Goal: Task Accomplishment & Management: Complete application form

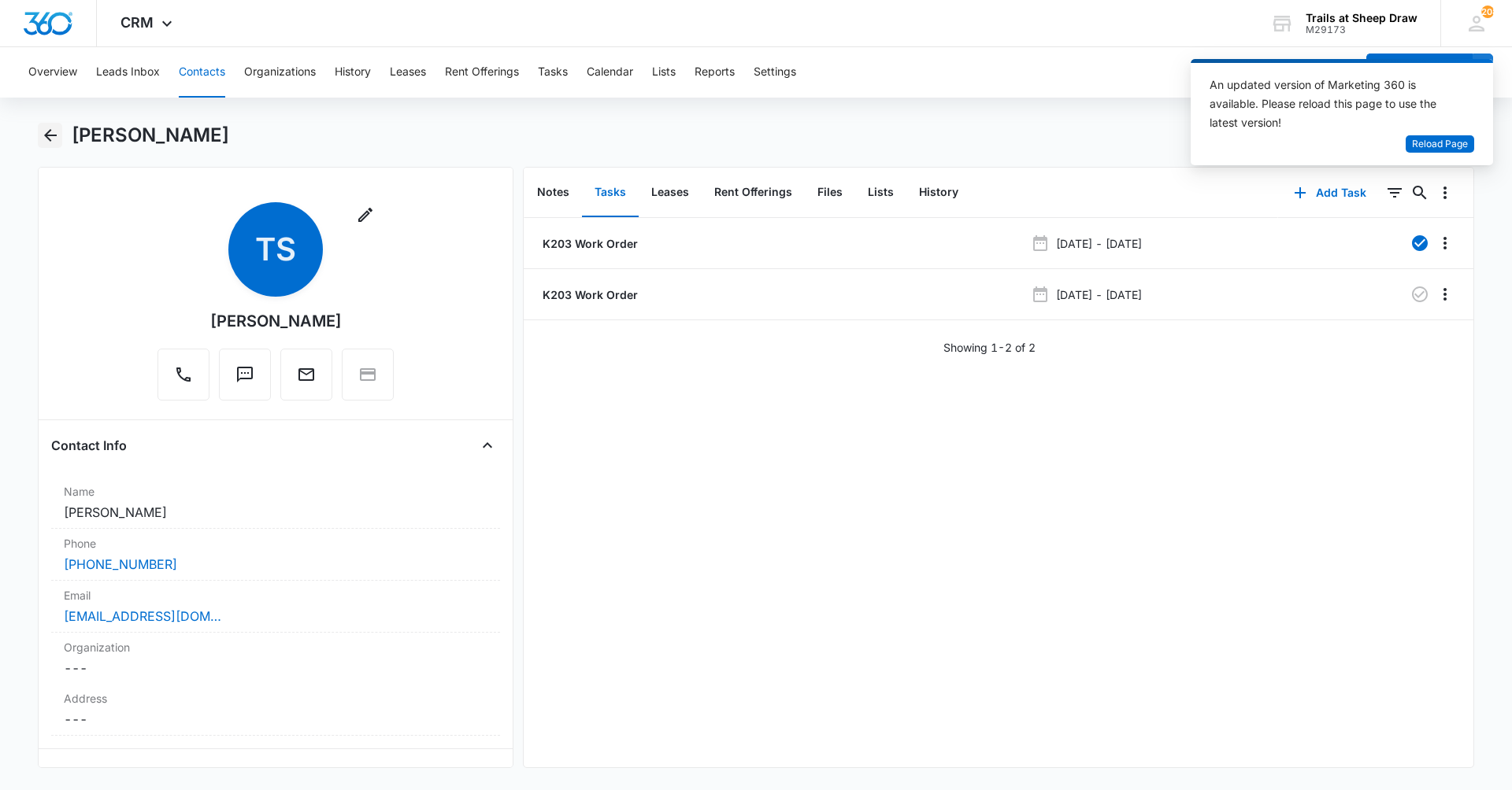
click at [54, 123] on button "Back" at bounding box center [50, 135] width 24 height 25
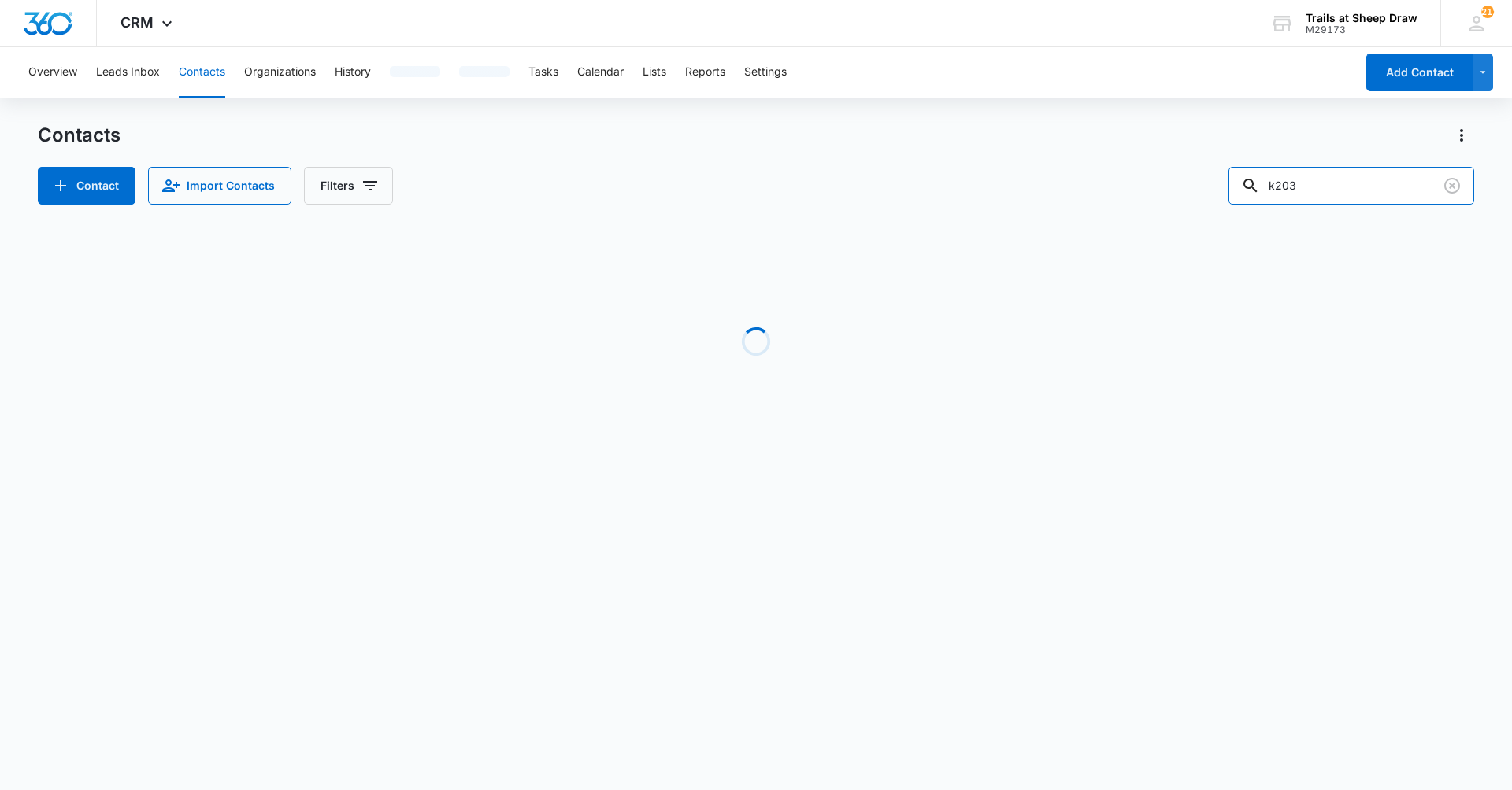
drag, startPoint x: 1344, startPoint y: 191, endPoint x: 1091, endPoint y: 189, distance: 253.0
click at [1104, 188] on div "Contact Import Contacts Filters k203" at bounding box center [756, 186] width 1436 height 38
type input "y301"
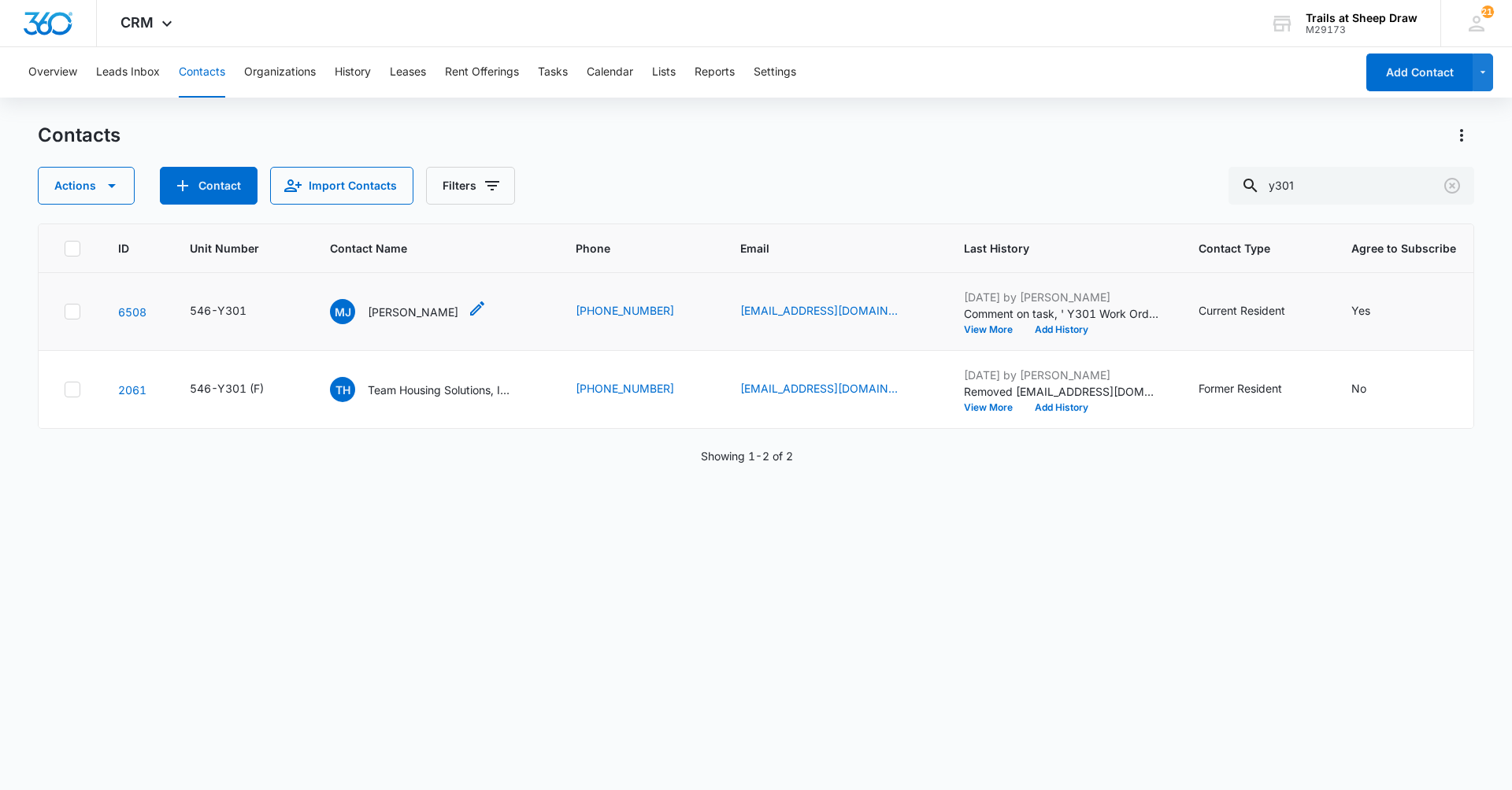
click at [368, 305] on p "[PERSON_NAME]" at bounding box center [413, 312] width 91 height 17
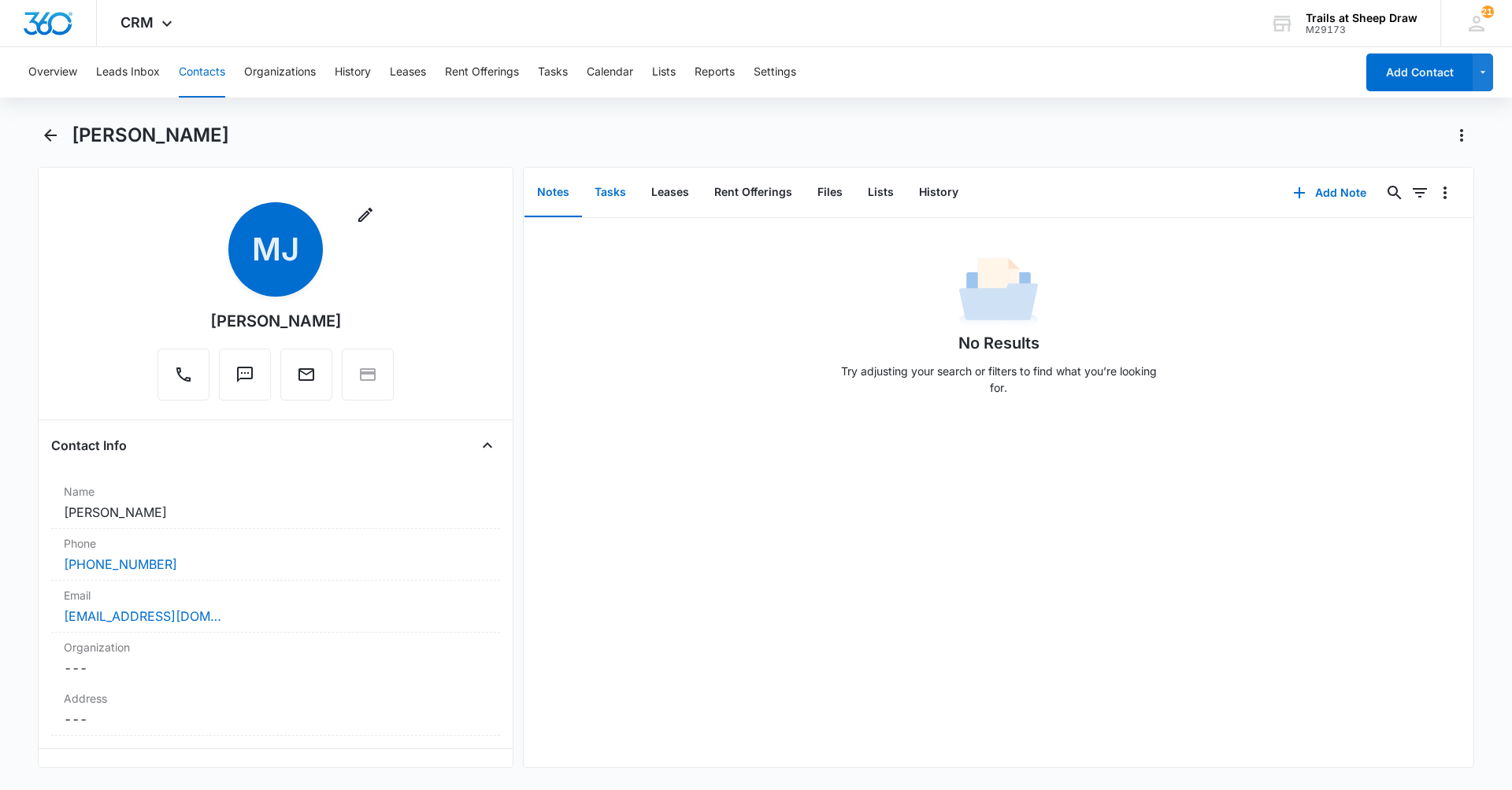
click at [603, 194] on button "Tasks" at bounding box center [610, 193] width 56 height 49
click at [1323, 191] on button "Add Task" at bounding box center [1330, 192] width 104 height 38
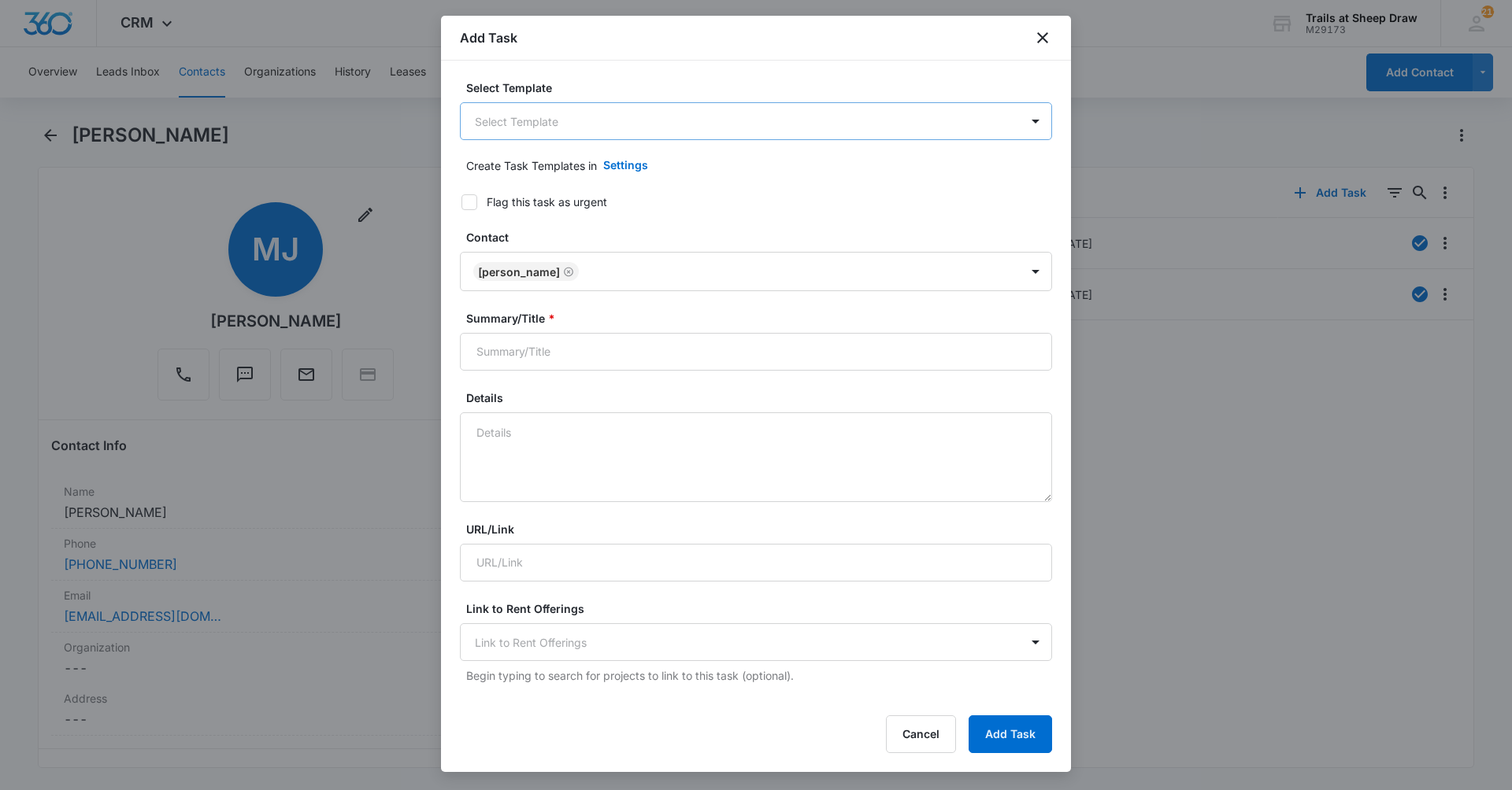
click at [772, 118] on body "CRM Apps Reputation Websites Forms CRM Email Social Content Ads Intelligence Fi…" at bounding box center [756, 395] width 1512 height 790
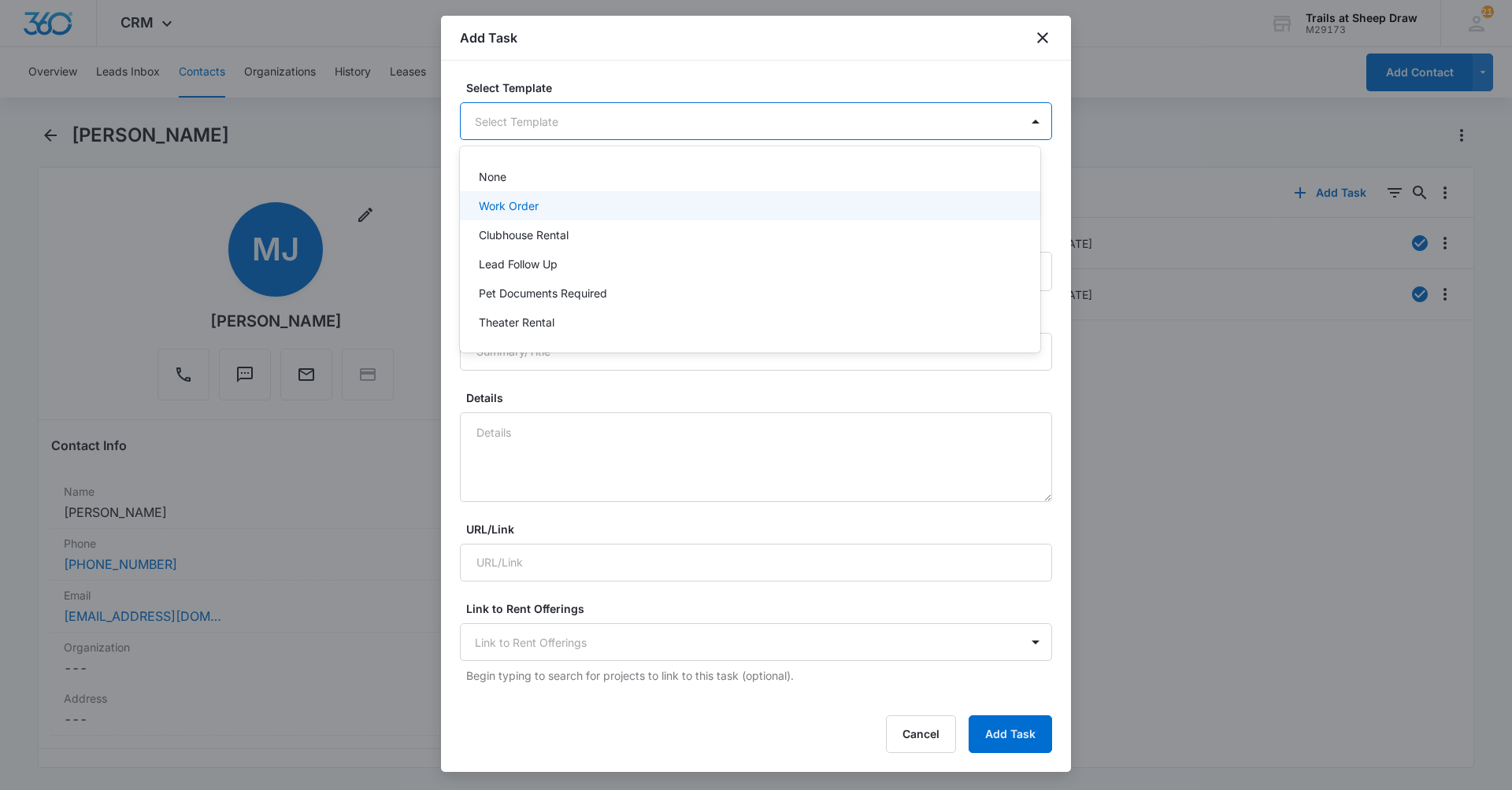
click at [734, 212] on div "Work Order" at bounding box center [748, 206] width 539 height 17
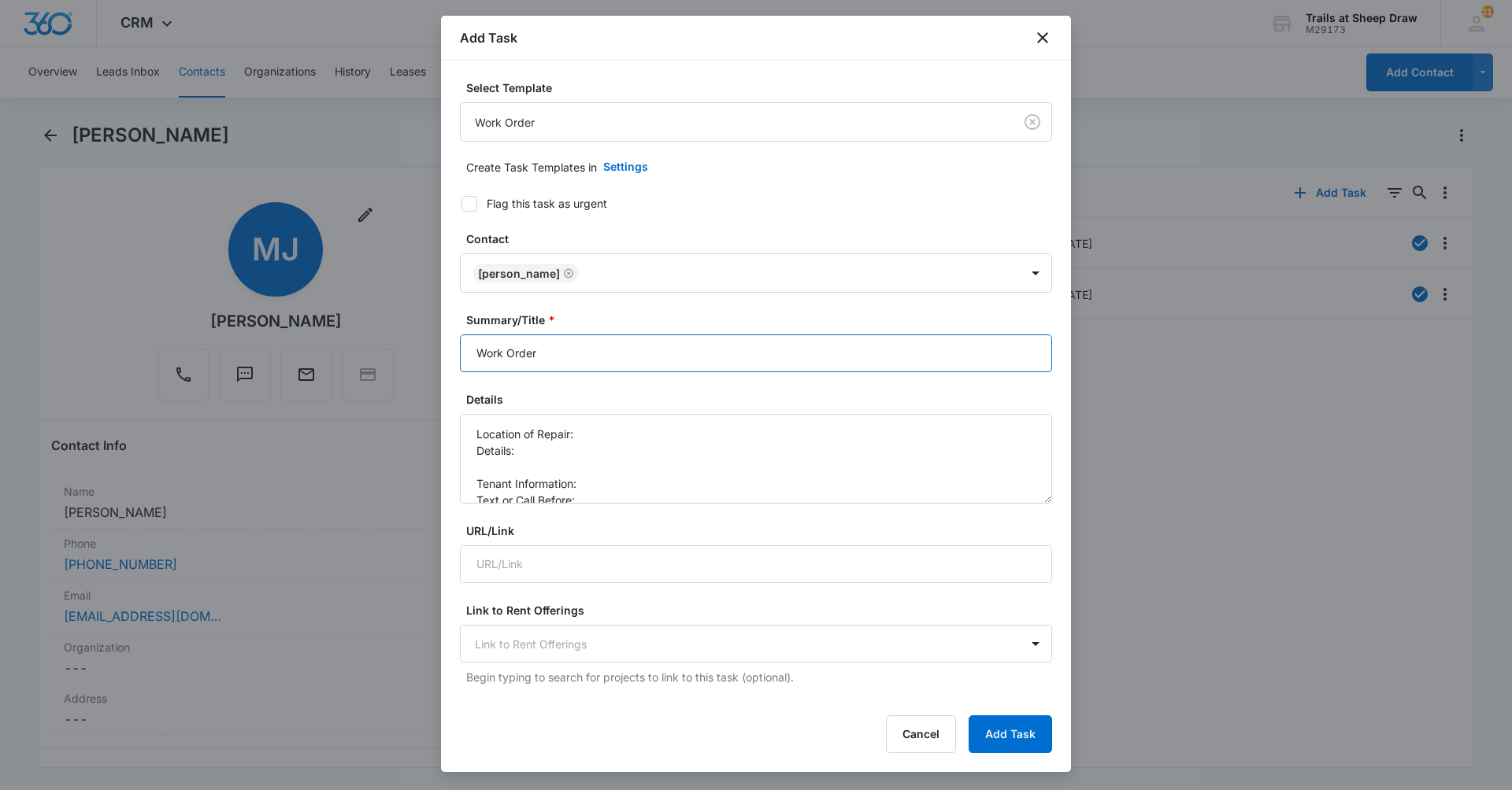
click at [470, 351] on input "Work Order" at bounding box center [755, 353] width 592 height 38
type input "Y301 Work Order"
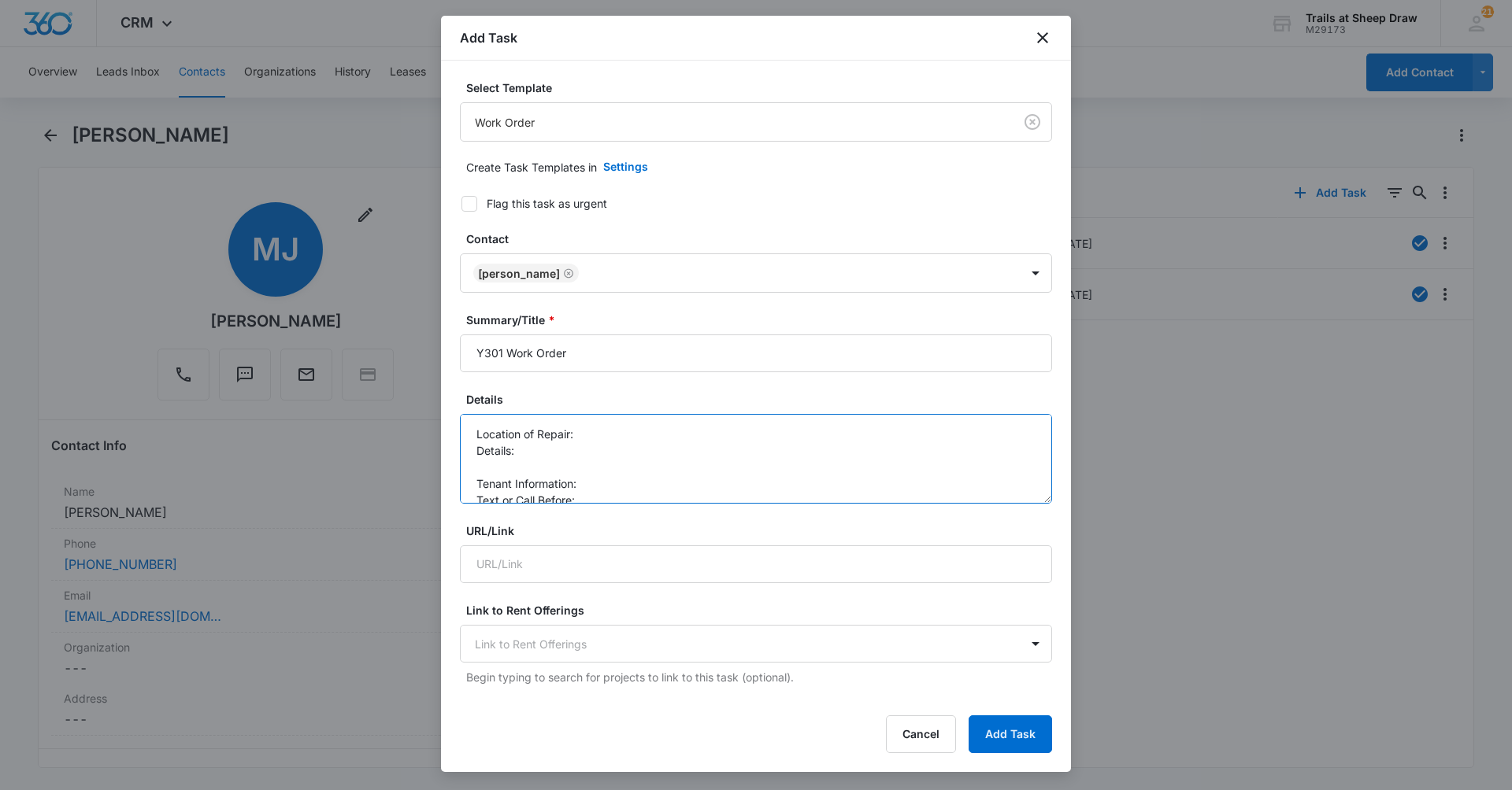
click at [640, 431] on textarea "Location of Repair: Details: Tenant Information: Text or Call Before:" at bounding box center [755, 458] width 592 height 90
click at [622, 453] on textarea "Location of Repair: Air filter Details: Tenant Information: Text or Call Before:" at bounding box center [755, 458] width 592 height 90
click at [627, 483] on textarea "Location of Repair: Air filter Details: air filter needs to be replaced Tenant …" at bounding box center [755, 458] width 592 height 90
click at [627, 495] on textarea "Location of Repair: Air filter Details: air filter needs to be replaced Tenant …" at bounding box center [755, 458] width 592 height 90
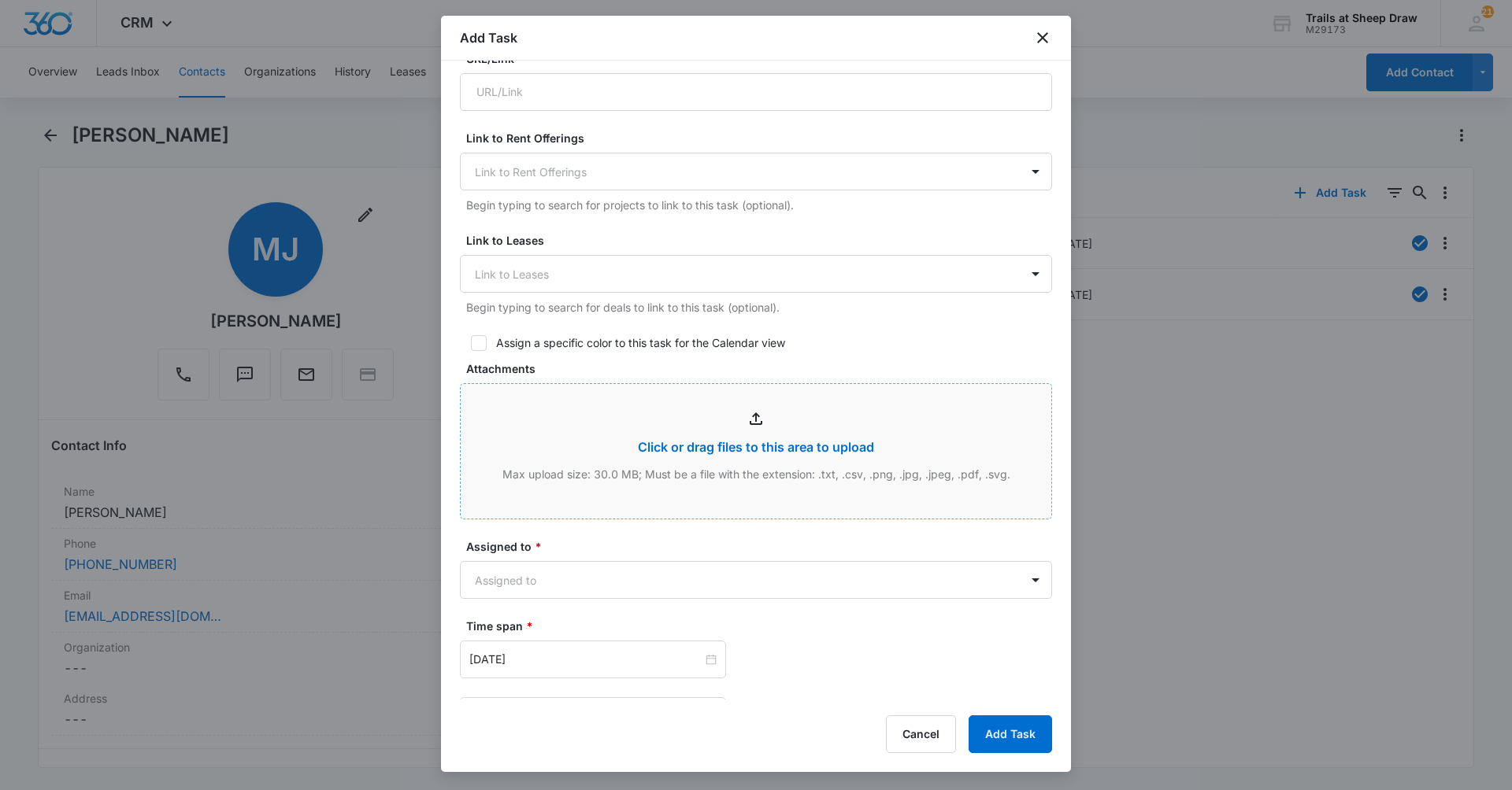
scroll to position [630, 0]
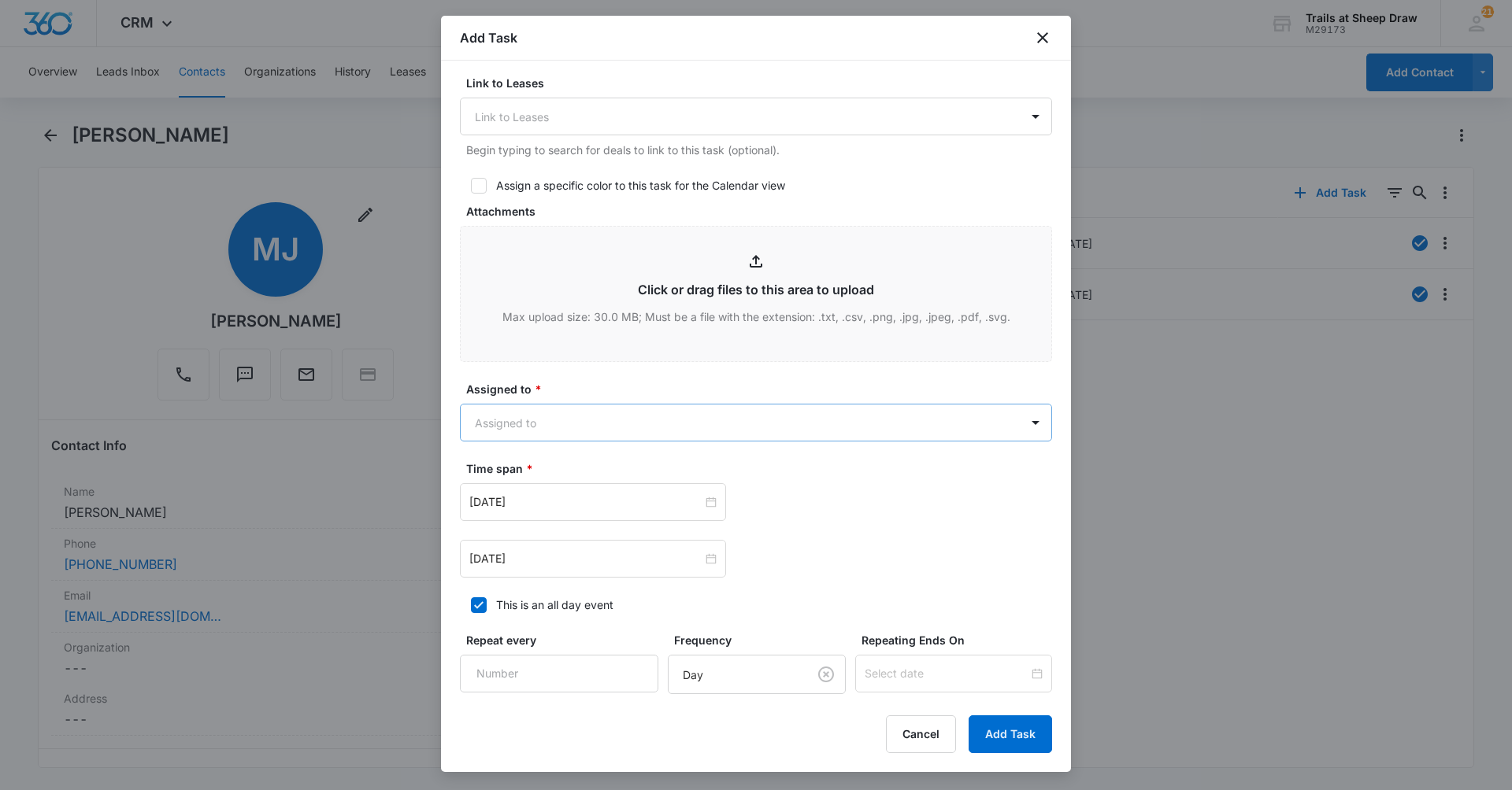
type textarea "Location of Repair: Air filter Details: air filter needs to be replaced Tenant …"
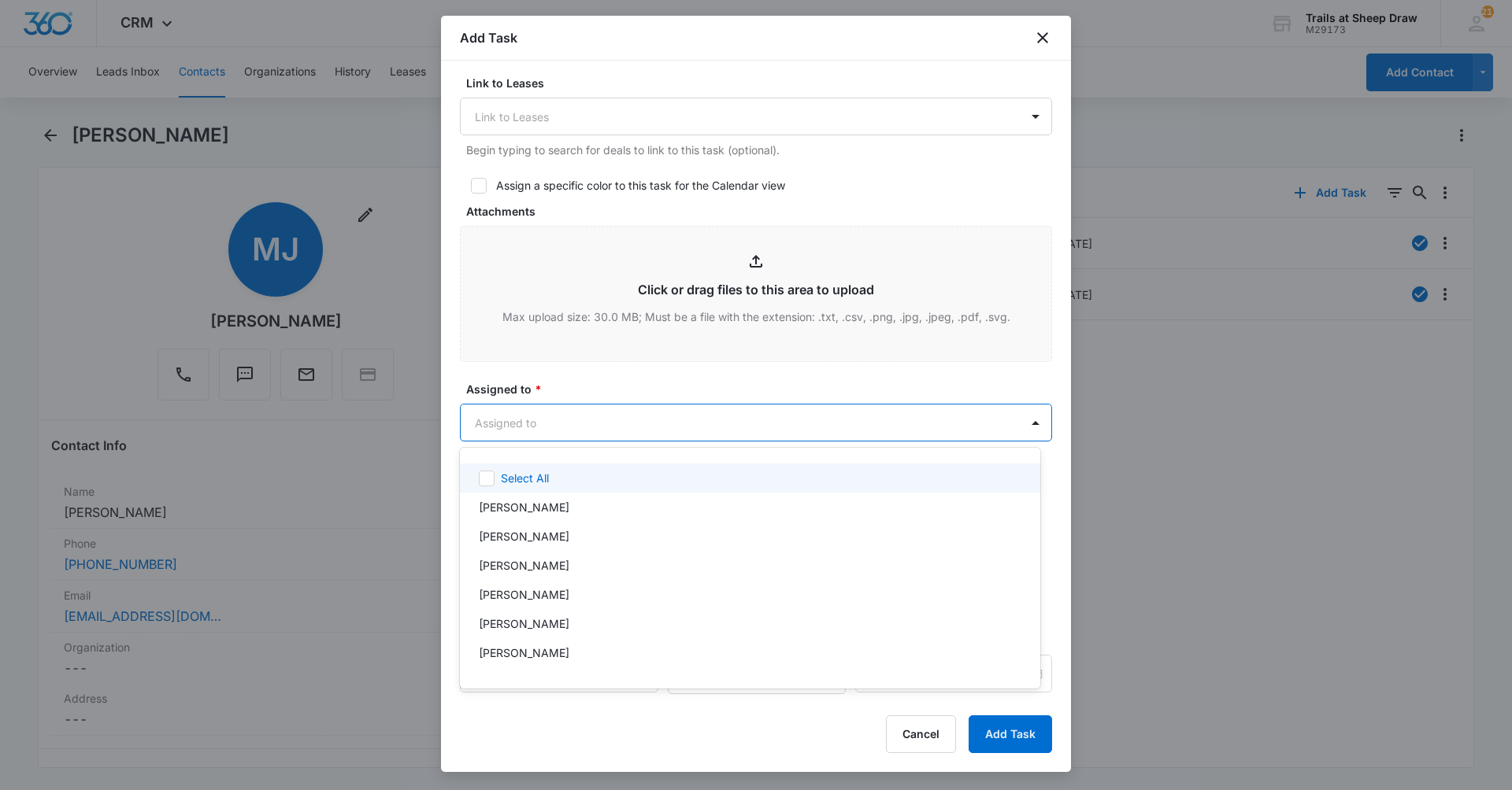
click at [597, 409] on body "CRM Apps Reputation Websites Forms CRM Email Social Content Ads Intelligence Fi…" at bounding box center [756, 395] width 1512 height 790
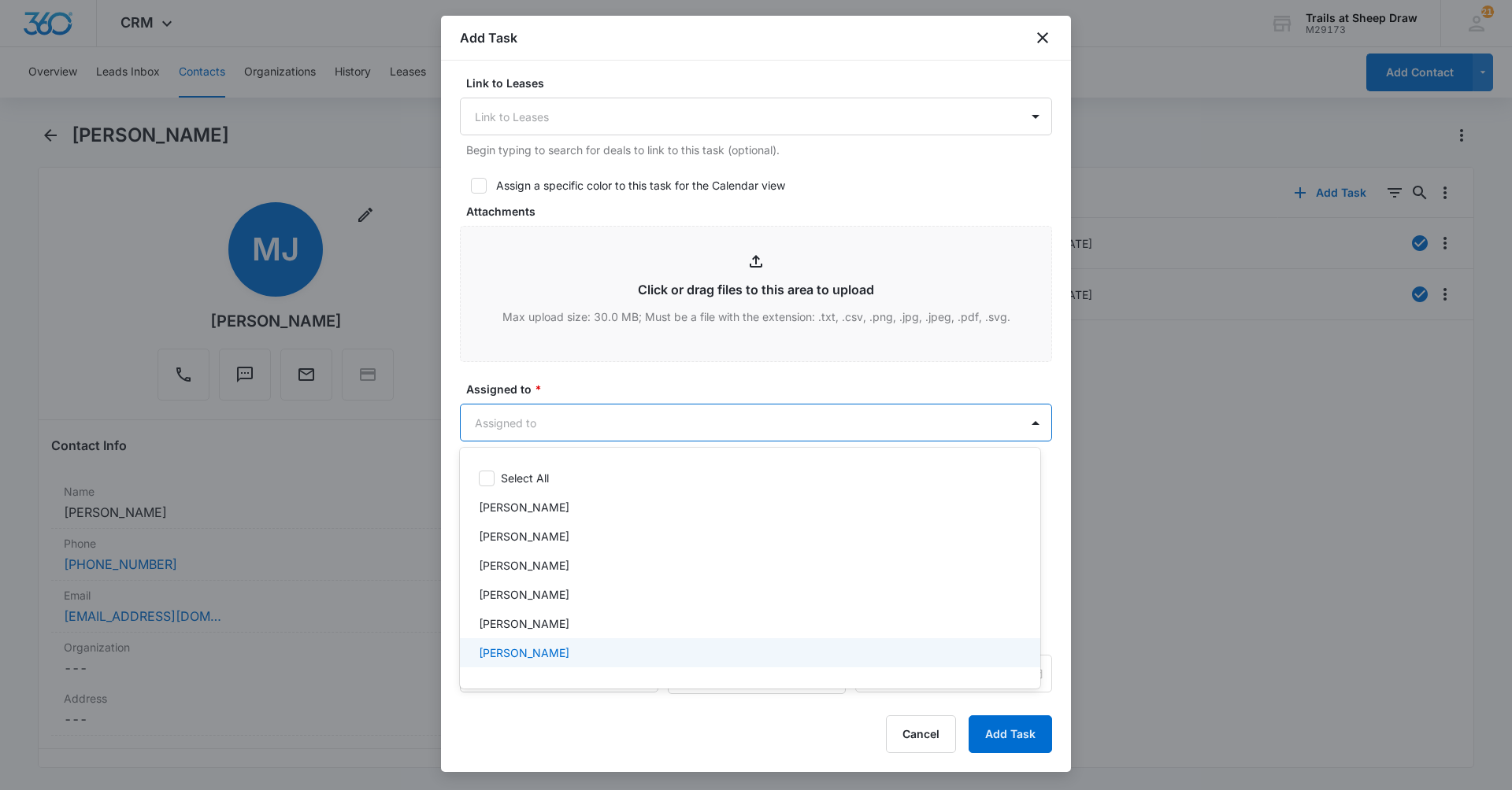
click at [570, 654] on p "Ethan Esparza-Escobar" at bounding box center [524, 653] width 91 height 17
click at [579, 600] on div "Edgar Jimenez" at bounding box center [748, 596] width 539 height 17
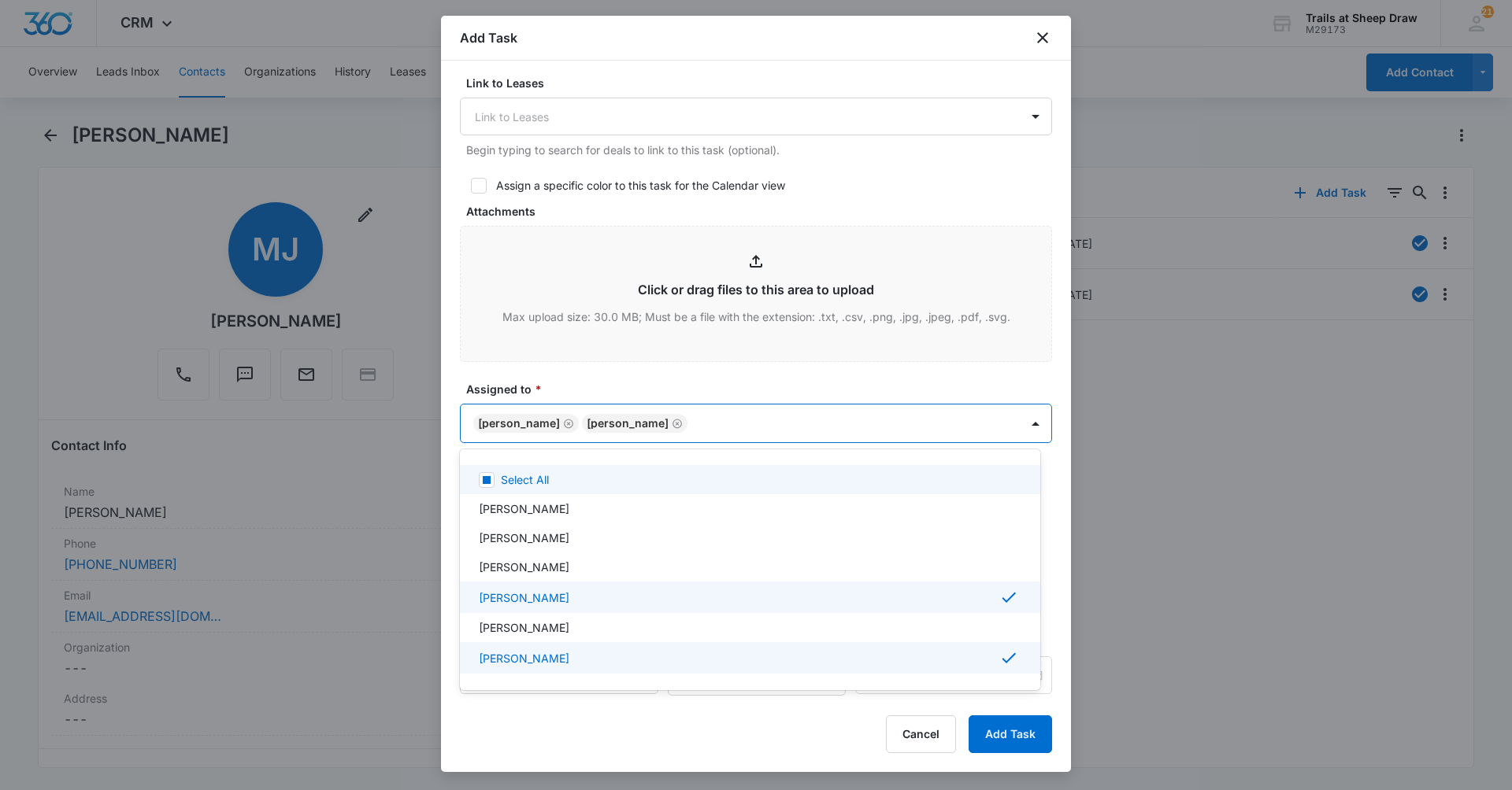
click at [667, 381] on div at bounding box center [756, 395] width 1512 height 790
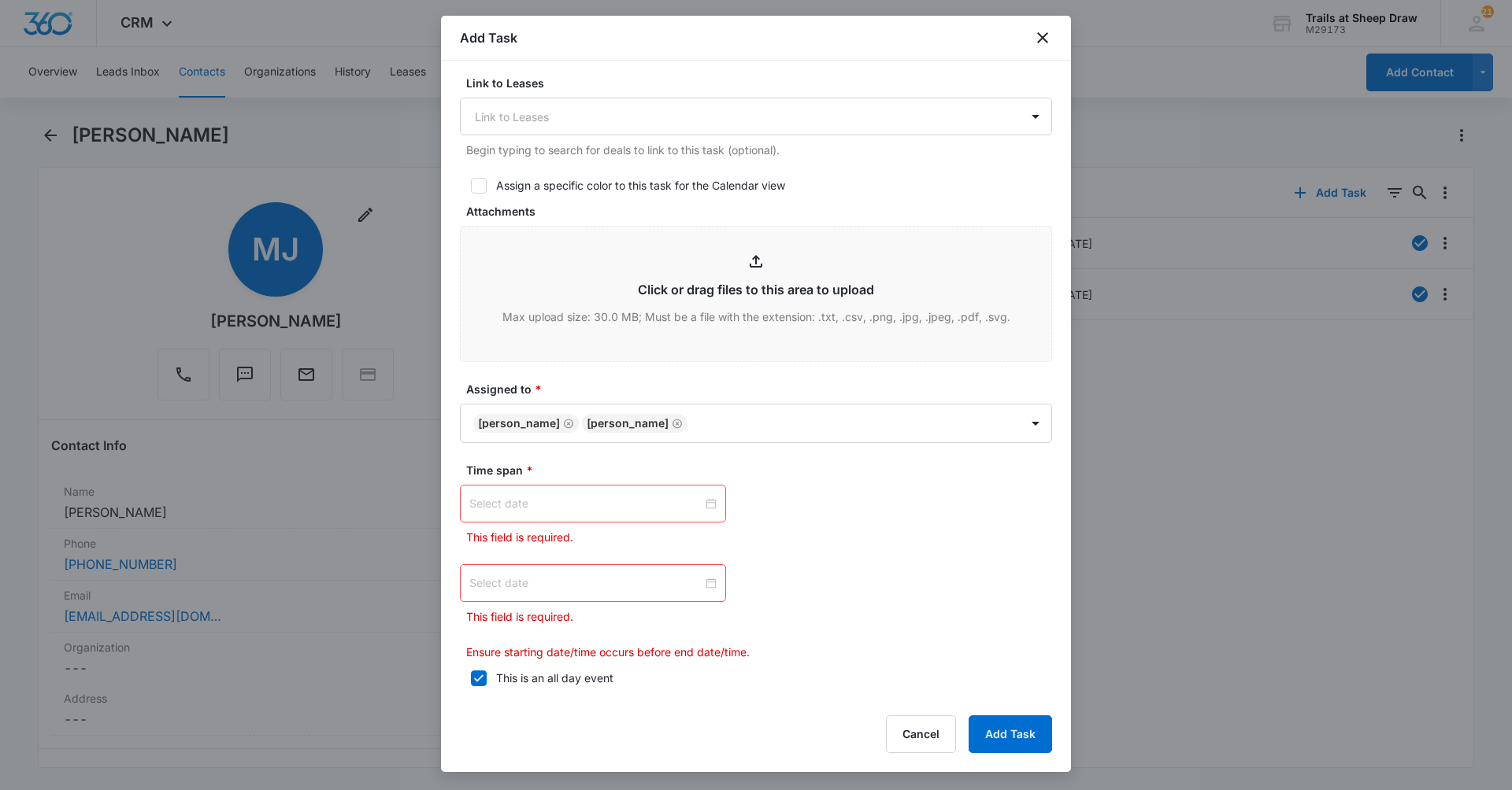
click at [708, 503] on div at bounding box center [593, 504] width 247 height 18
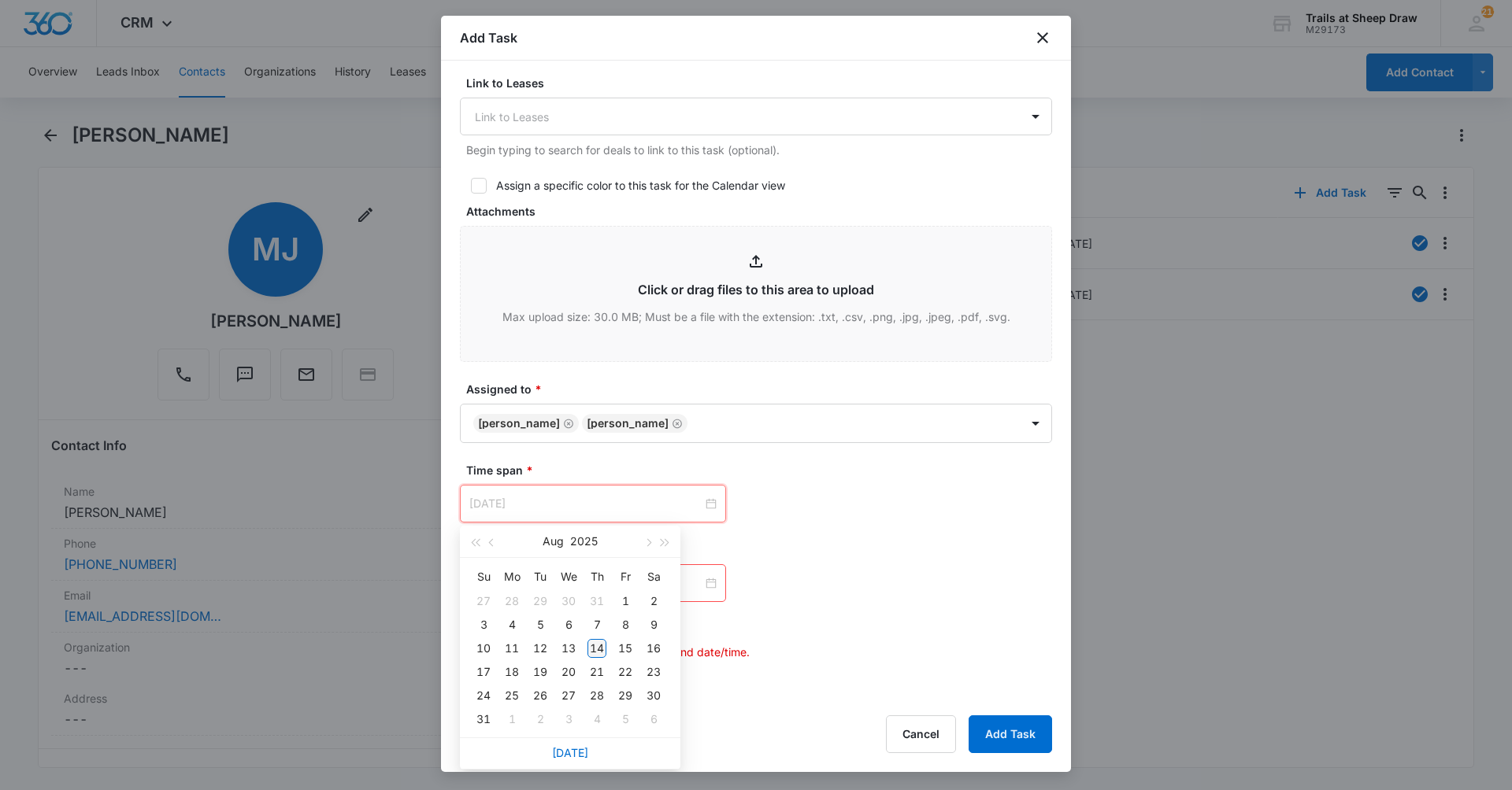
type input "Aug 14, 2025"
click at [603, 642] on div "14" at bounding box center [596, 648] width 18 height 18
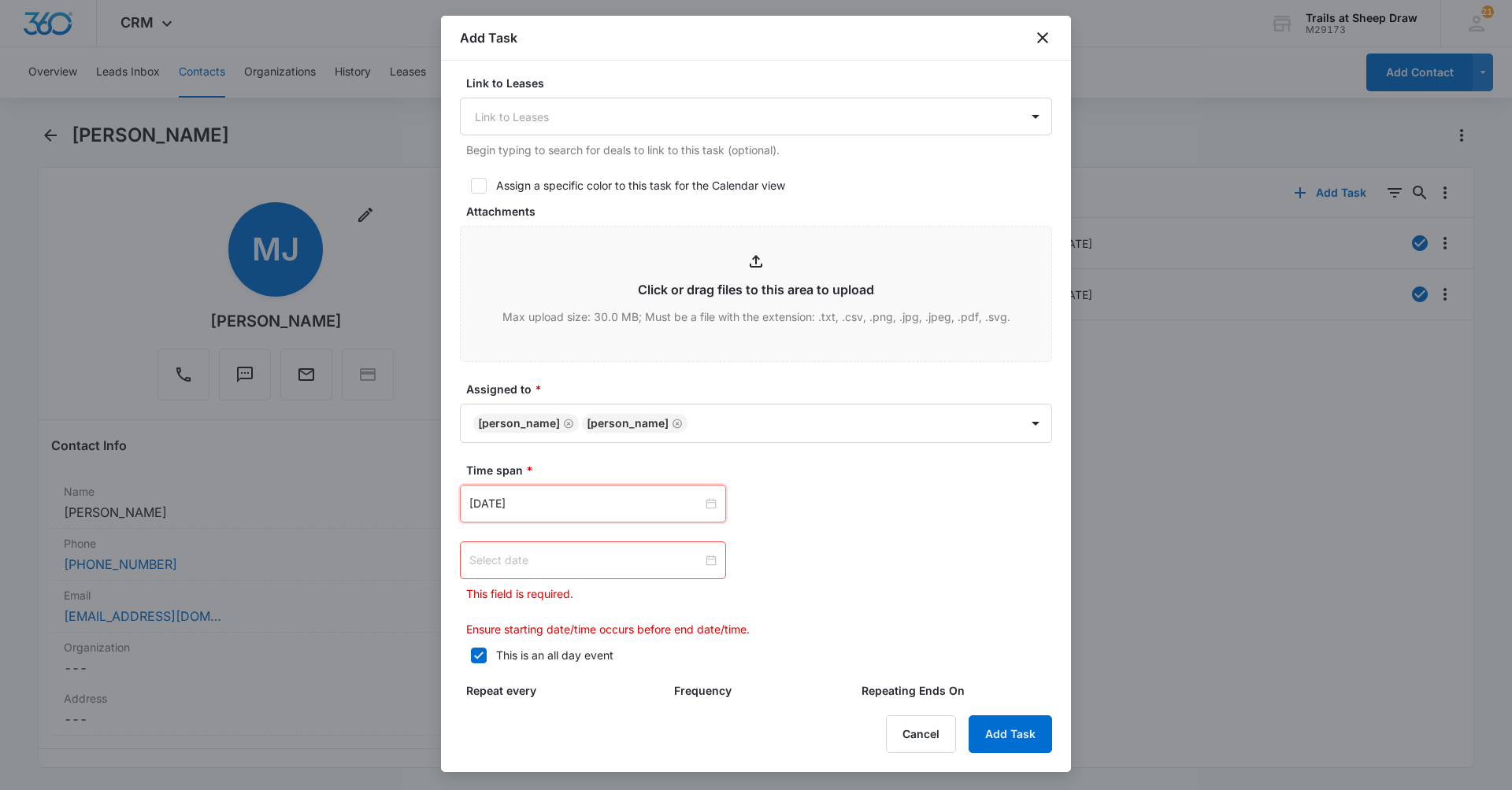
click at [708, 557] on div at bounding box center [593, 560] width 247 height 18
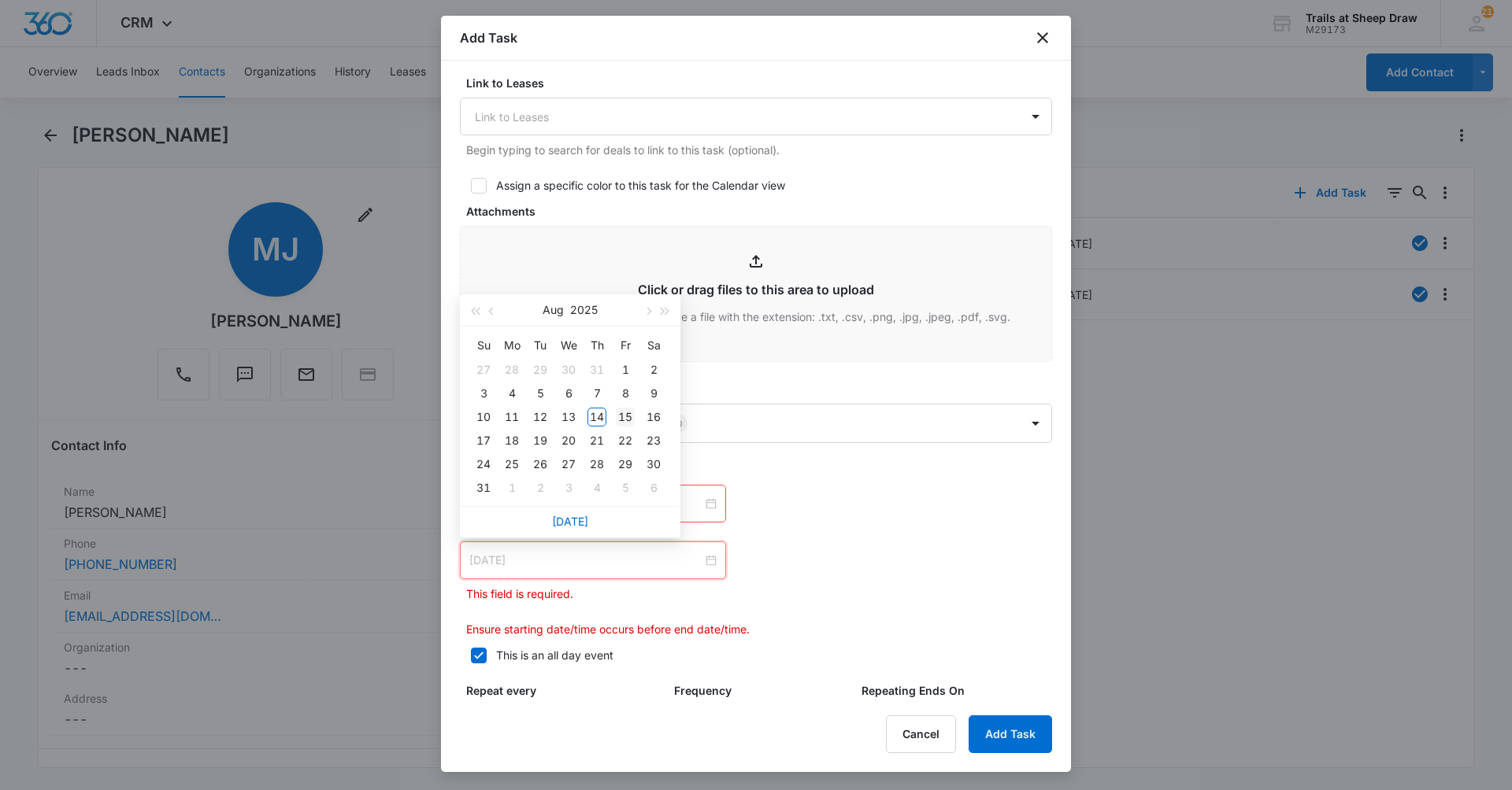
type input "Aug 15, 2025"
click at [632, 409] on div "15" at bounding box center [625, 417] width 18 height 18
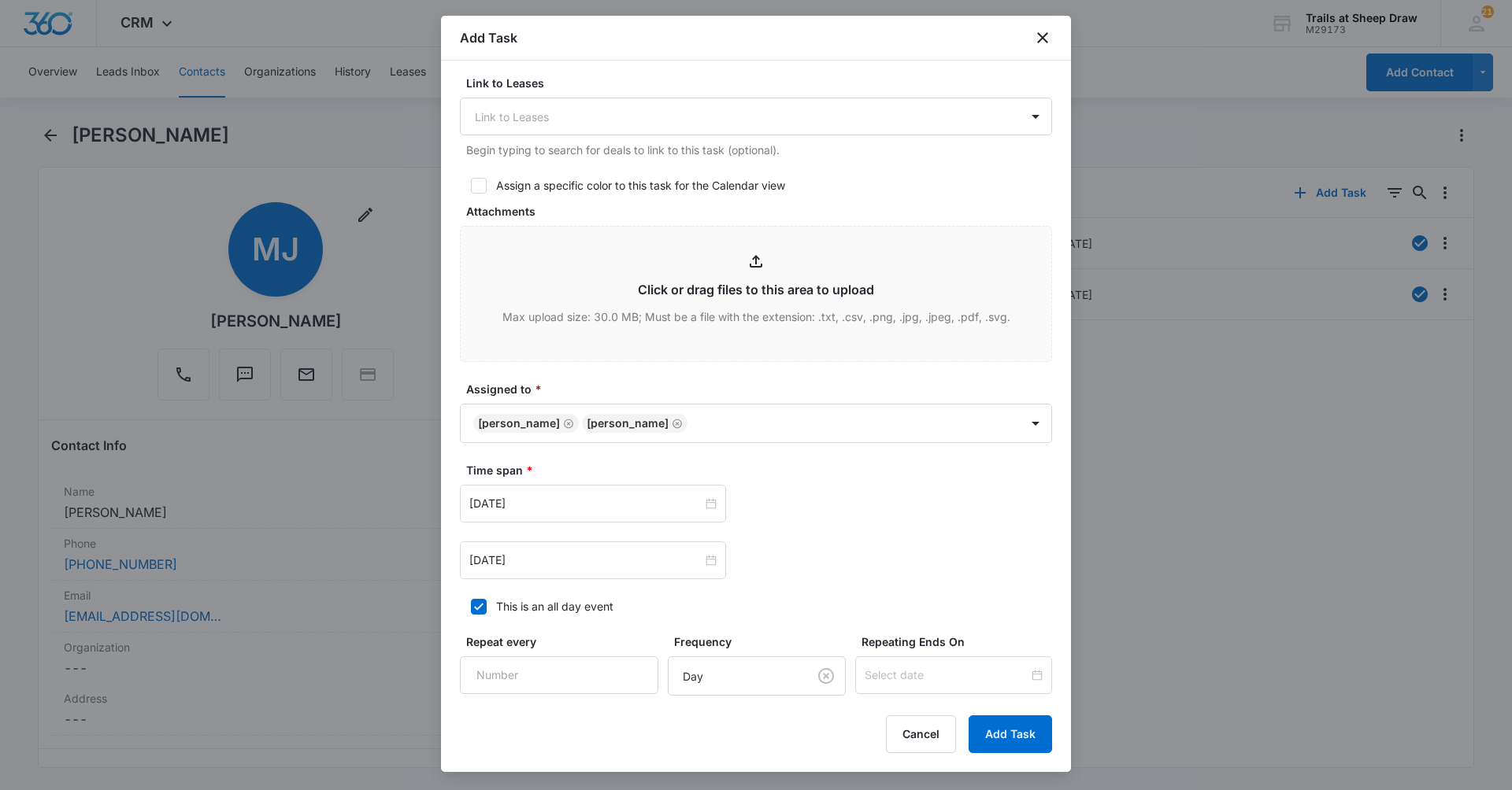
click at [928, 560] on div "Aug 15, 2025 Aug 2025 Su Mo Tu We Th Fr Sa 27 28 29 30 31 1 2 3 4 5 6 7 8 9 10 …" at bounding box center [755, 560] width 592 height 38
click at [1005, 725] on button "Add Task" at bounding box center [1010, 734] width 83 height 38
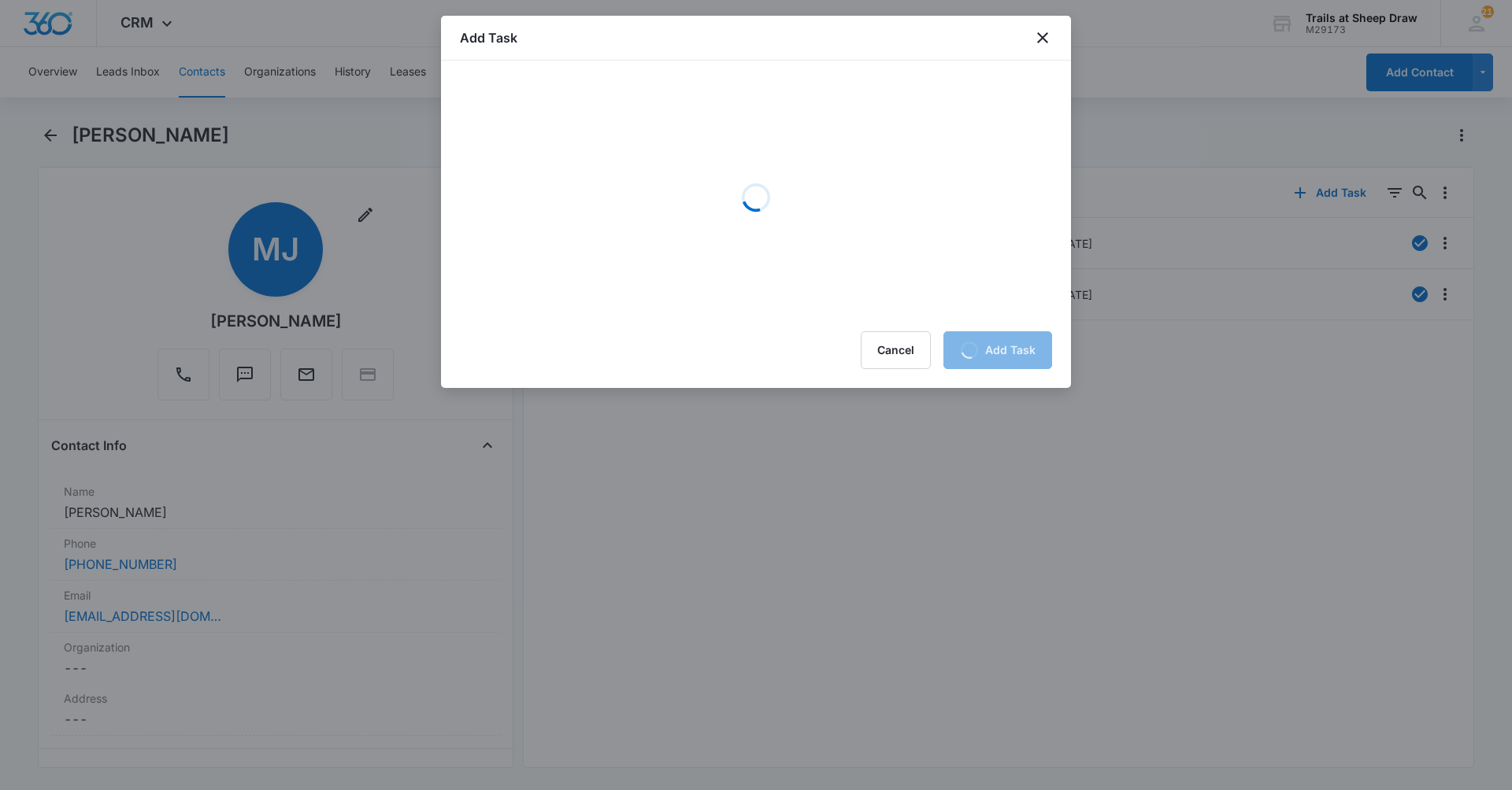
scroll to position [0, 0]
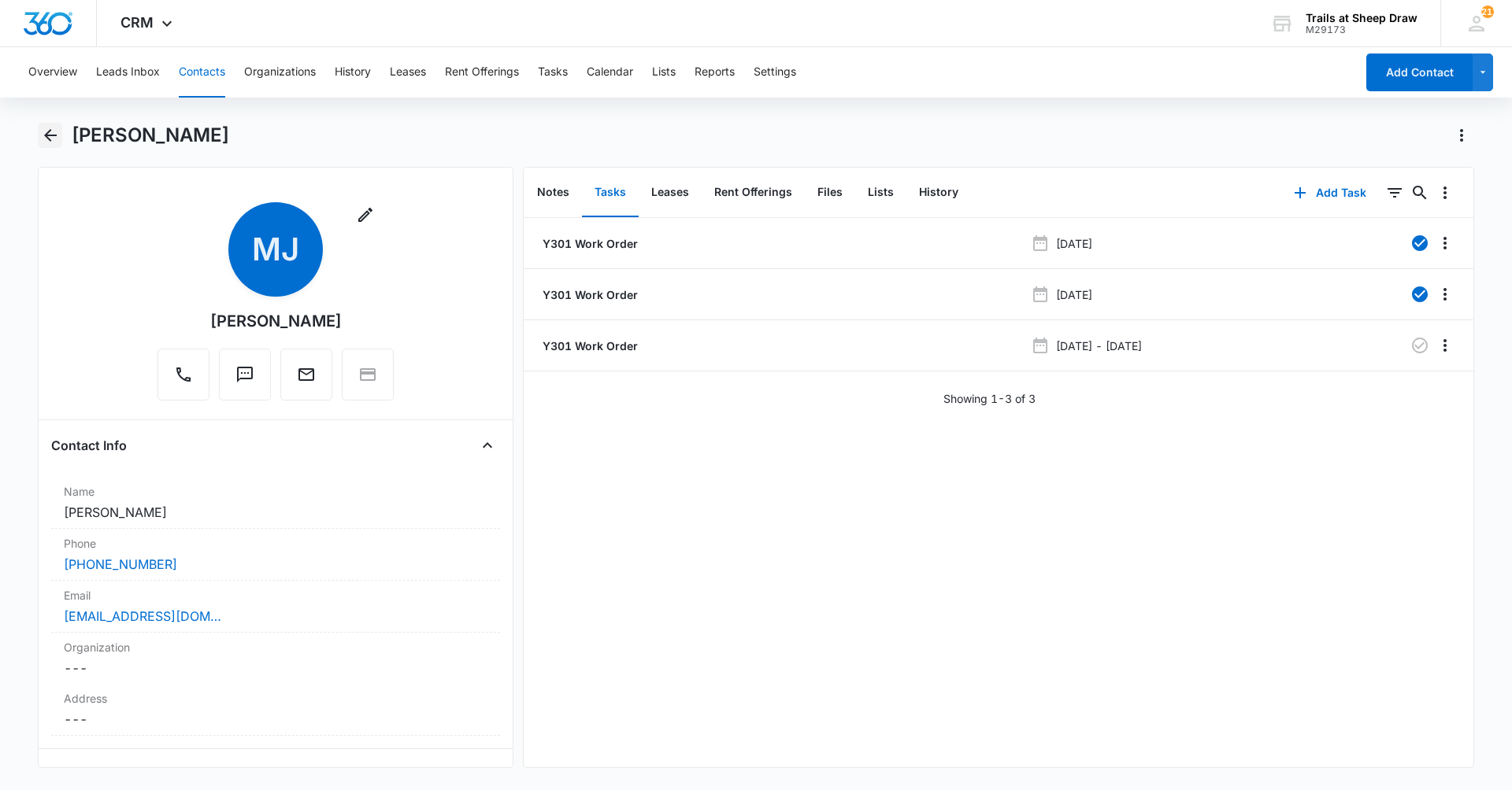
click at [53, 138] on icon "Back" at bounding box center [50, 135] width 18 height 18
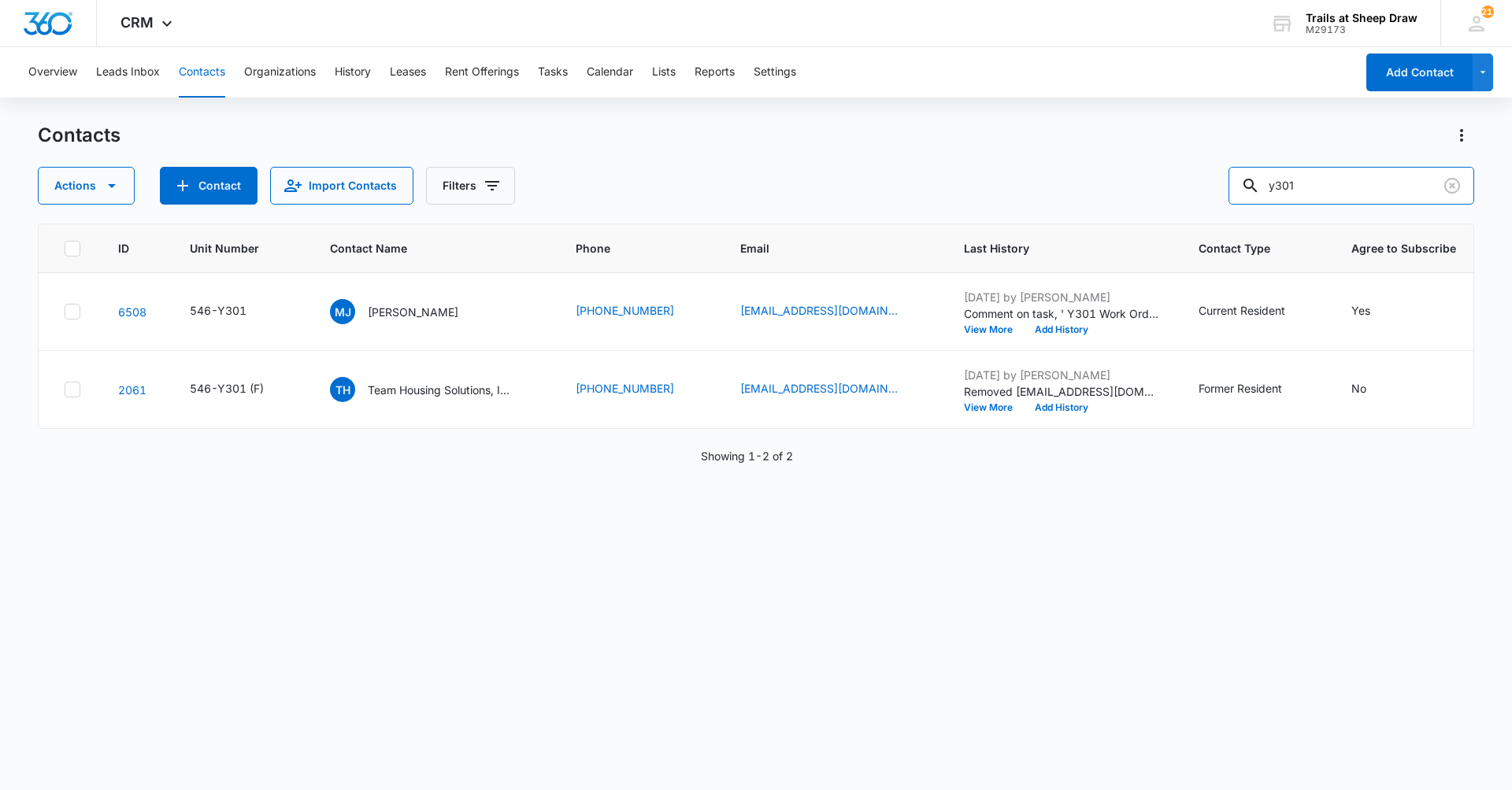
drag, startPoint x: 1353, startPoint y: 177, endPoint x: 1215, endPoint y: 211, distance: 142.1
click at [1215, 211] on div "Contacts Actions Contact Import Contacts Filters y301 ID Unit Number Contact Na…" at bounding box center [756, 455] width 1436 height 666
type input "m202"
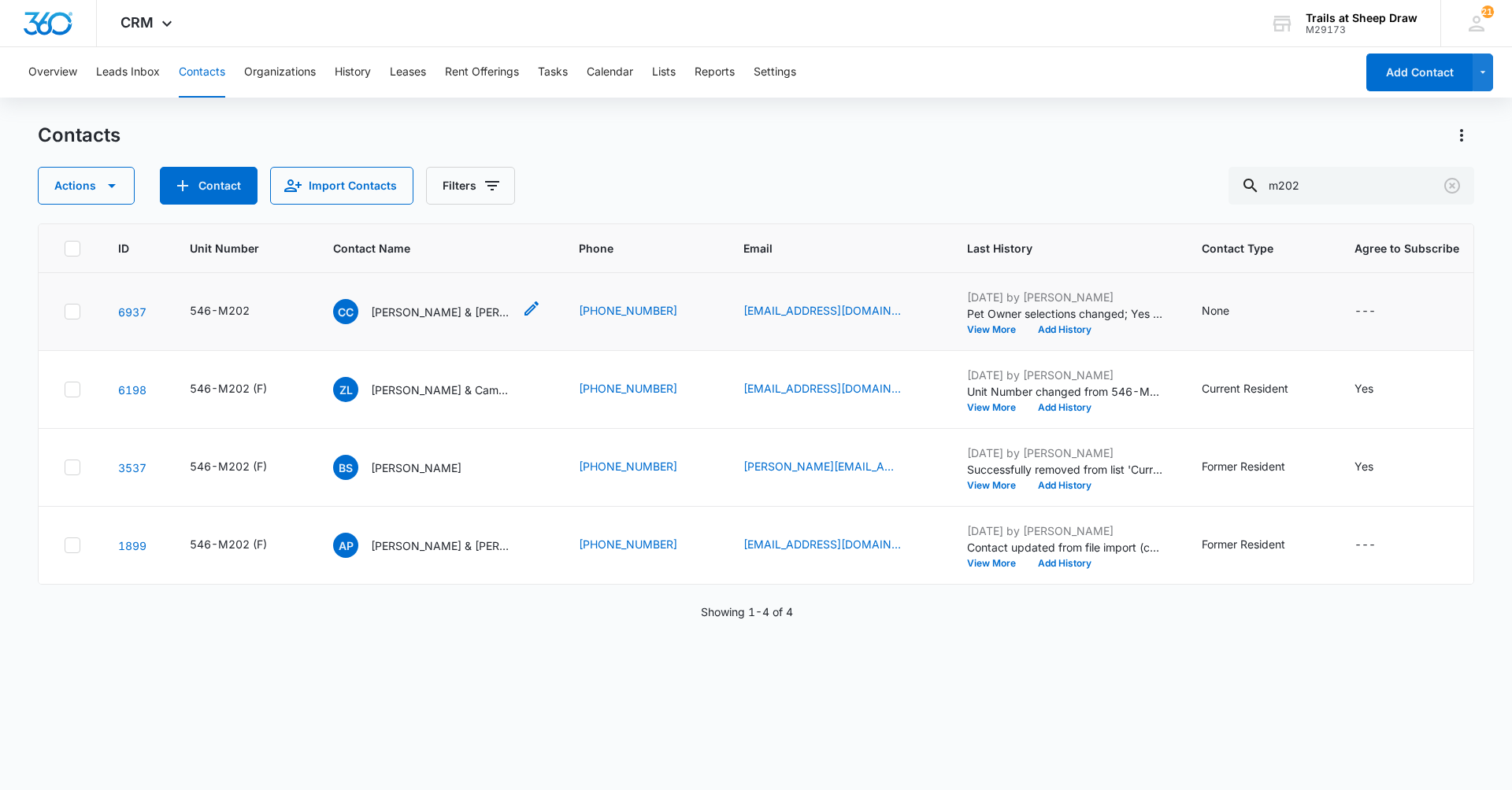
click at [447, 319] on p "Cole Congdon & Julie Abernathy" at bounding box center [442, 312] width 142 height 17
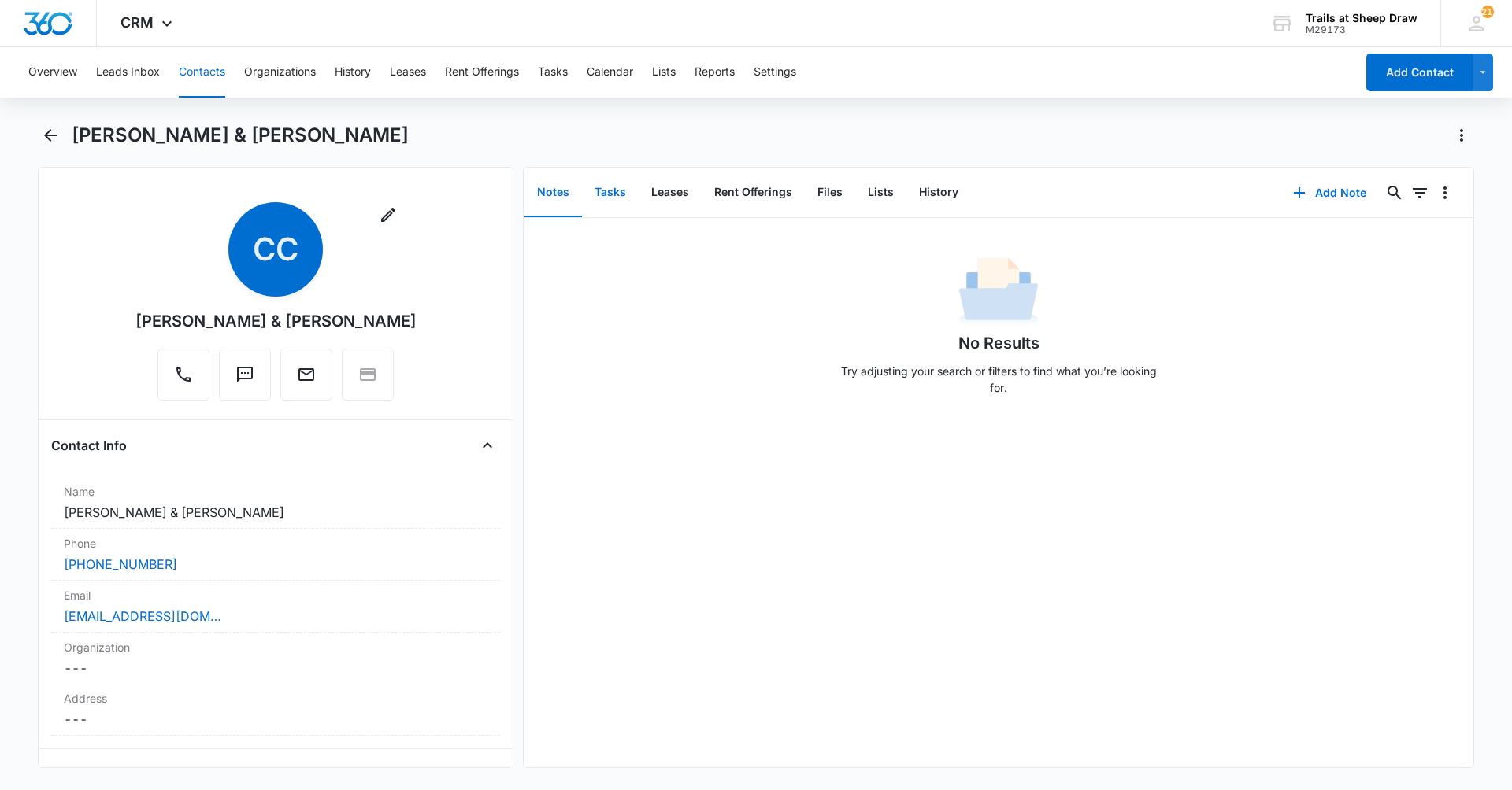
click at [624, 195] on button "Tasks" at bounding box center [610, 193] width 56 height 49
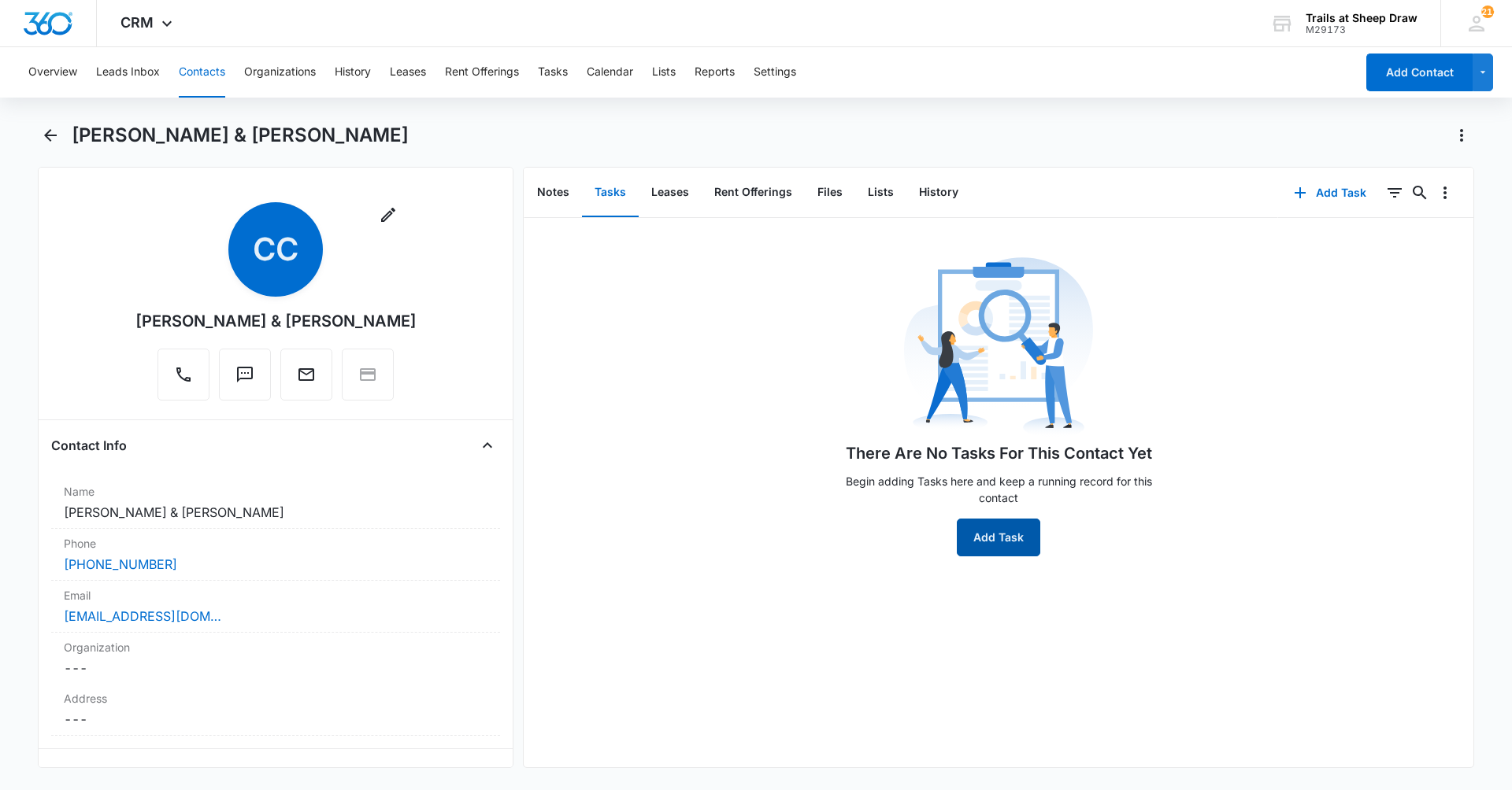
click at [1016, 527] on button "Add Task" at bounding box center [998, 537] width 83 height 38
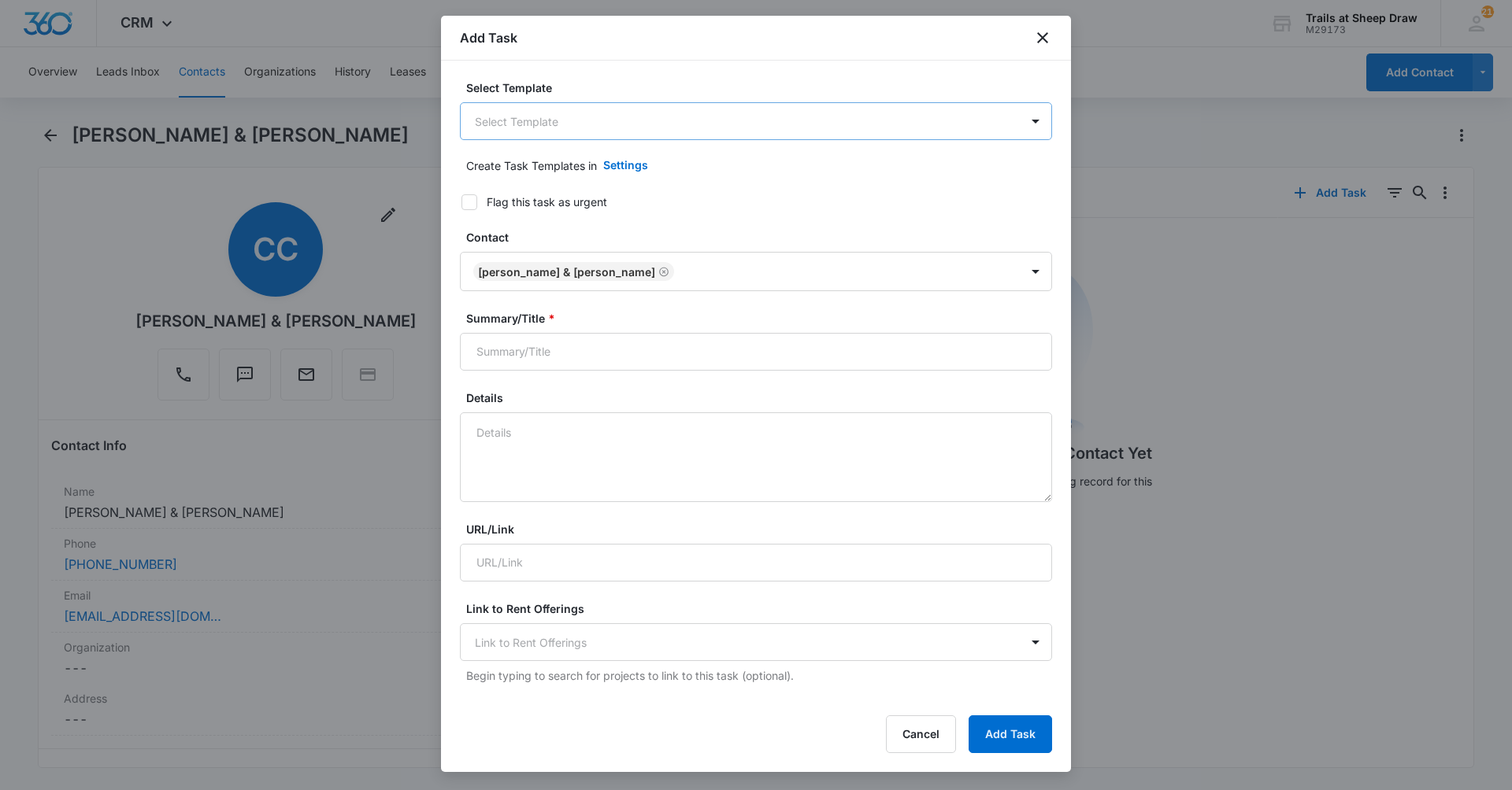
click at [695, 127] on body "CRM Apps Reputation Websites Forms CRM Email Social Content Ads Intelligence Fi…" at bounding box center [756, 395] width 1512 height 790
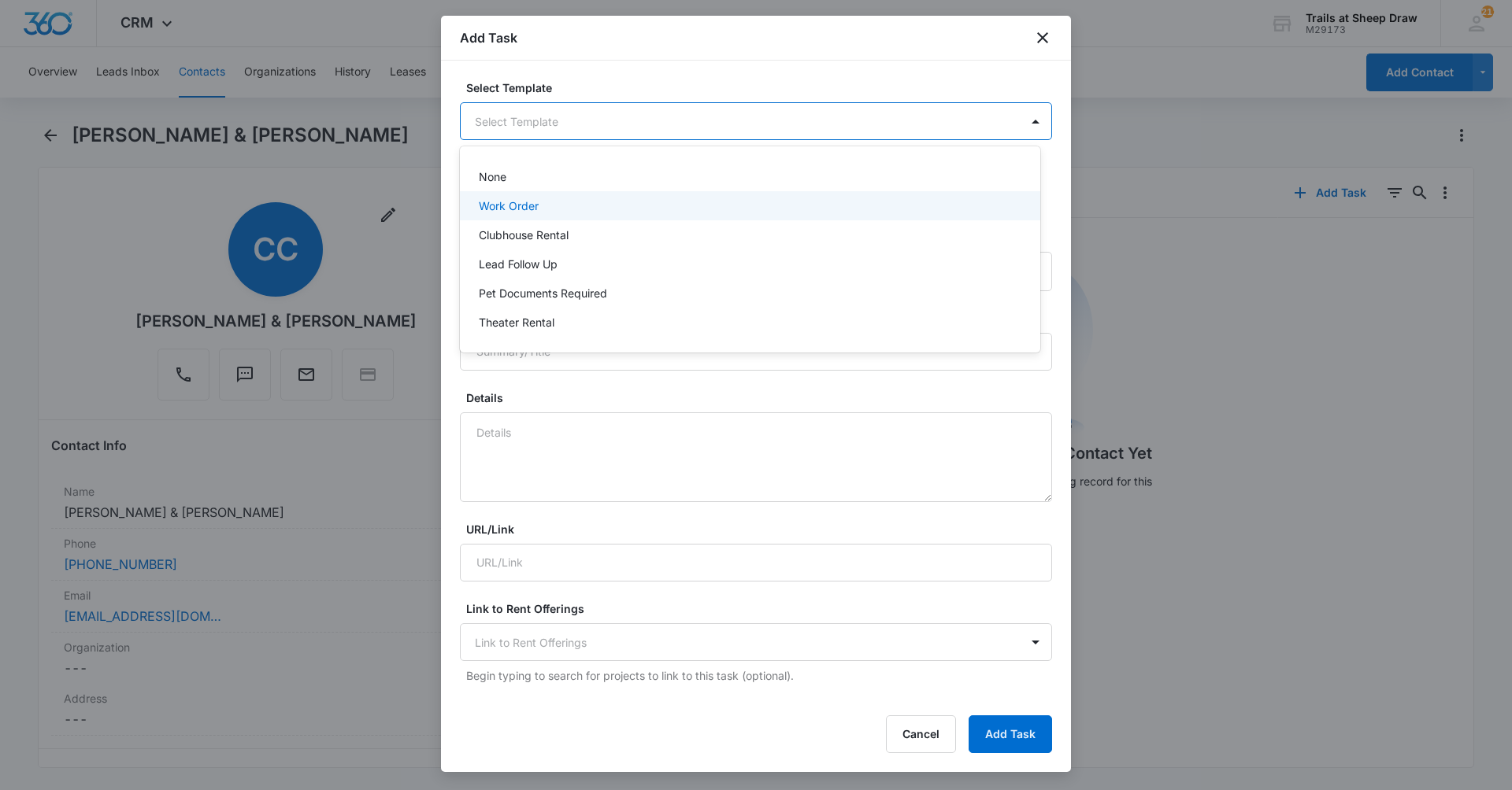
click at [668, 208] on div "Work Order" at bounding box center [748, 206] width 539 height 17
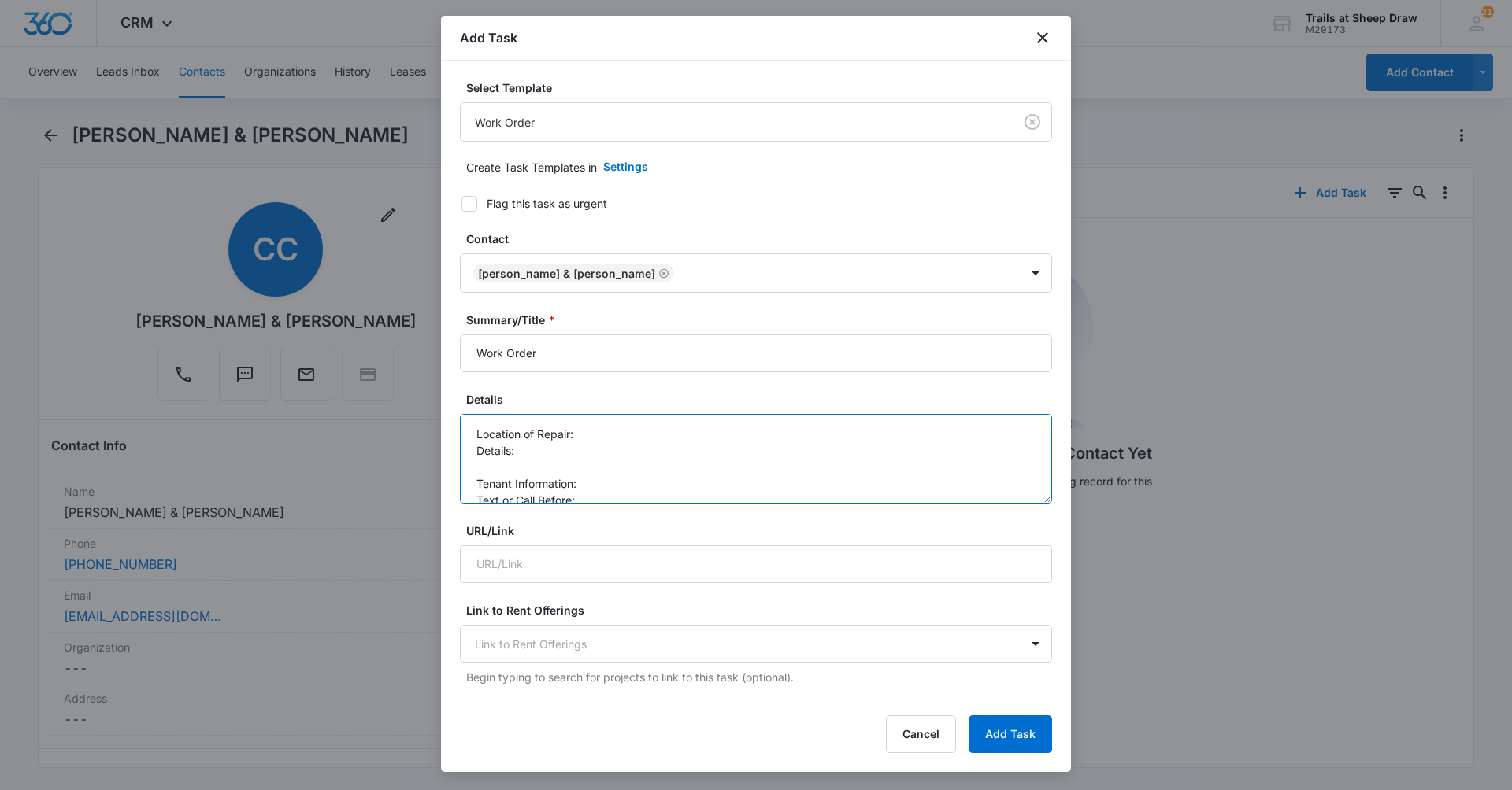
click at [614, 432] on textarea "Location of Repair: Details: Tenant Information: Text or Call Before:" at bounding box center [755, 458] width 592 height 90
click at [610, 447] on textarea "Location of Repair: Mail key Details: Tenant Information: Text or Call Before:" at bounding box center [755, 458] width 592 height 90
drag, startPoint x: 626, startPoint y: 477, endPoint x: 409, endPoint y: 465, distance: 217.3
click at [409, 465] on body "CRM Apps Reputation Websites Forms CRM Email Social Content Ads Intelligence Fi…" at bounding box center [756, 395] width 1512 height 790
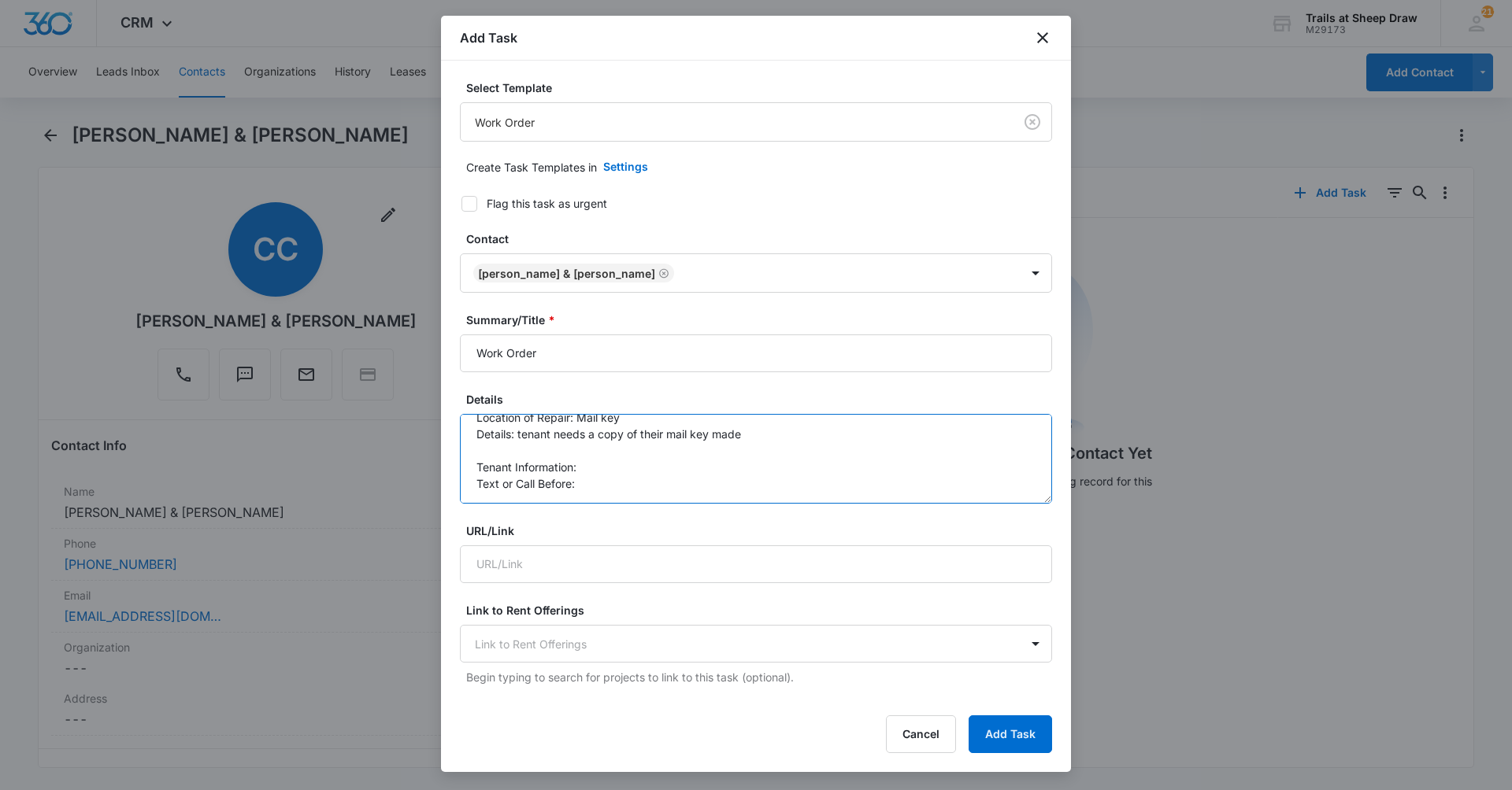
click at [793, 451] on textarea "Location of Repair: Mail key Details: tenant needs a copy of their mail key mad…" at bounding box center [755, 458] width 592 height 90
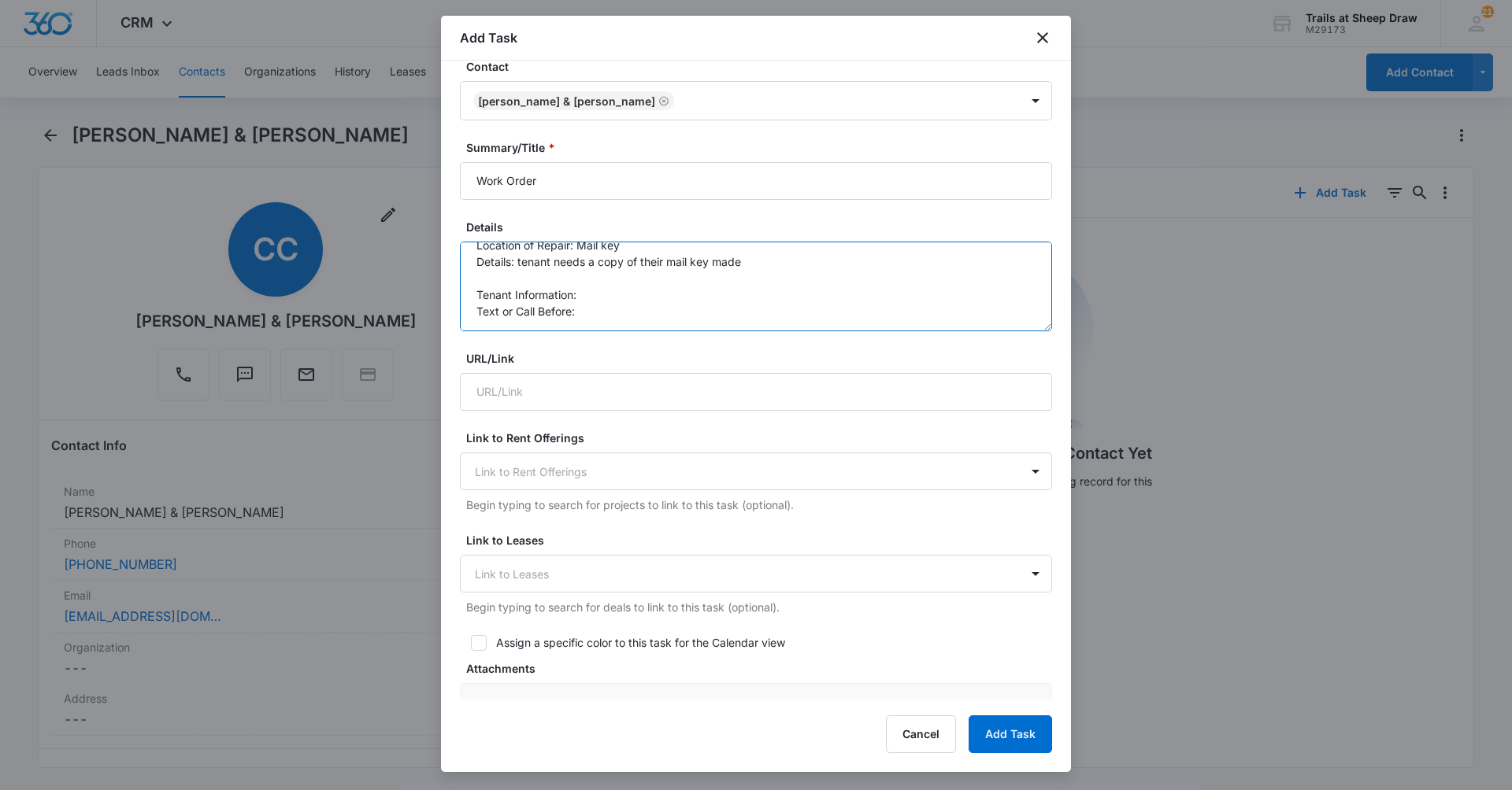
scroll to position [630, 0]
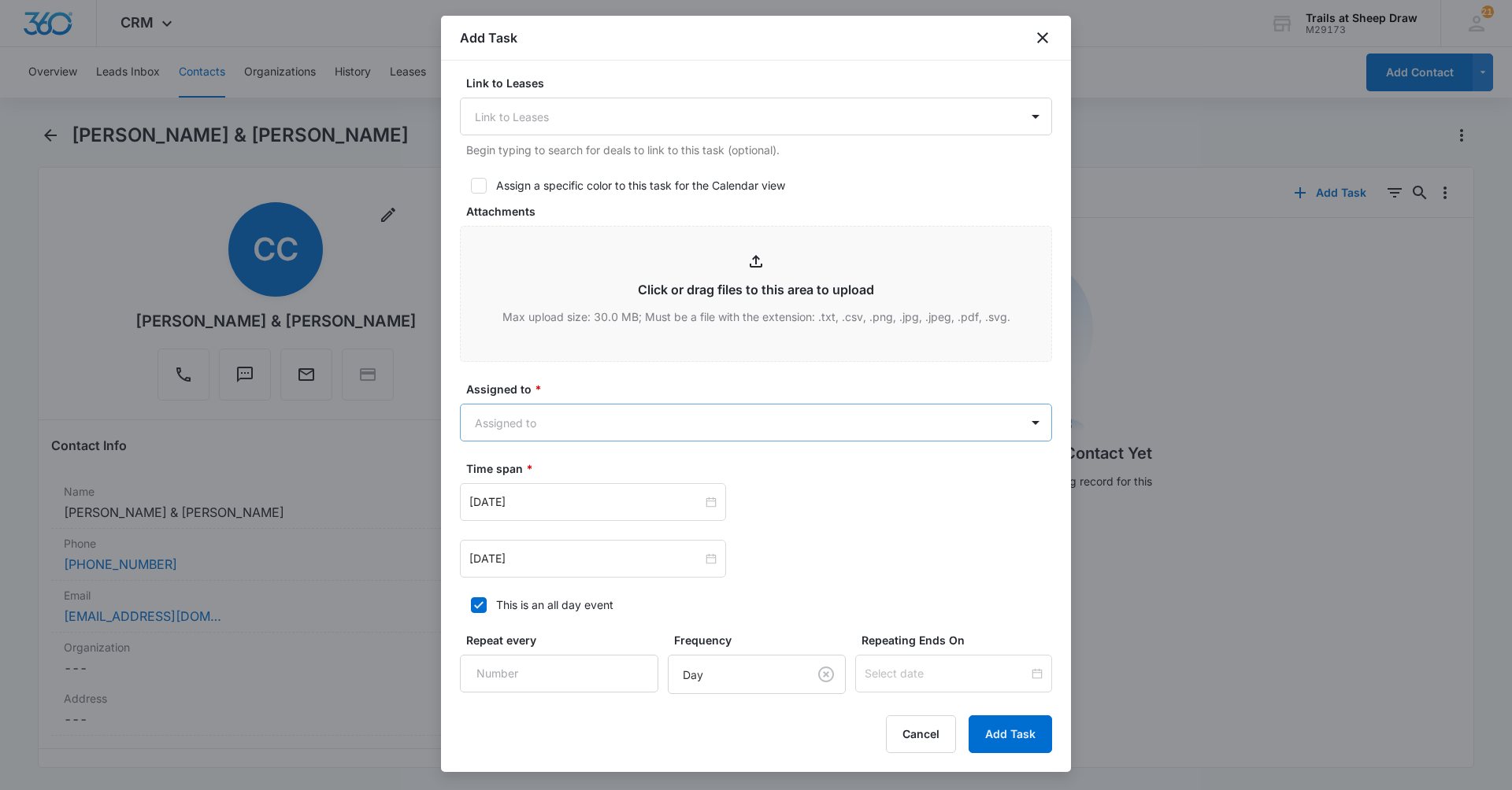
type textarea "Location of Repair: Mail key Details: tenant needs a copy of their mail key mad…"
click at [605, 422] on body "CRM Apps Reputation Websites Forms CRM Email Social Content Ads Intelligence Fi…" at bounding box center [756, 395] width 1512 height 790
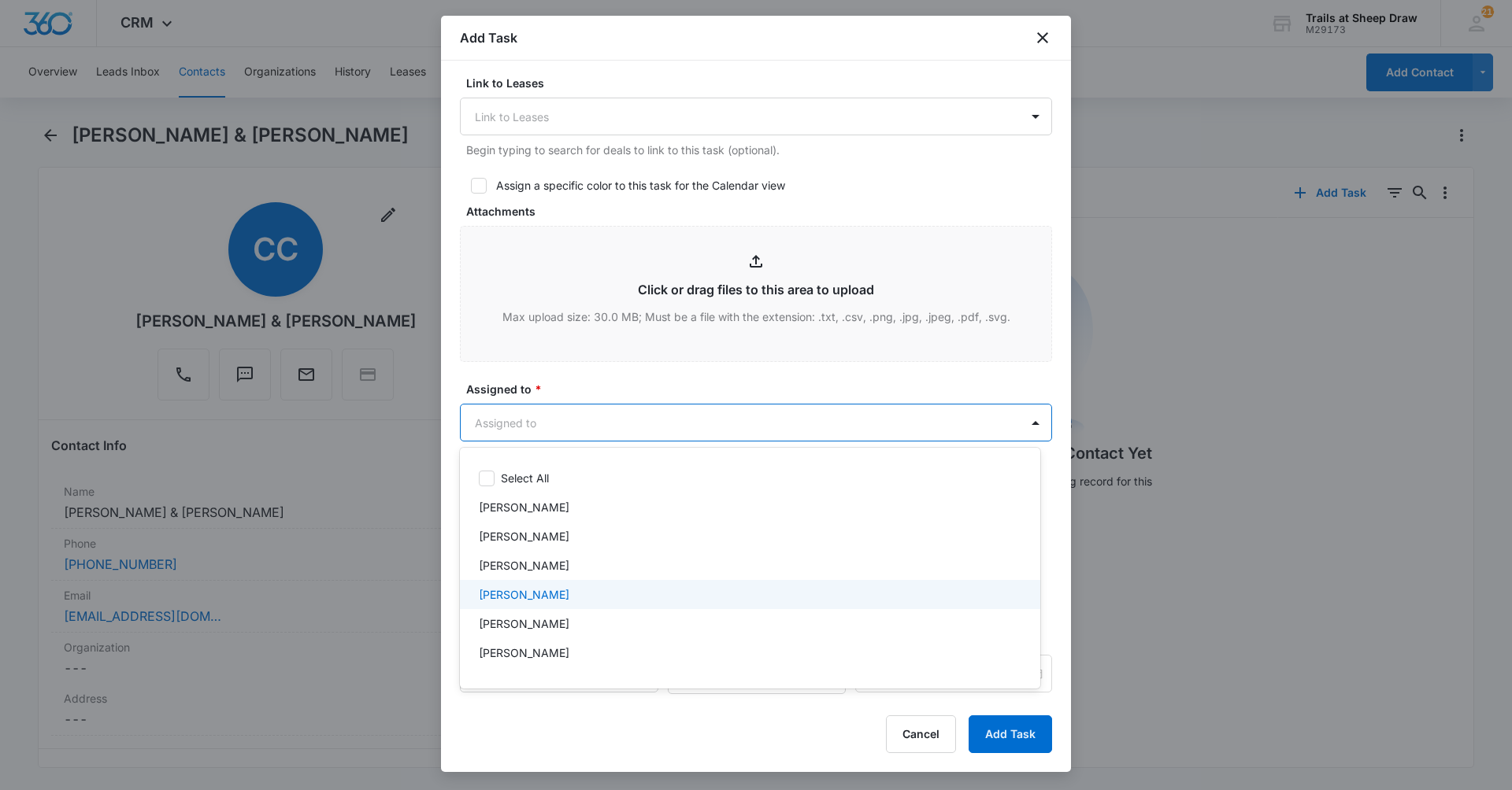
click at [585, 590] on div "Edgar Jimenez" at bounding box center [748, 594] width 539 height 17
click at [545, 650] on p "Ethan Esparza-Escobar" at bounding box center [524, 657] width 91 height 17
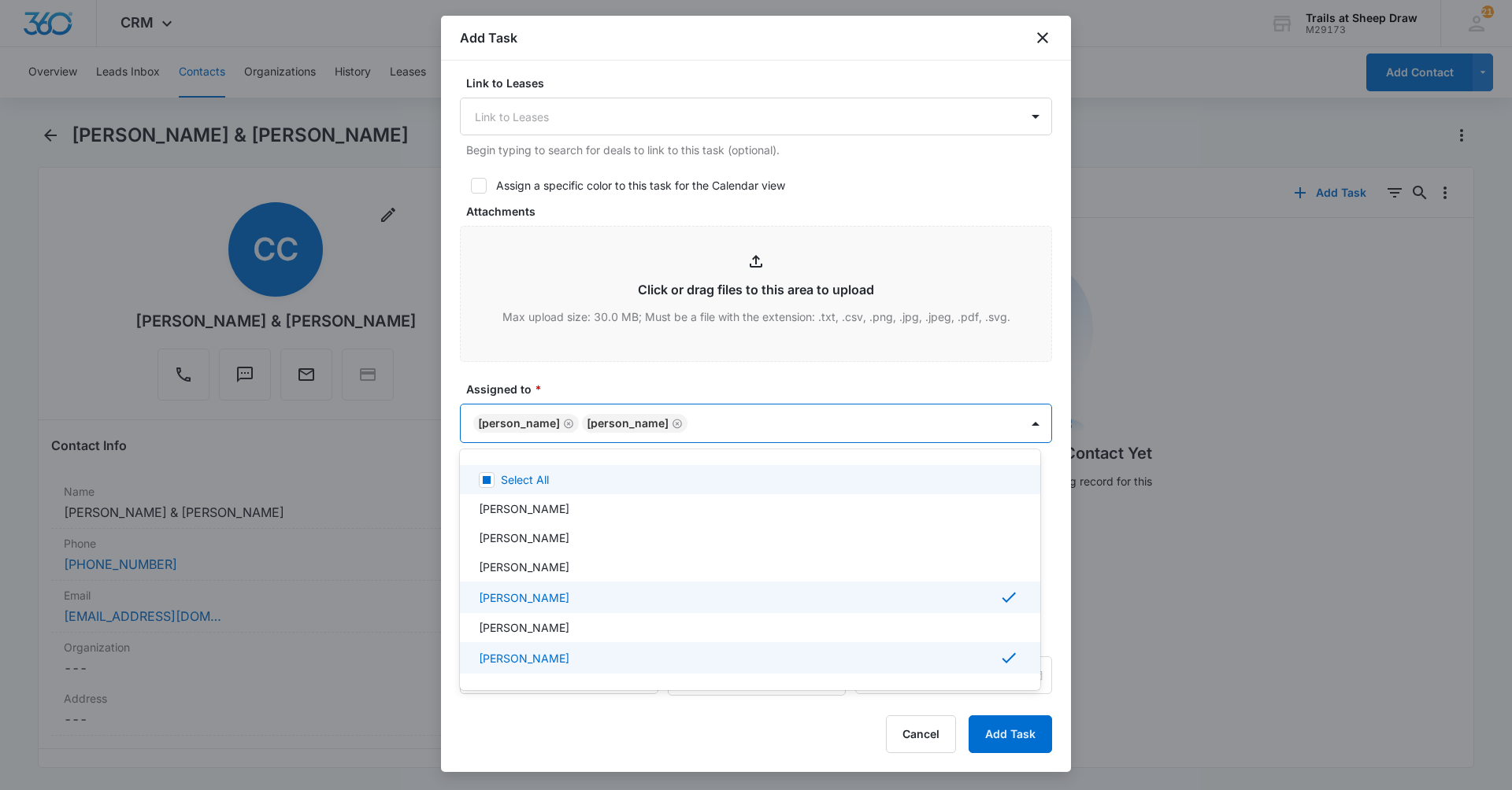
click at [576, 377] on div at bounding box center [756, 395] width 1512 height 790
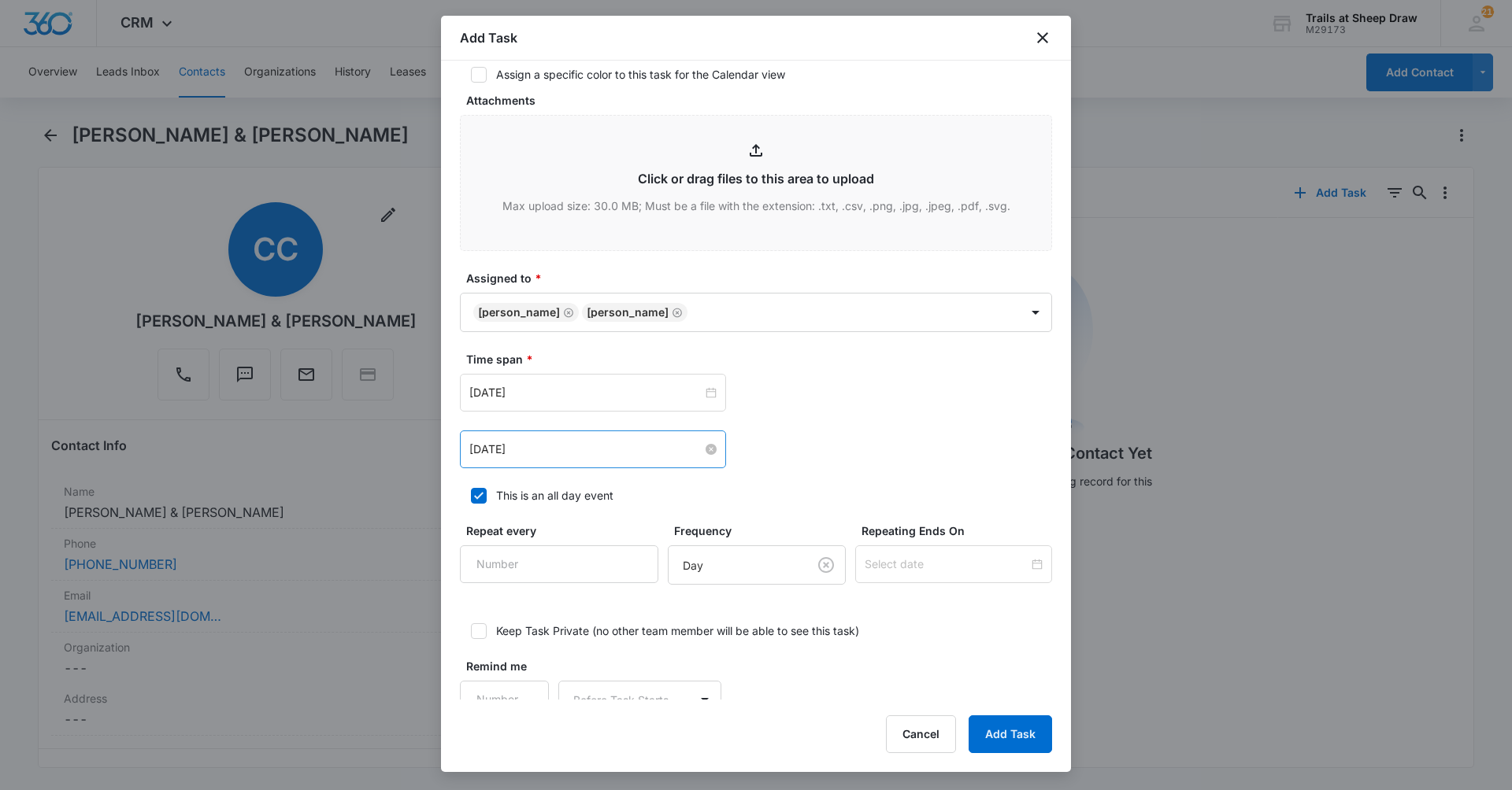
scroll to position [778, 0]
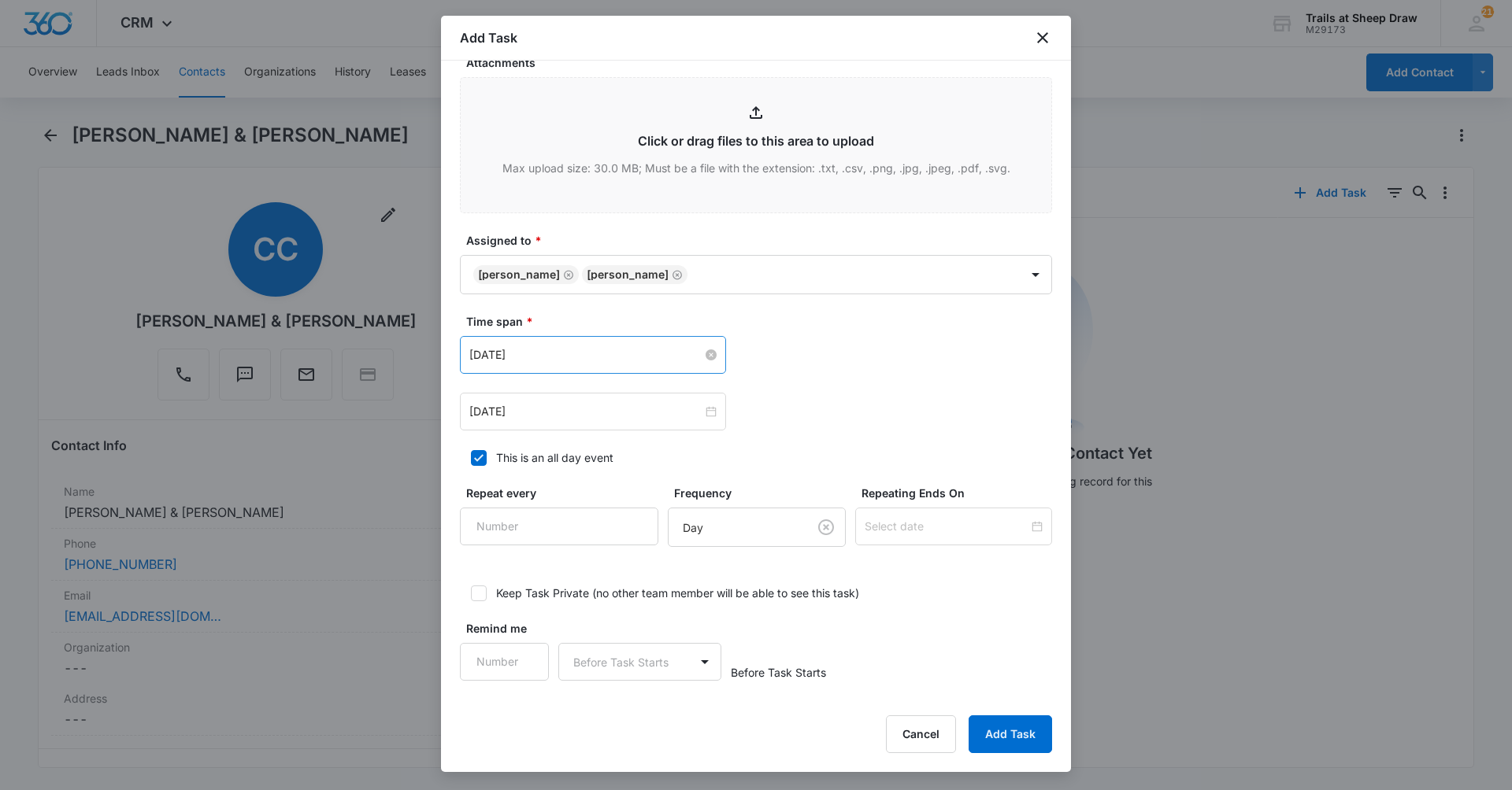
click at [560, 357] on input "Mar 9, 2023" at bounding box center [585, 354] width 233 height 18
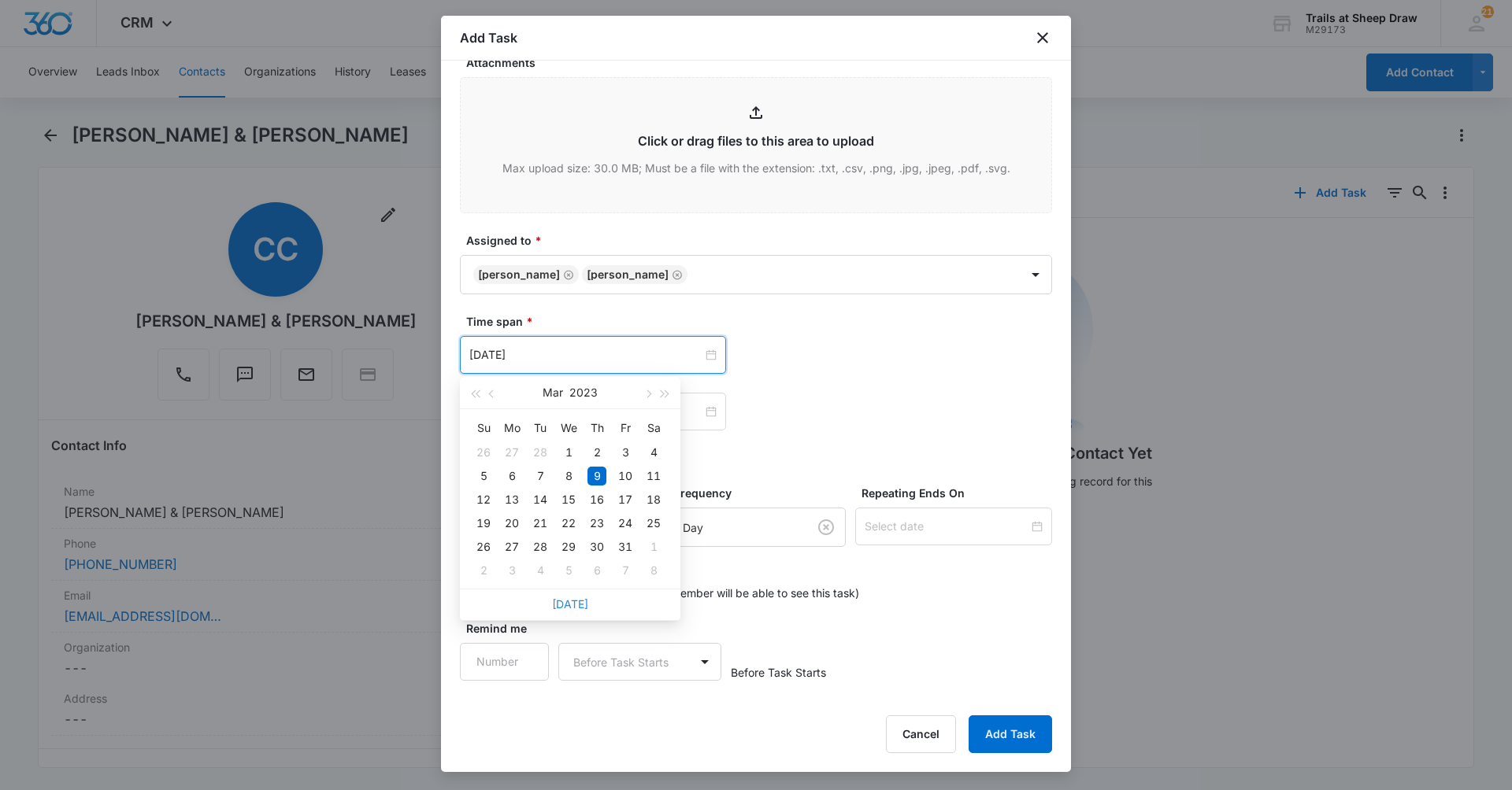
click at [559, 605] on link "Today" at bounding box center [570, 604] width 36 height 13
type input "Aug 14, 2025"
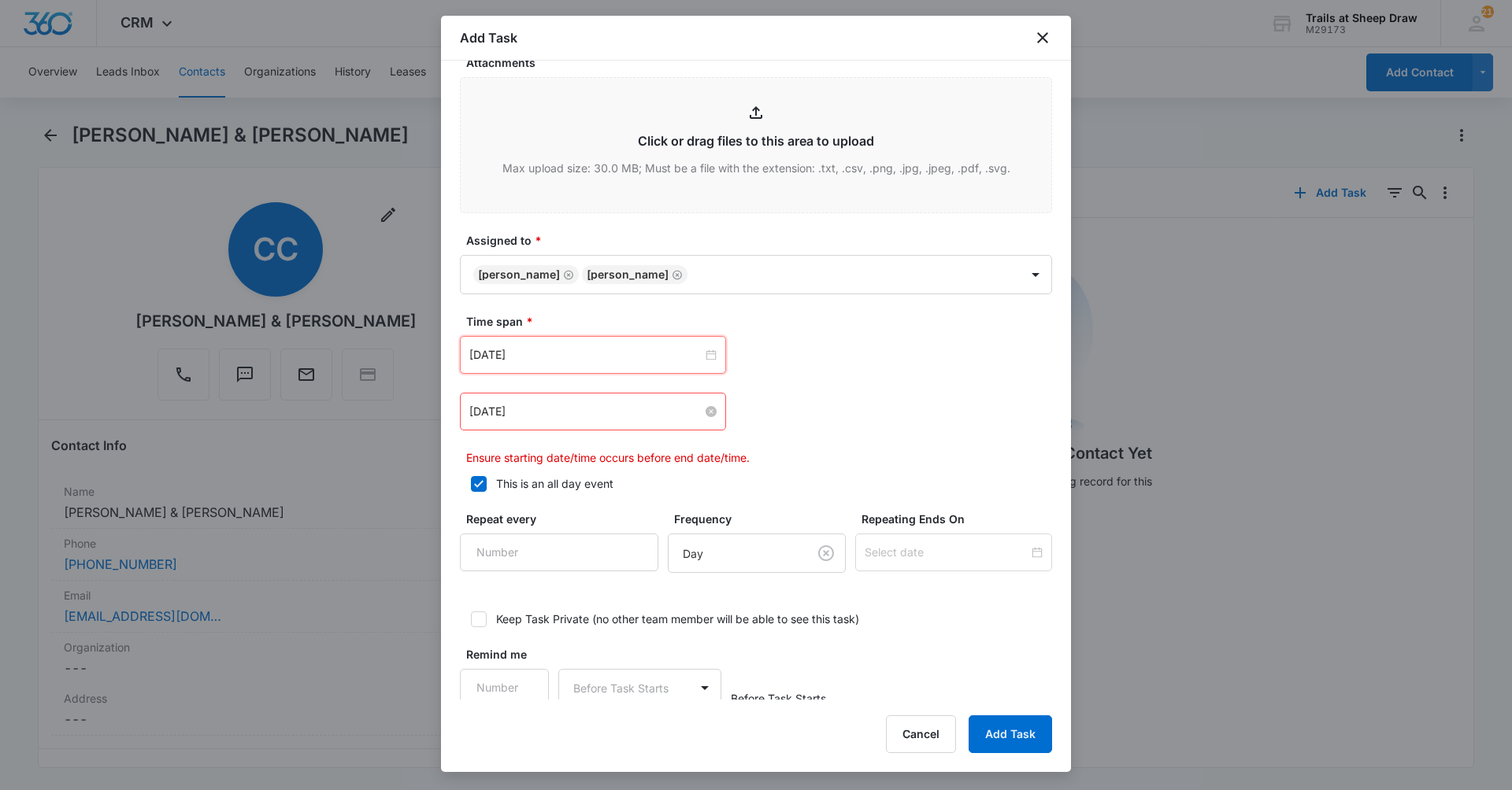
click at [581, 416] on input "Mar 9, 2023" at bounding box center [585, 411] width 233 height 18
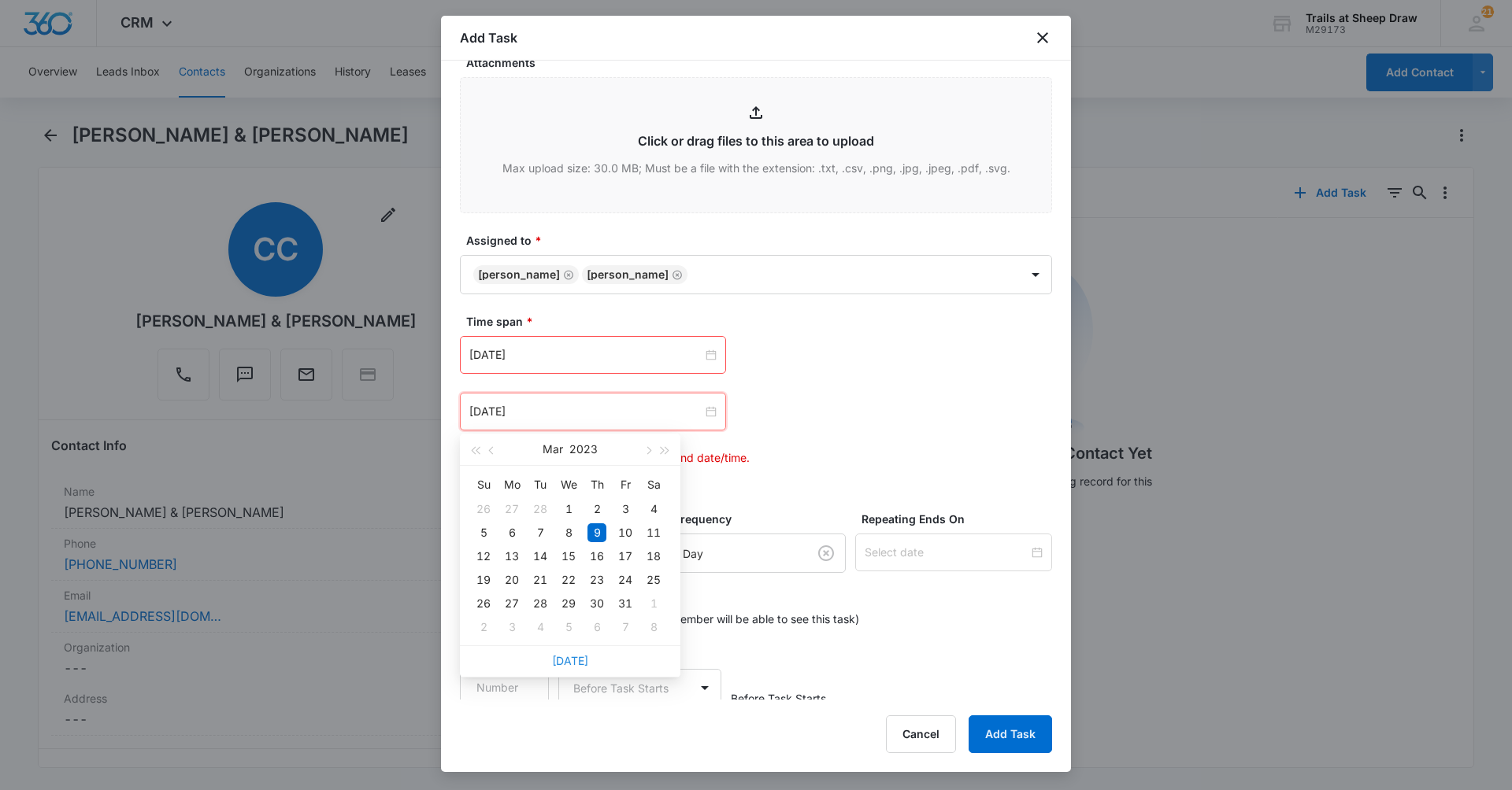
click at [576, 664] on link "Today" at bounding box center [570, 661] width 36 height 13
type input "Aug 14, 2025"
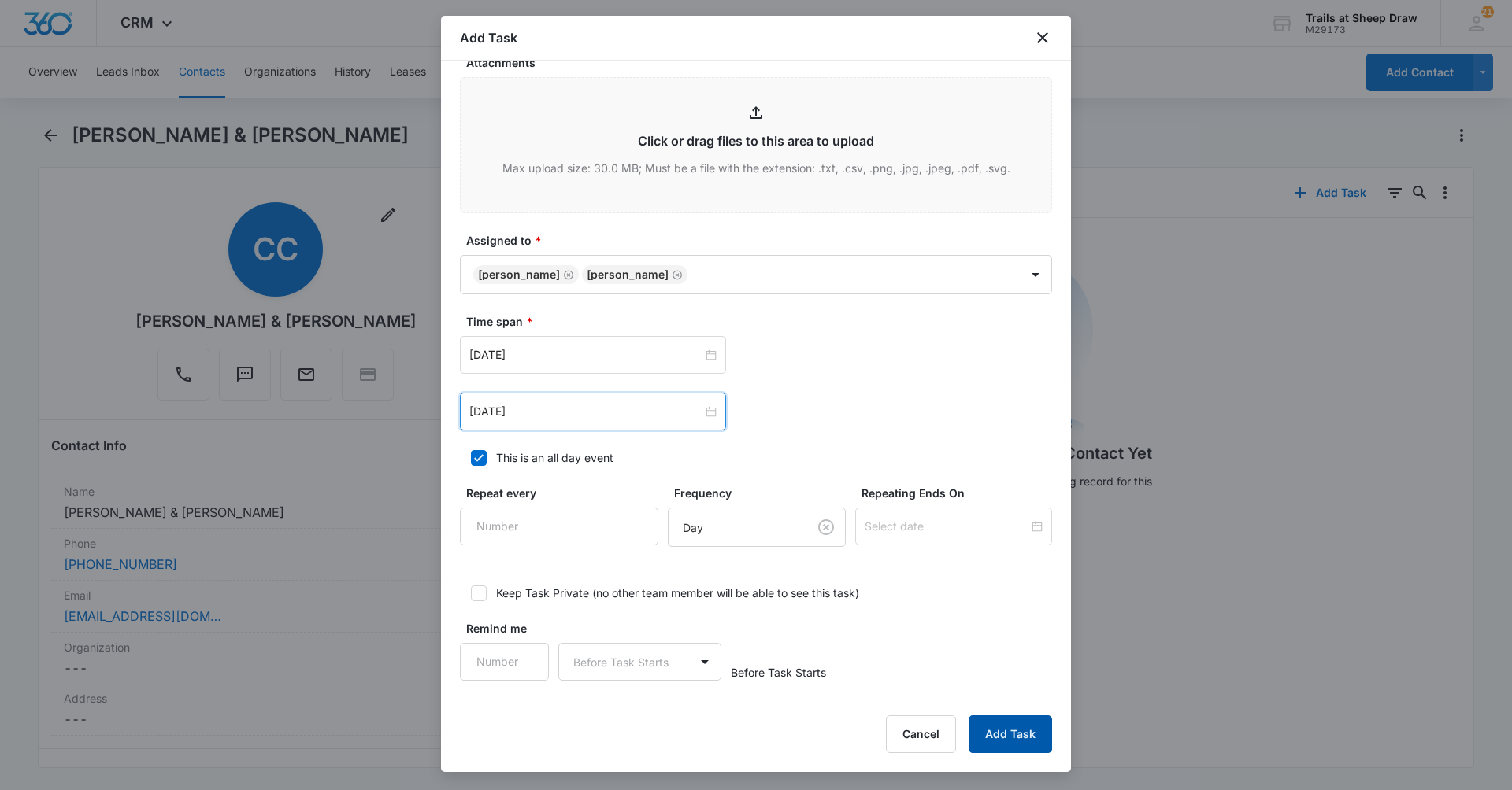
click at [998, 731] on button "Add Task" at bounding box center [1010, 734] width 83 height 38
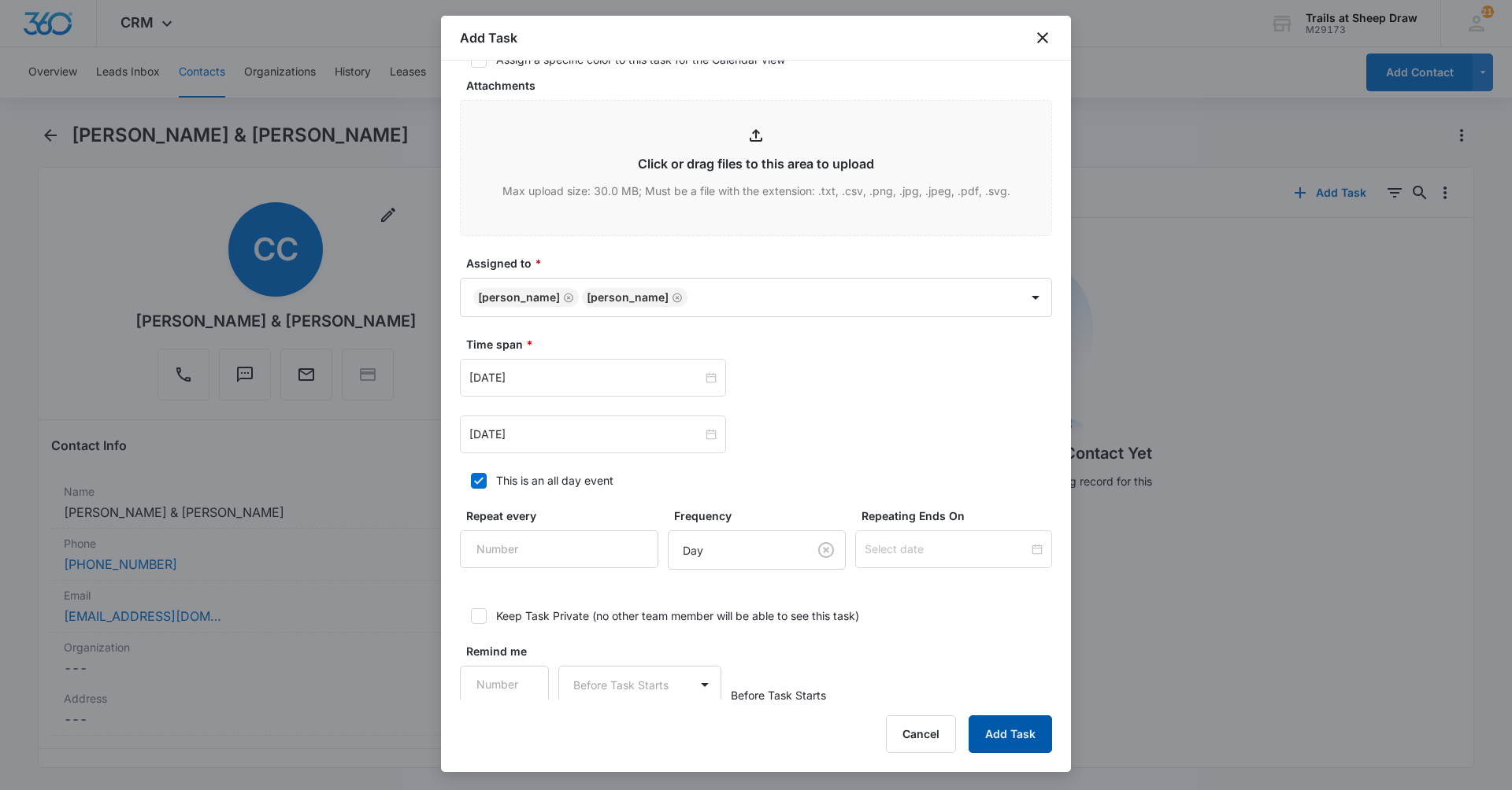
scroll to position [0, 0]
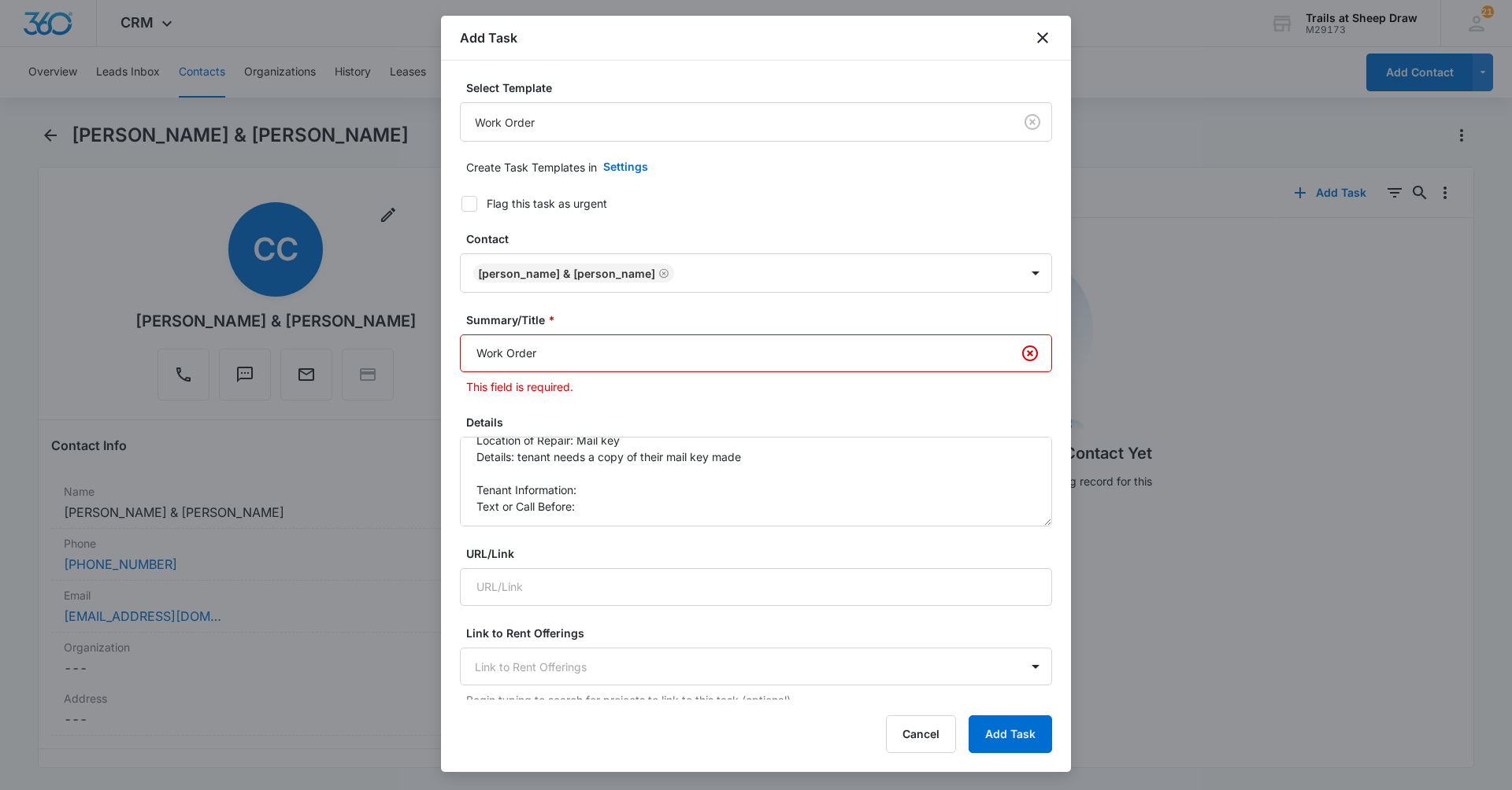
click at [457, 353] on div "Select Template Work Order Create Task Templates in Settings Flag this task as …" at bounding box center [756, 379] width 630 height 639
click at [466, 353] on input "Work Order" at bounding box center [755, 353] width 592 height 38
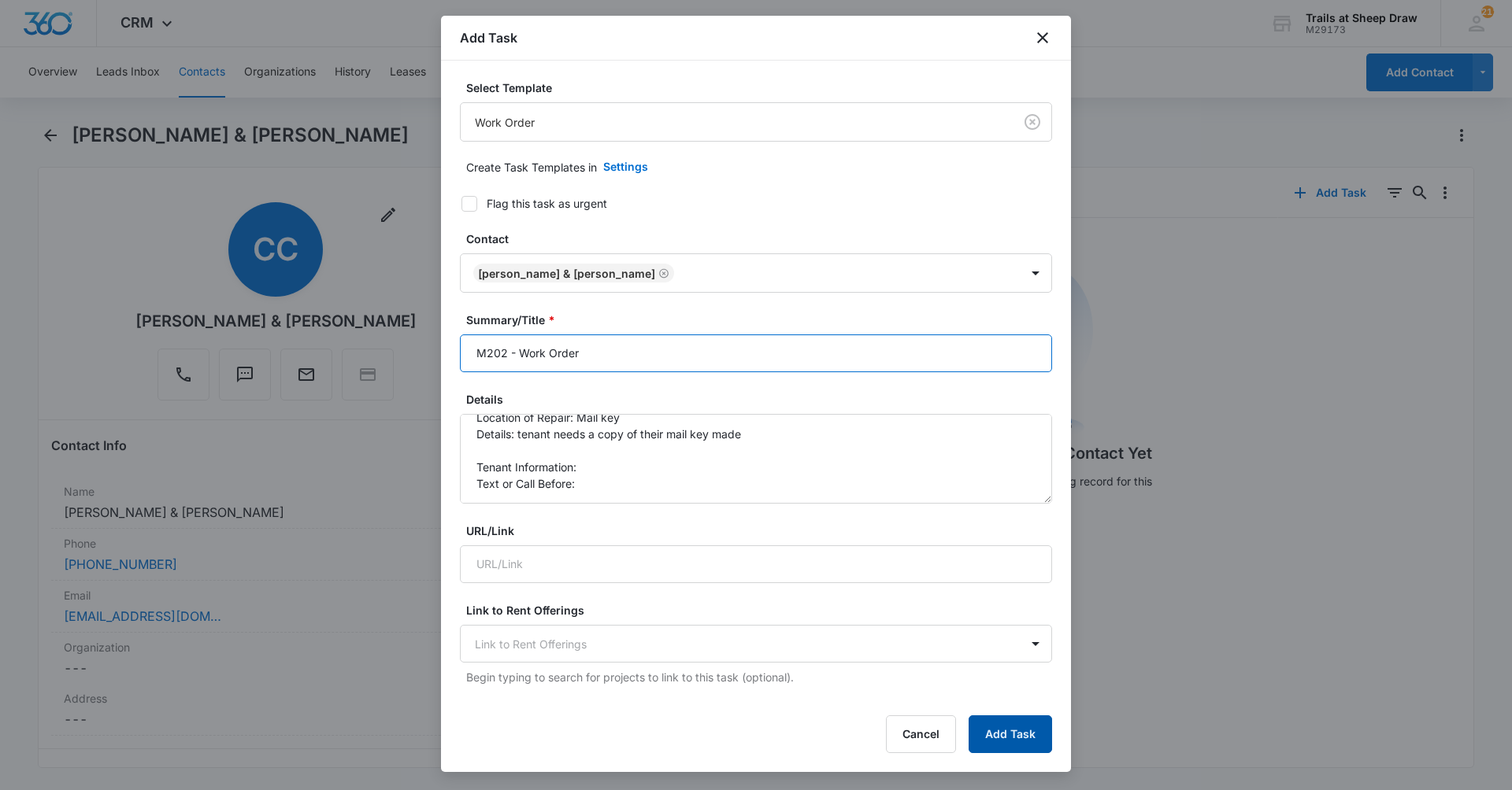
type input "M202 - Work Order"
click at [1021, 751] on button "Add Task" at bounding box center [1010, 734] width 83 height 38
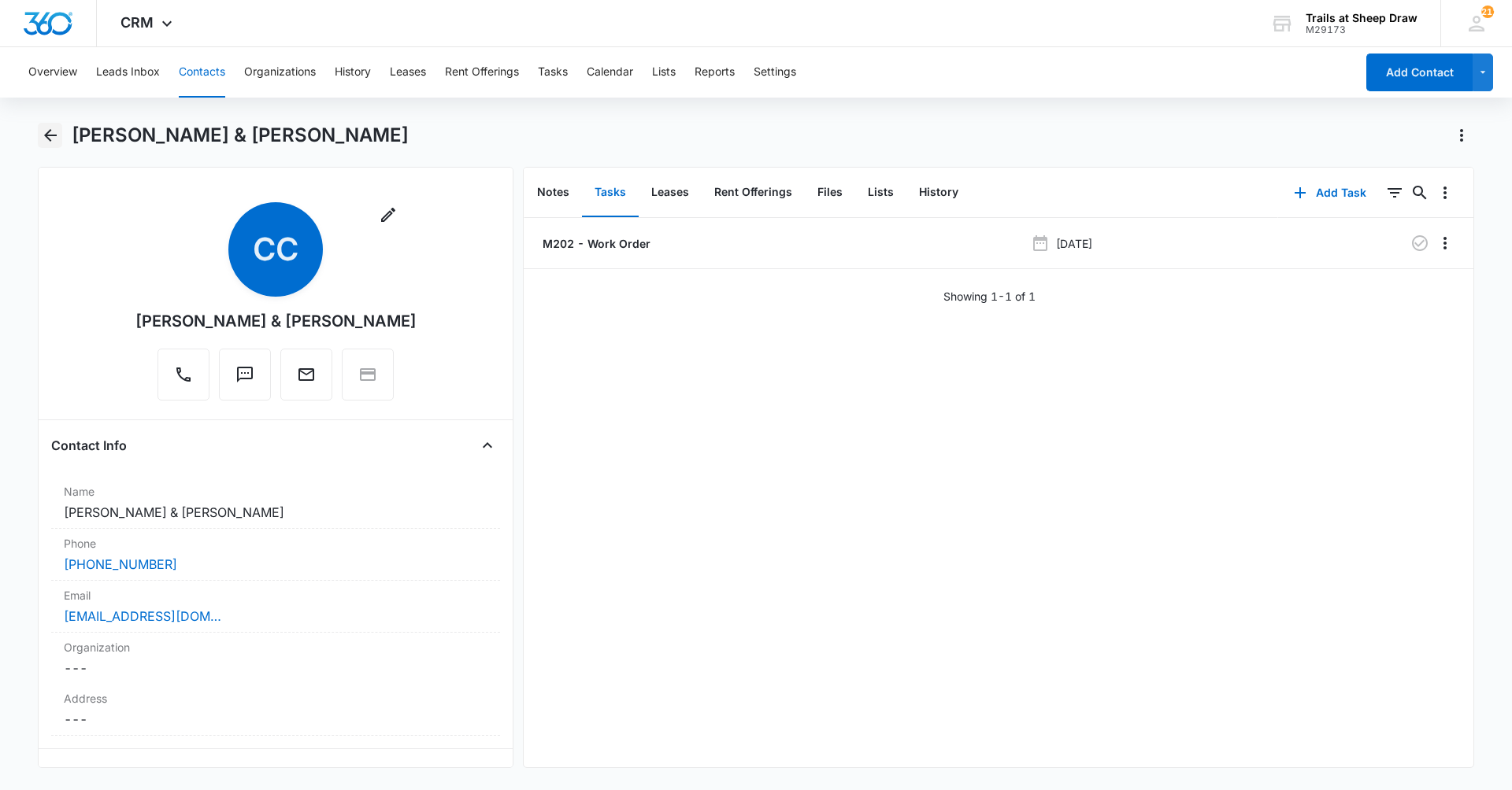
click at [54, 143] on icon "Back" at bounding box center [50, 135] width 18 height 18
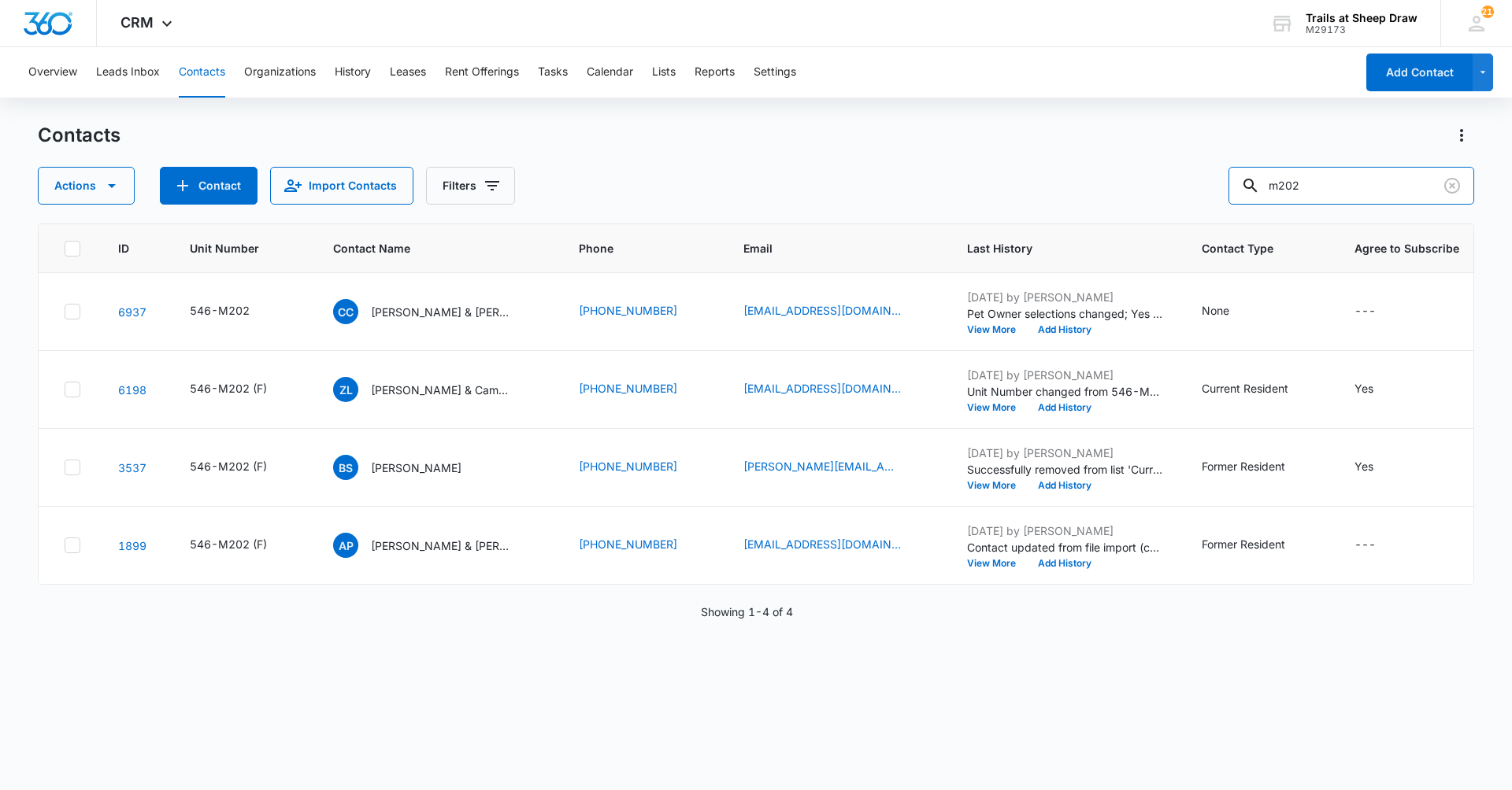
drag, startPoint x: 1345, startPoint y: 183, endPoint x: 963, endPoint y: 233, distance: 385.3
click at [963, 233] on div "Contacts Actions Contact Import Contacts Filters m202 ID Unit Number Contact Na…" at bounding box center [756, 455] width 1436 height 666
type input "W201"
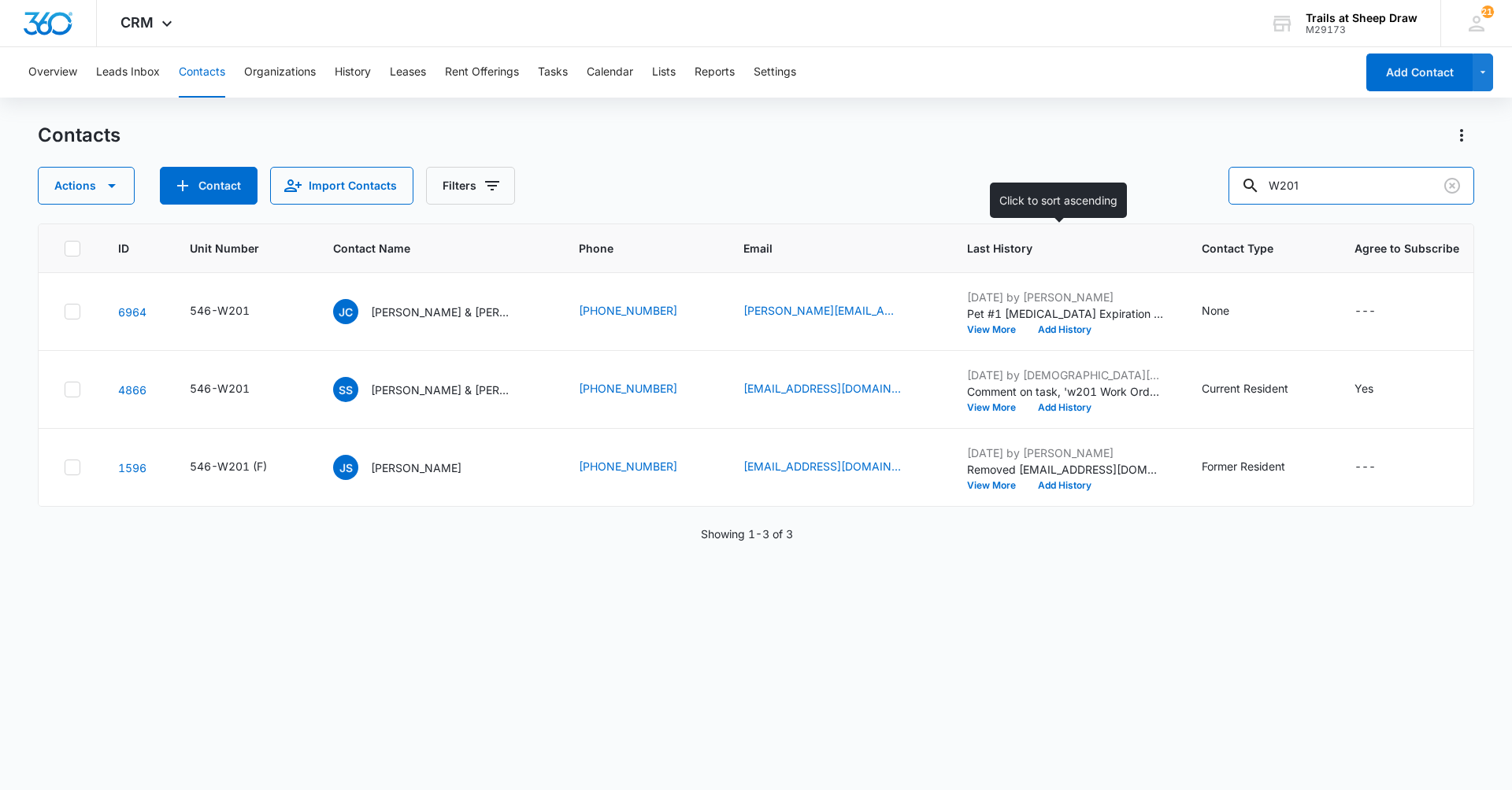
drag, startPoint x: 1352, startPoint y: 184, endPoint x: 1083, endPoint y: 263, distance: 280.4
click at [1089, 244] on div "Contacts Actions Contact Import Contacts Filters W201 ID Unit Number Contact Na…" at bounding box center [756, 455] width 1436 height 666
type input "F301"
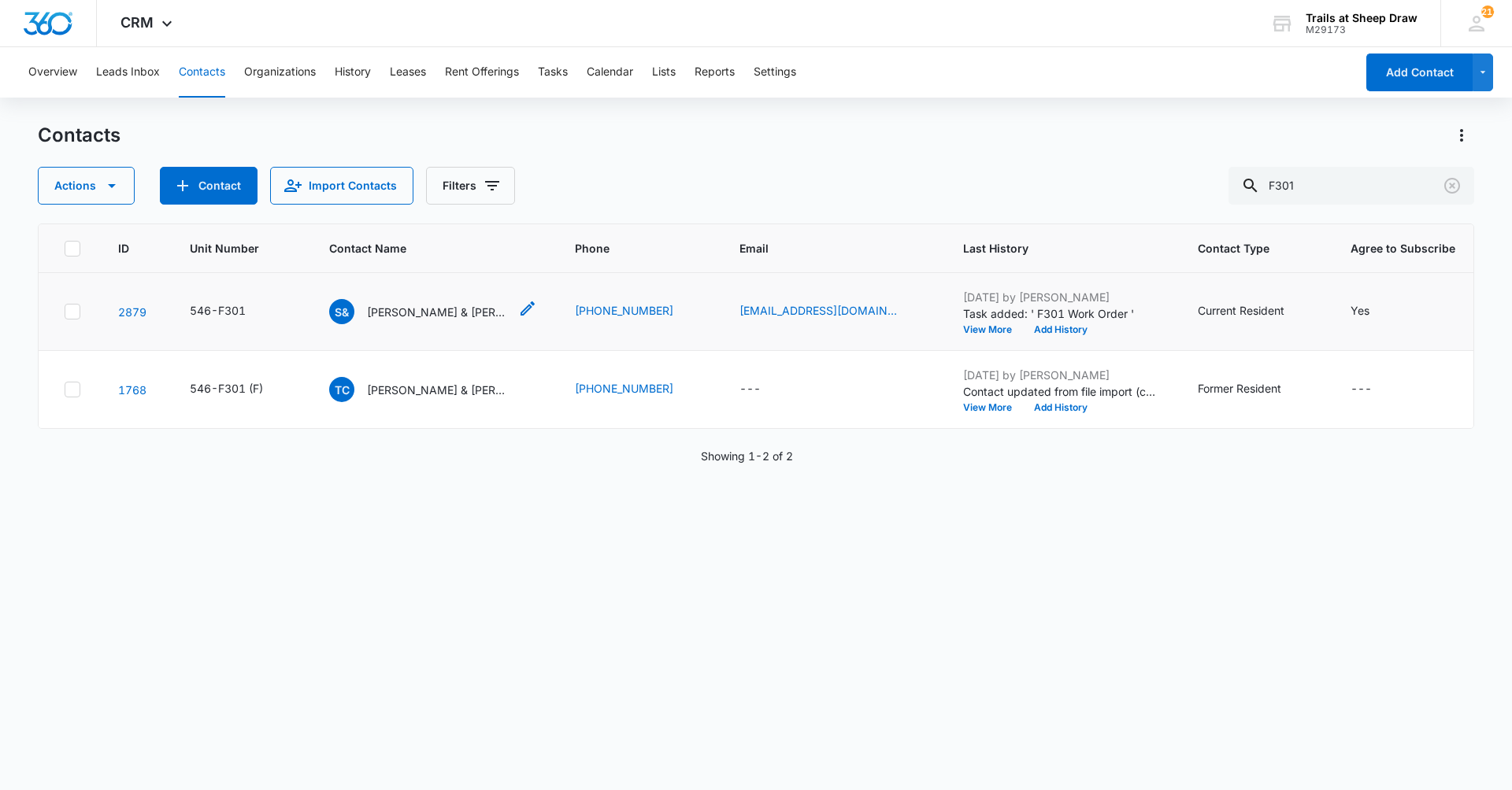
click at [442, 310] on p "Shane & Clarissa Hart" at bounding box center [438, 312] width 142 height 17
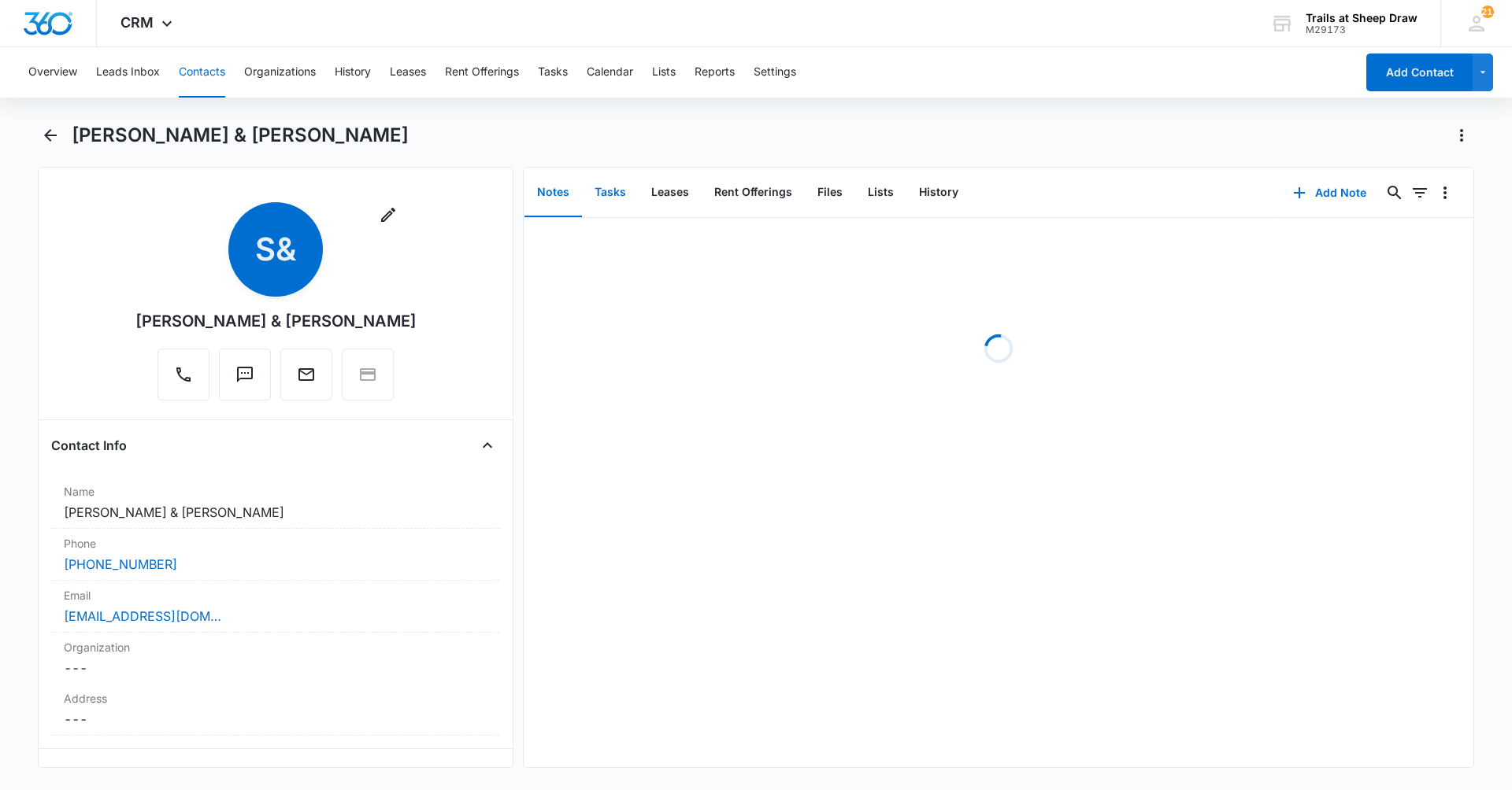
click at [617, 191] on button "Tasks" at bounding box center [610, 193] width 56 height 49
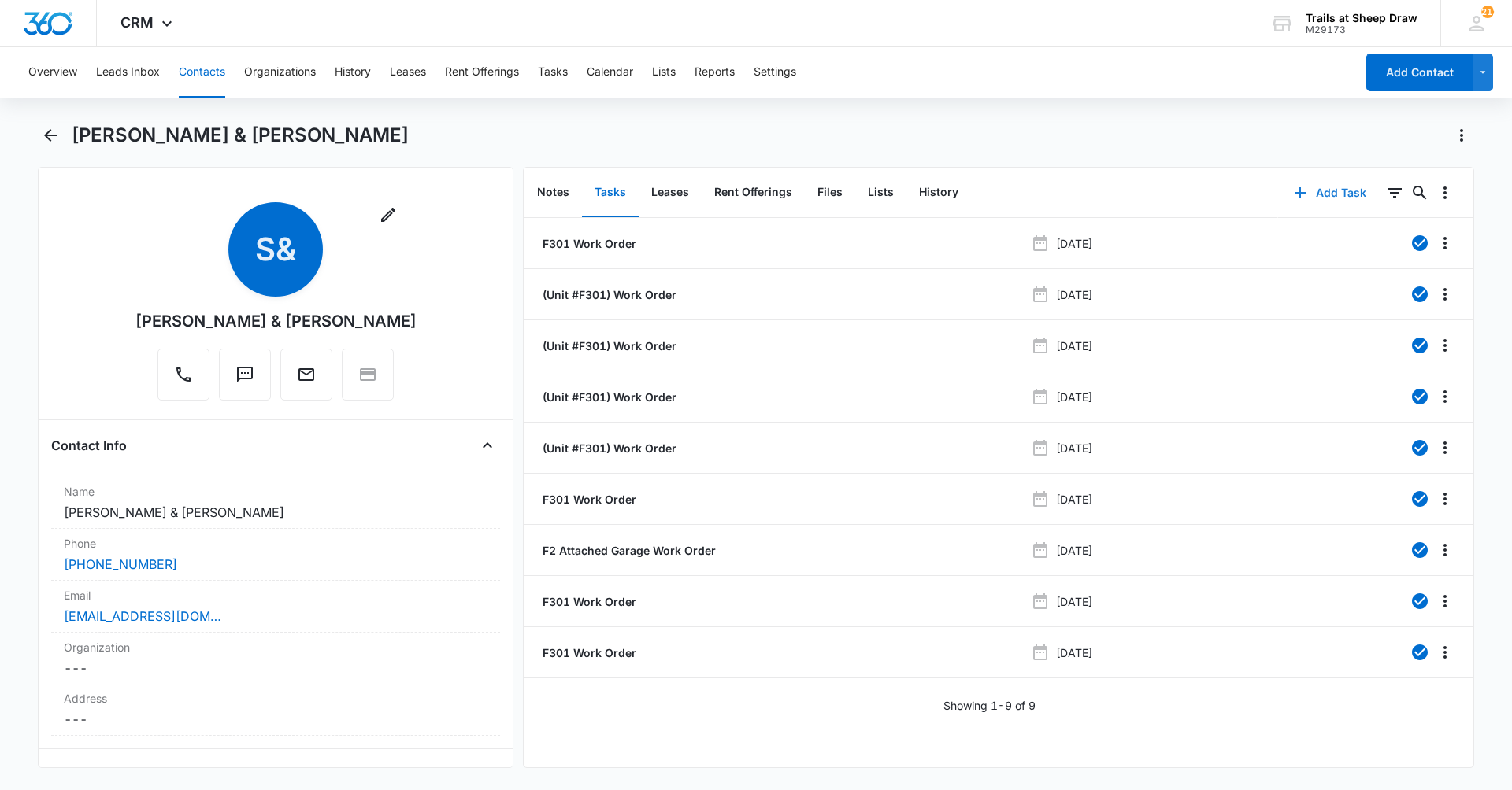
click at [1334, 192] on button "Add Task" at bounding box center [1330, 192] width 104 height 38
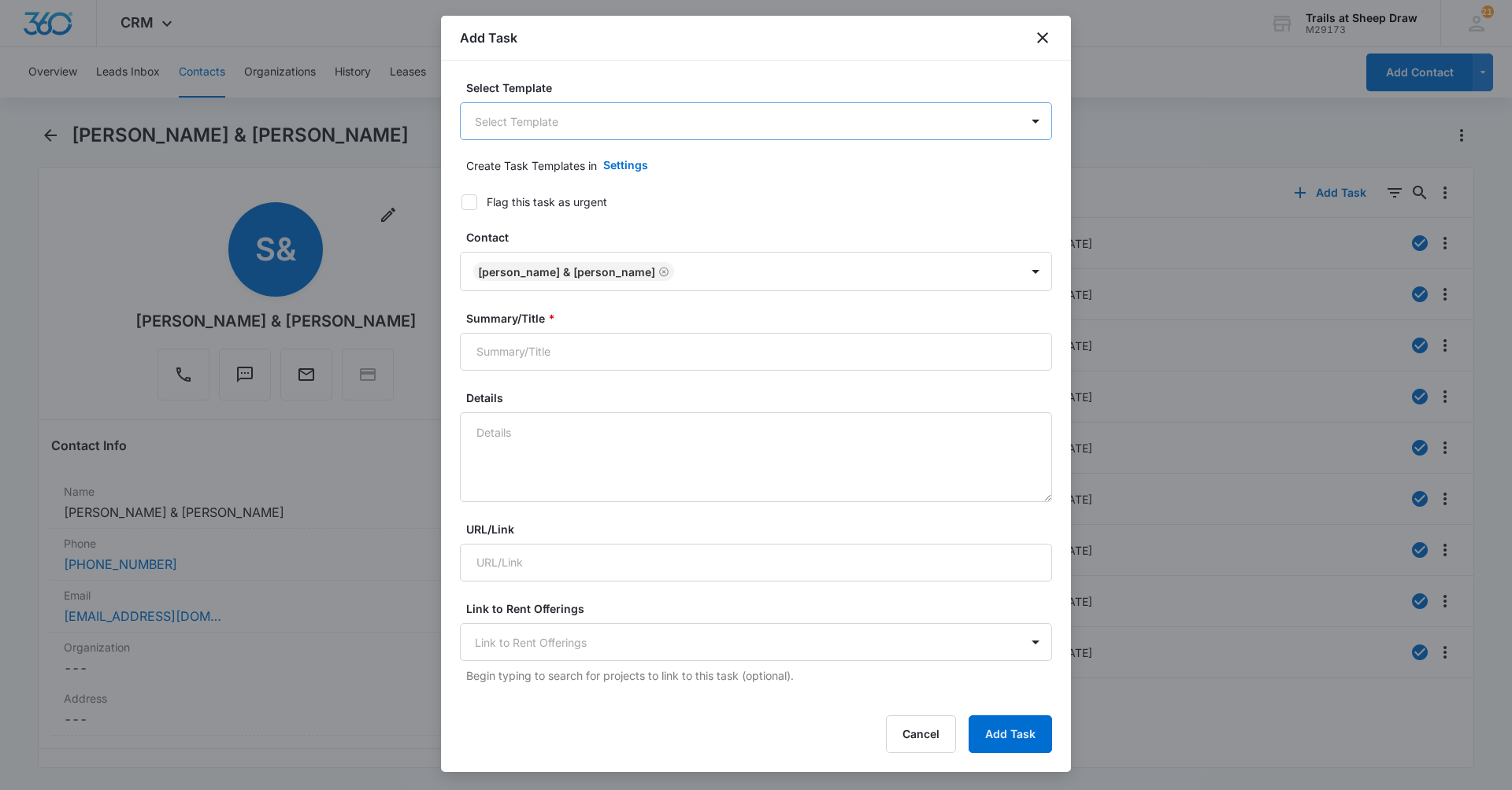
click at [523, 113] on body "CRM Apps Reputation Websites Forms CRM Email Social Content Ads Intelligence Fi…" at bounding box center [756, 395] width 1512 height 790
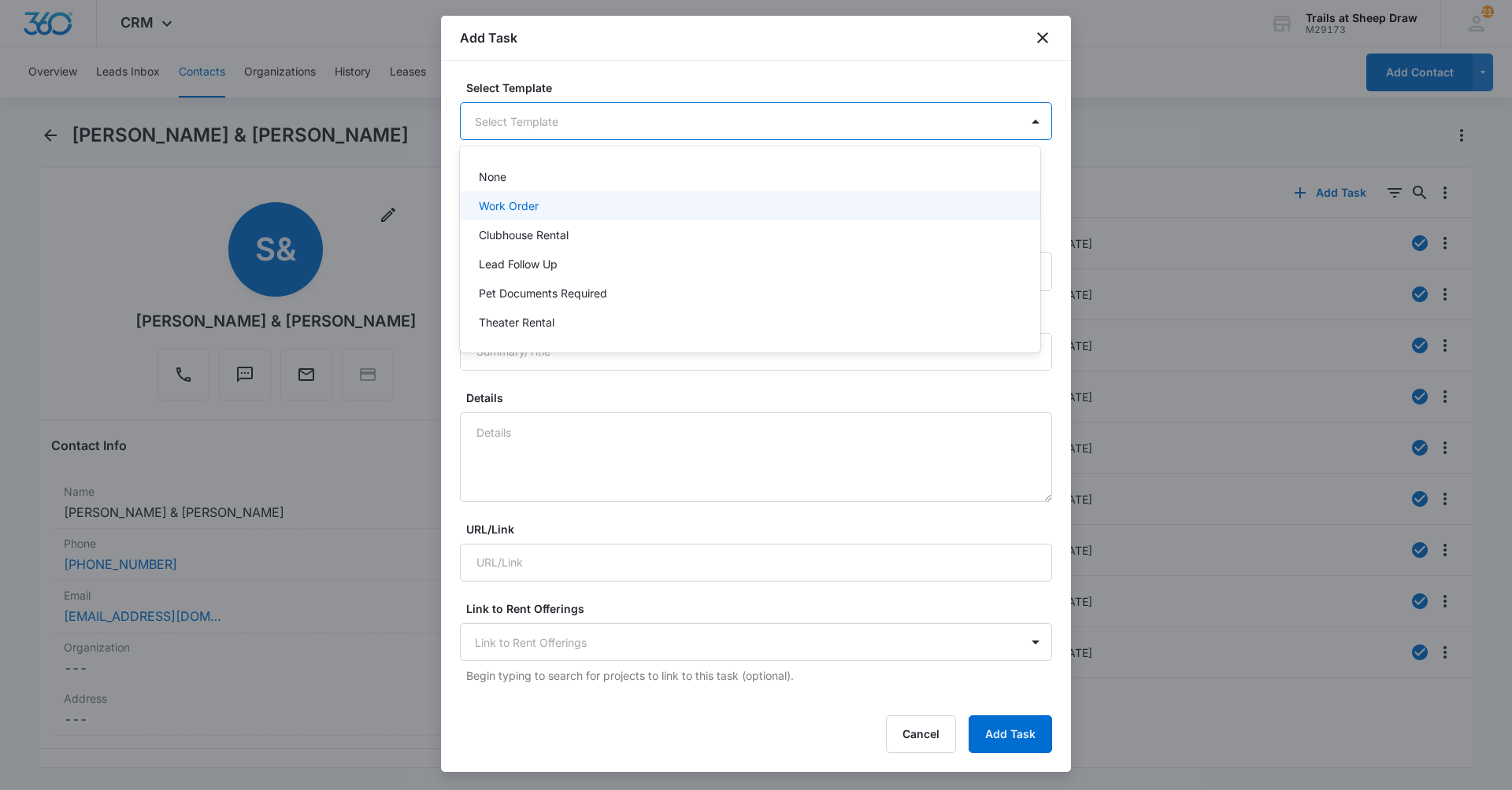
click at [504, 192] on div "Work Order" at bounding box center [749, 206] width 580 height 29
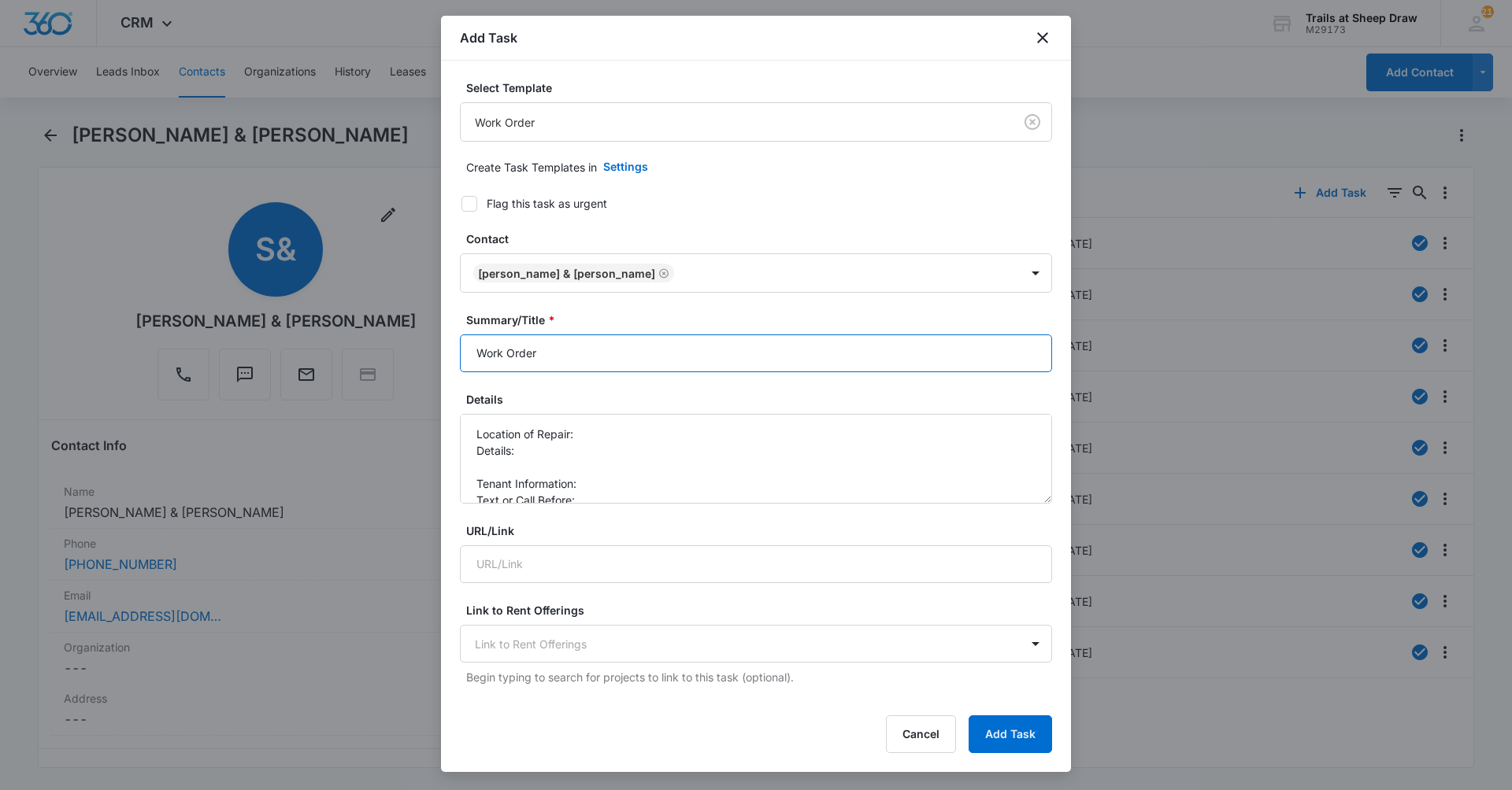
click at [468, 348] on input "Work Order" at bounding box center [755, 353] width 592 height 38
type input "F301 - Work Order"
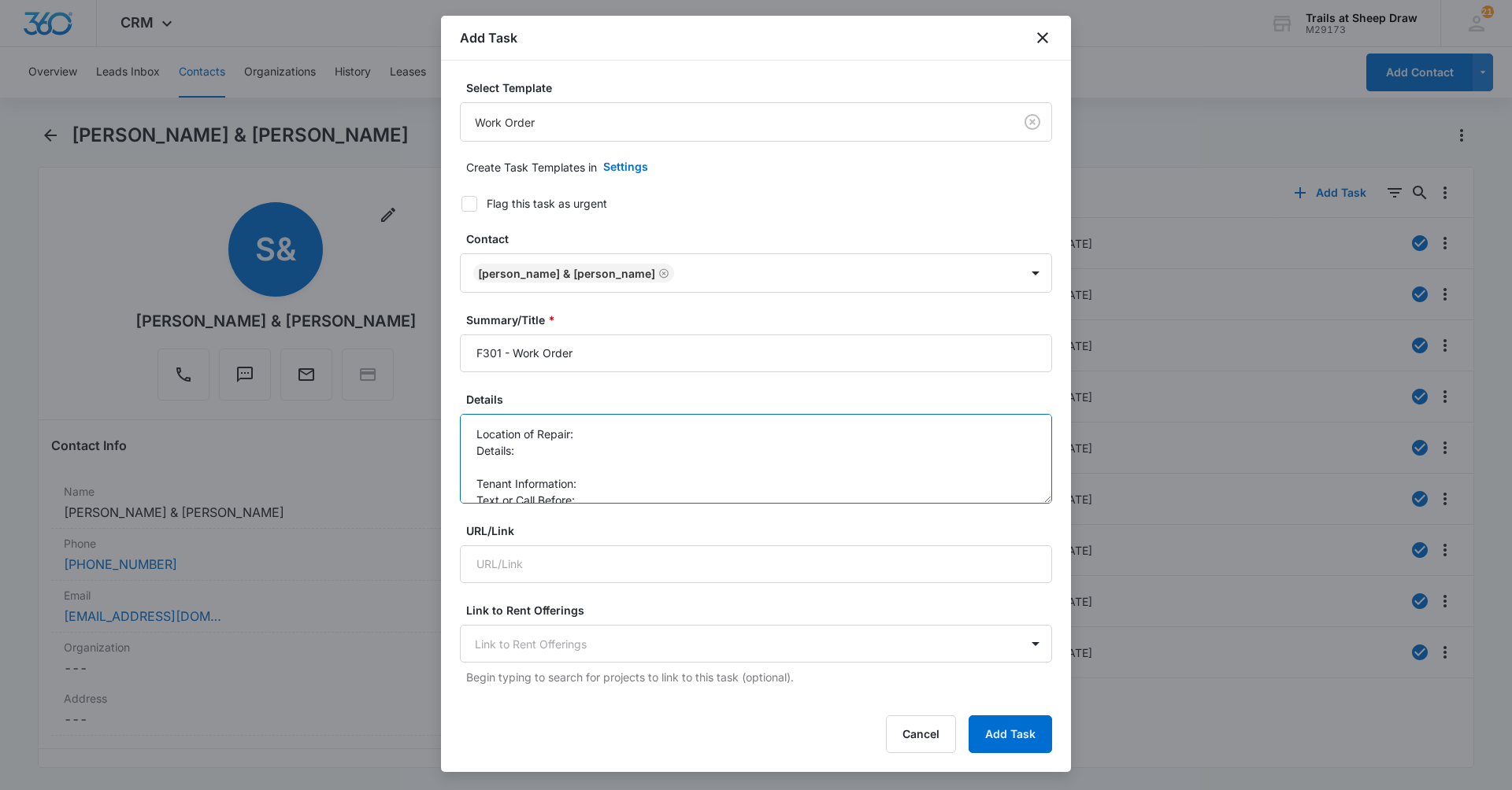
click at [618, 436] on textarea "Location of Repair: Details: Tenant Information: Text or Call Before:" at bounding box center [755, 458] width 592 height 90
click at [597, 447] on textarea "Location of Repair: kitchen Details: Tenant Information: Text or Call Before:" at bounding box center [755, 458] width 592 height 90
click at [974, 447] on textarea "Location of Repair: kitchen Details: one fo the lights in the kitchen ceiling w…" at bounding box center [755, 458] width 592 height 90
click at [546, 448] on textarea "Location of Repair: kitchen Details: one fo the lights in the kitchen ceiling w…" at bounding box center [755, 458] width 592 height 90
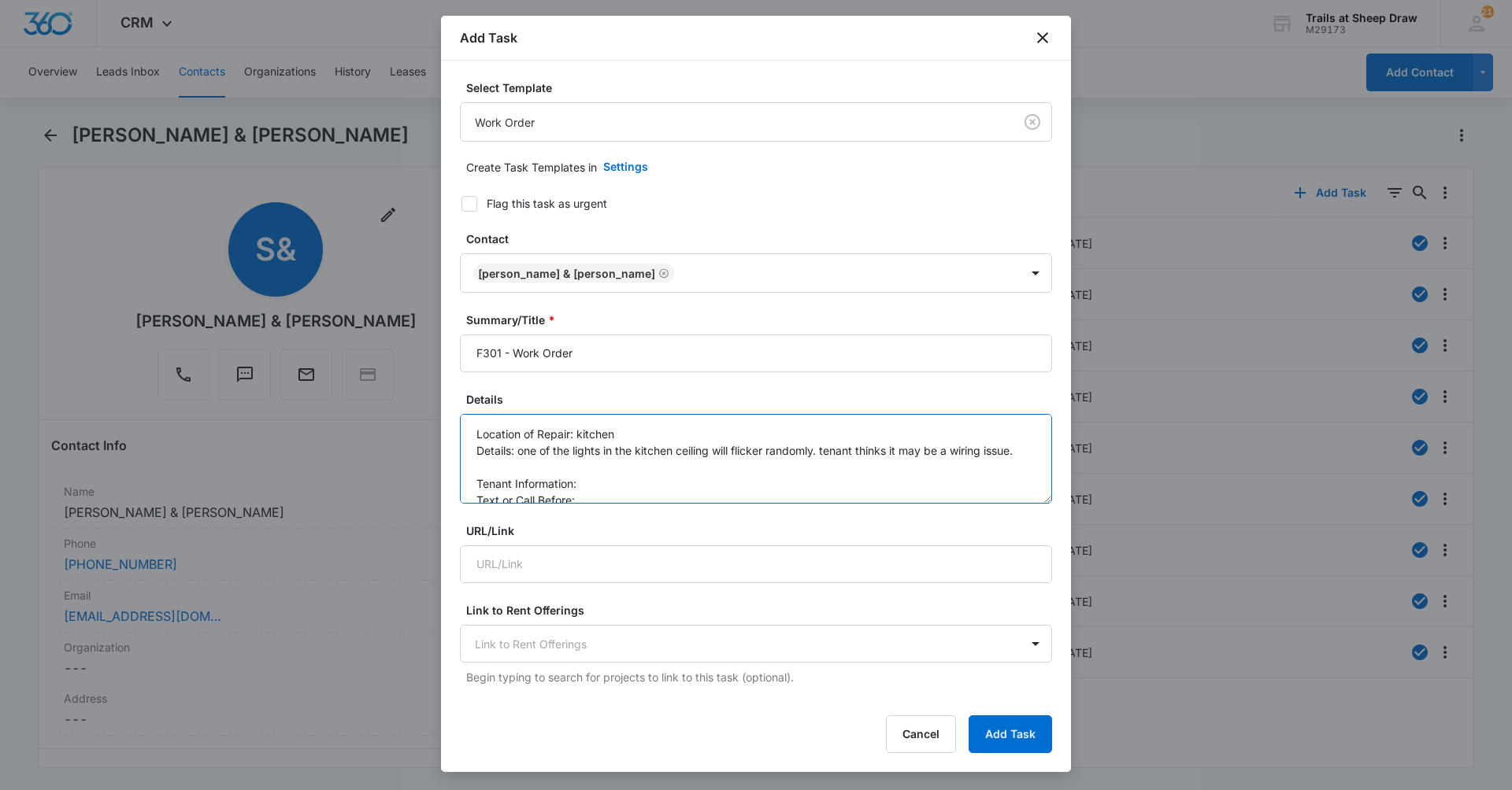
click at [591, 455] on textarea "Location of Repair: kitchen Details: one of the lights in the kitchen ceiling w…" at bounding box center [755, 458] width 592 height 90
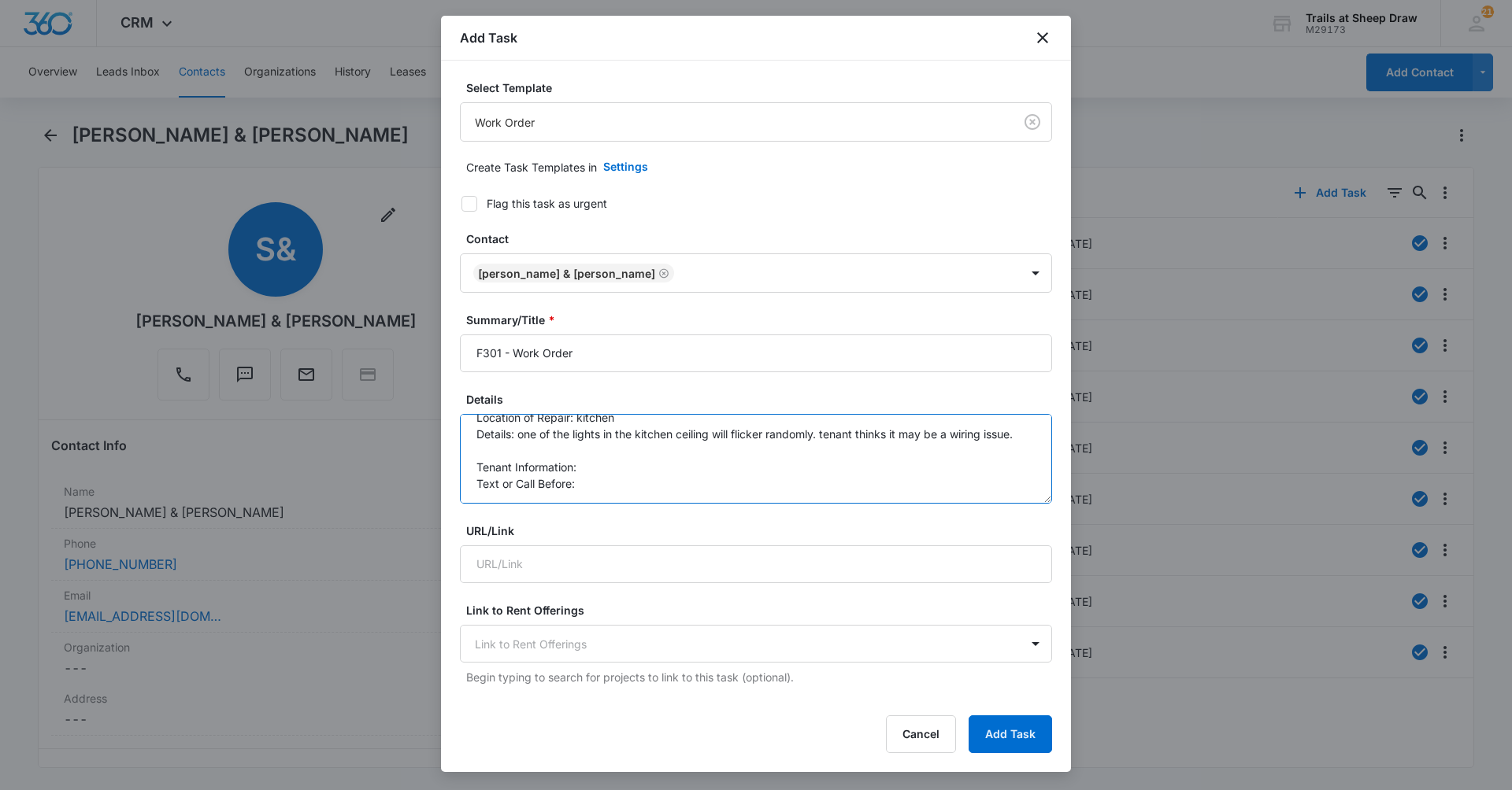
scroll to position [33, 0]
click at [632, 474] on textarea "Location of Repair: kitchen Details: one of the lights in the kitchen ceiling w…" at bounding box center [755, 458] width 592 height 90
click at [637, 478] on textarea "Location of Repair: kitchen Details: one of the lights in the kitchen ceiling w…" at bounding box center [755, 458] width 592 height 90
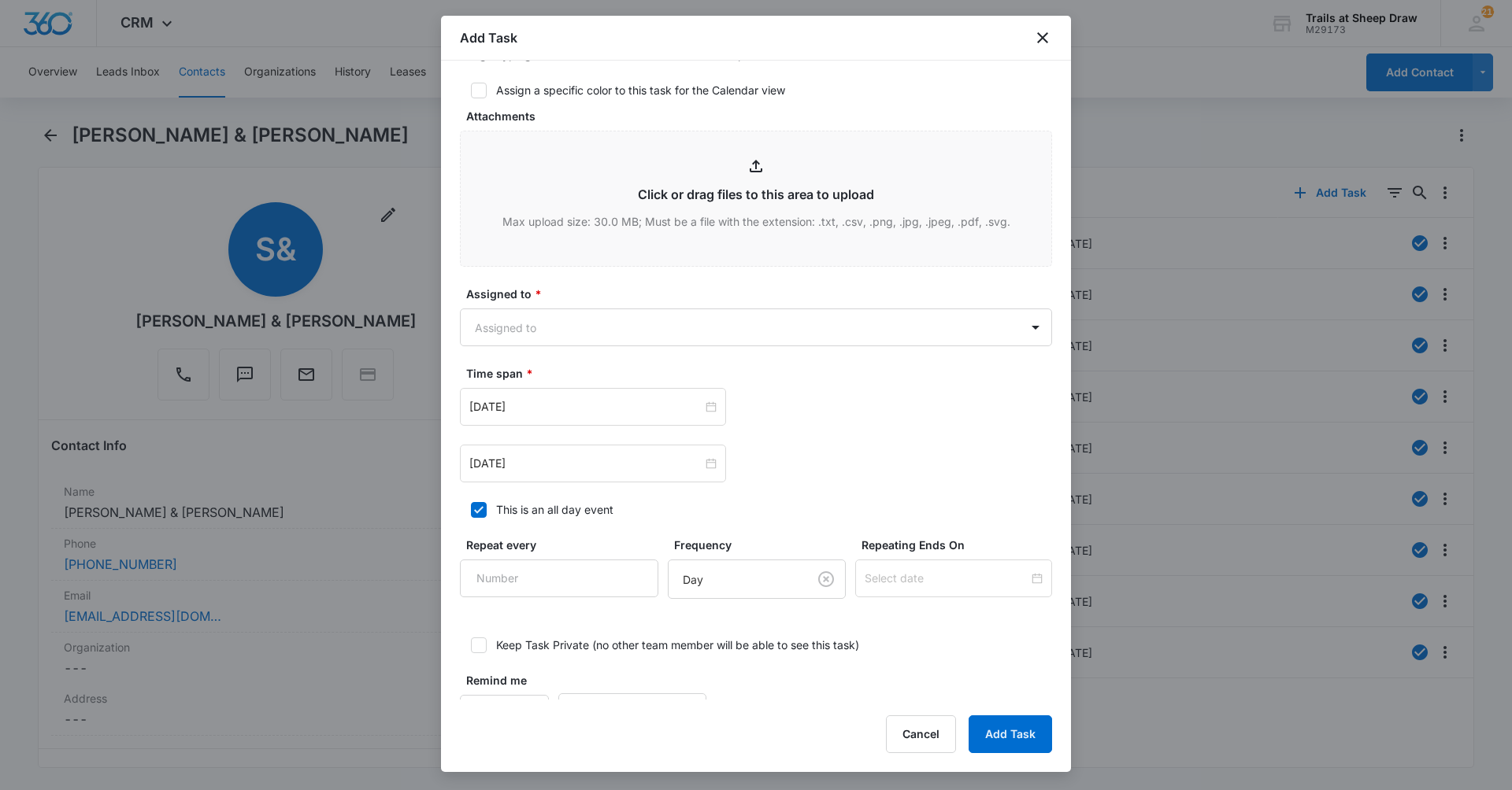
scroll to position [777, 0]
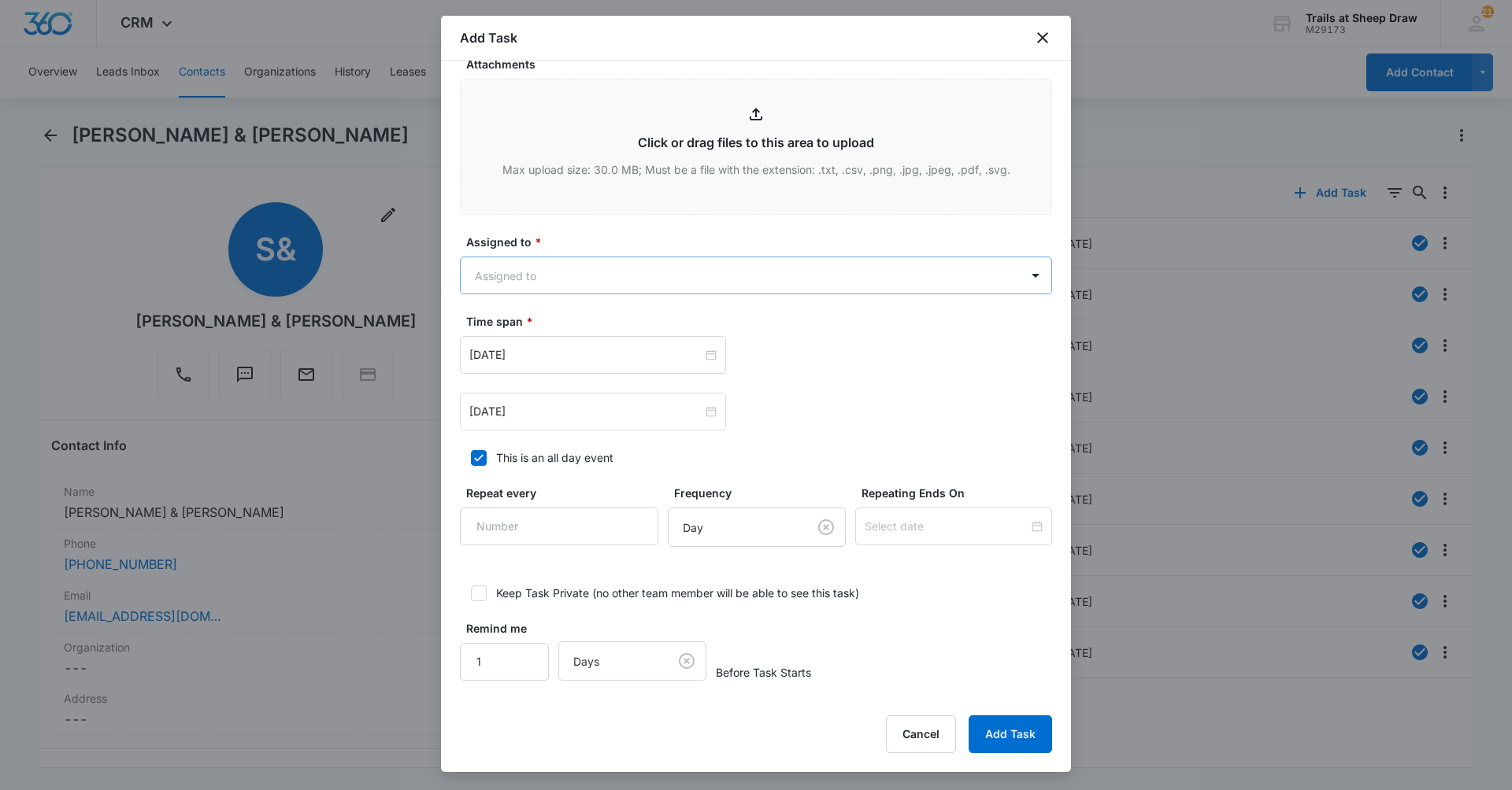
type textarea "Location of Repair: kitchen Details: one of the lights in the kitchen ceiling w…"
click at [603, 281] on body "CRM Apps Reputation Websites Forms CRM Email Social Content Ads Intelligence Fi…" at bounding box center [756, 395] width 1512 height 790
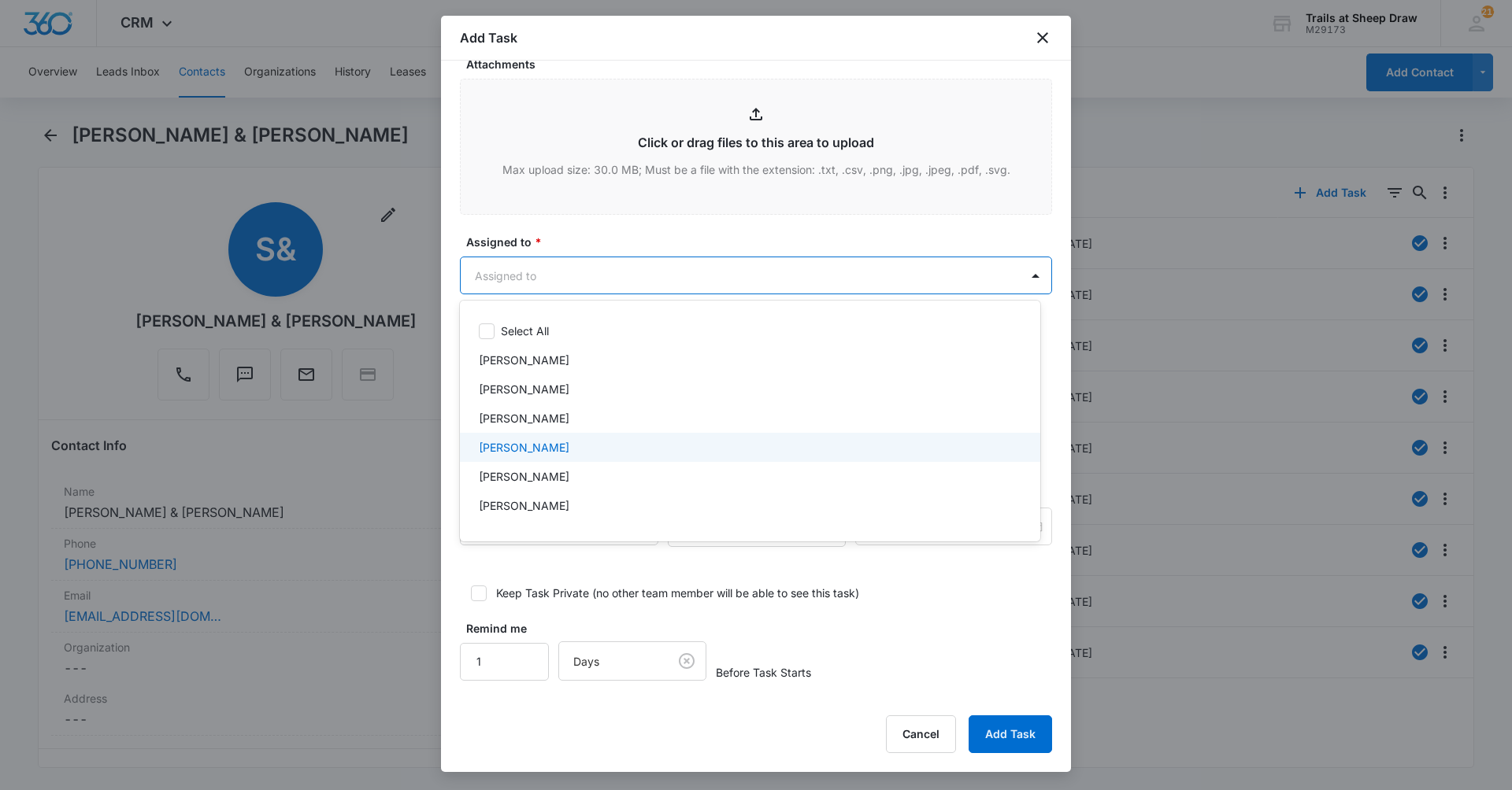
click at [554, 442] on p "Edgar Jimenez" at bounding box center [524, 447] width 91 height 17
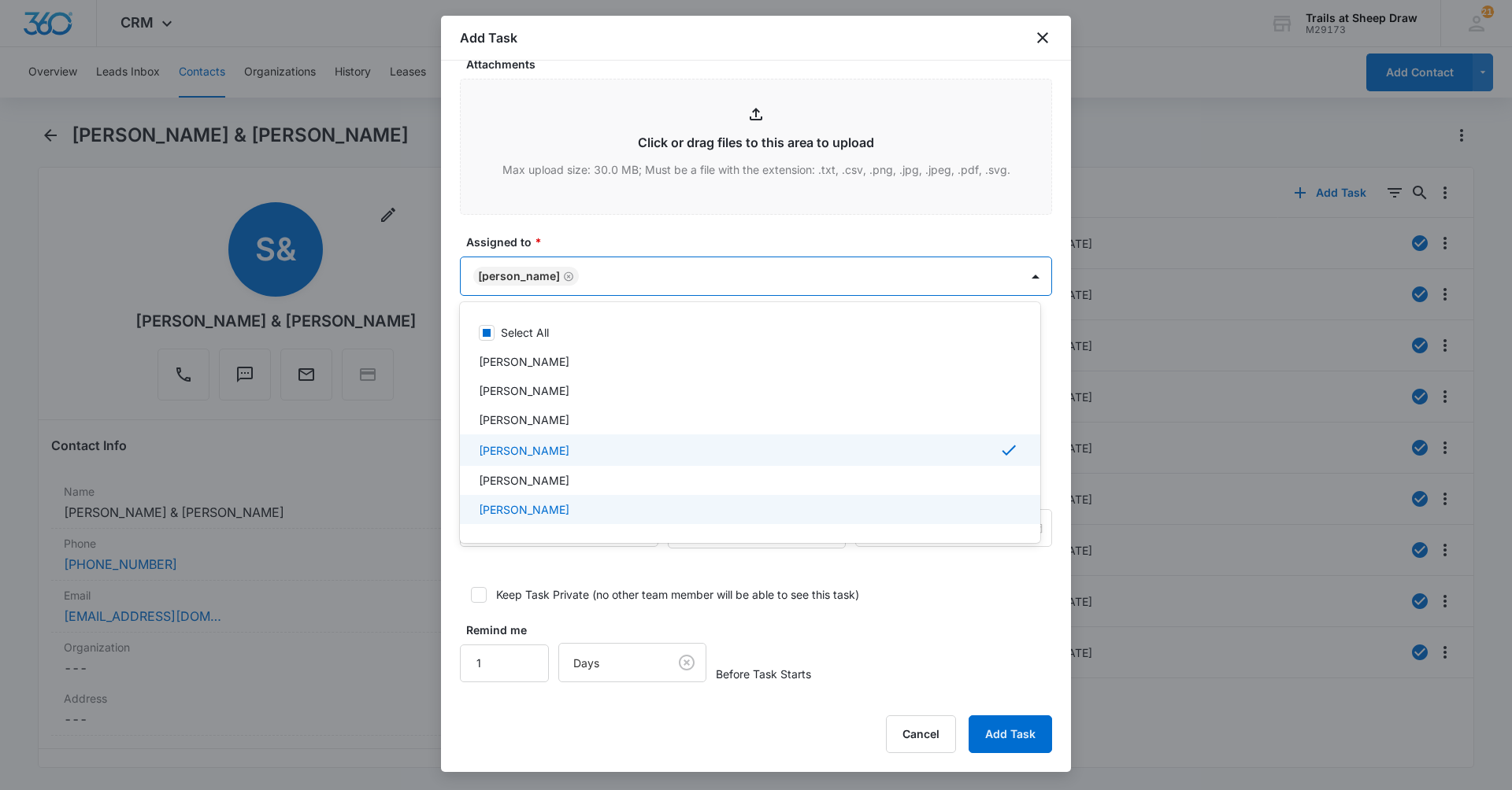
click at [566, 515] on p "Ethan Esparza-Escobar" at bounding box center [524, 510] width 91 height 17
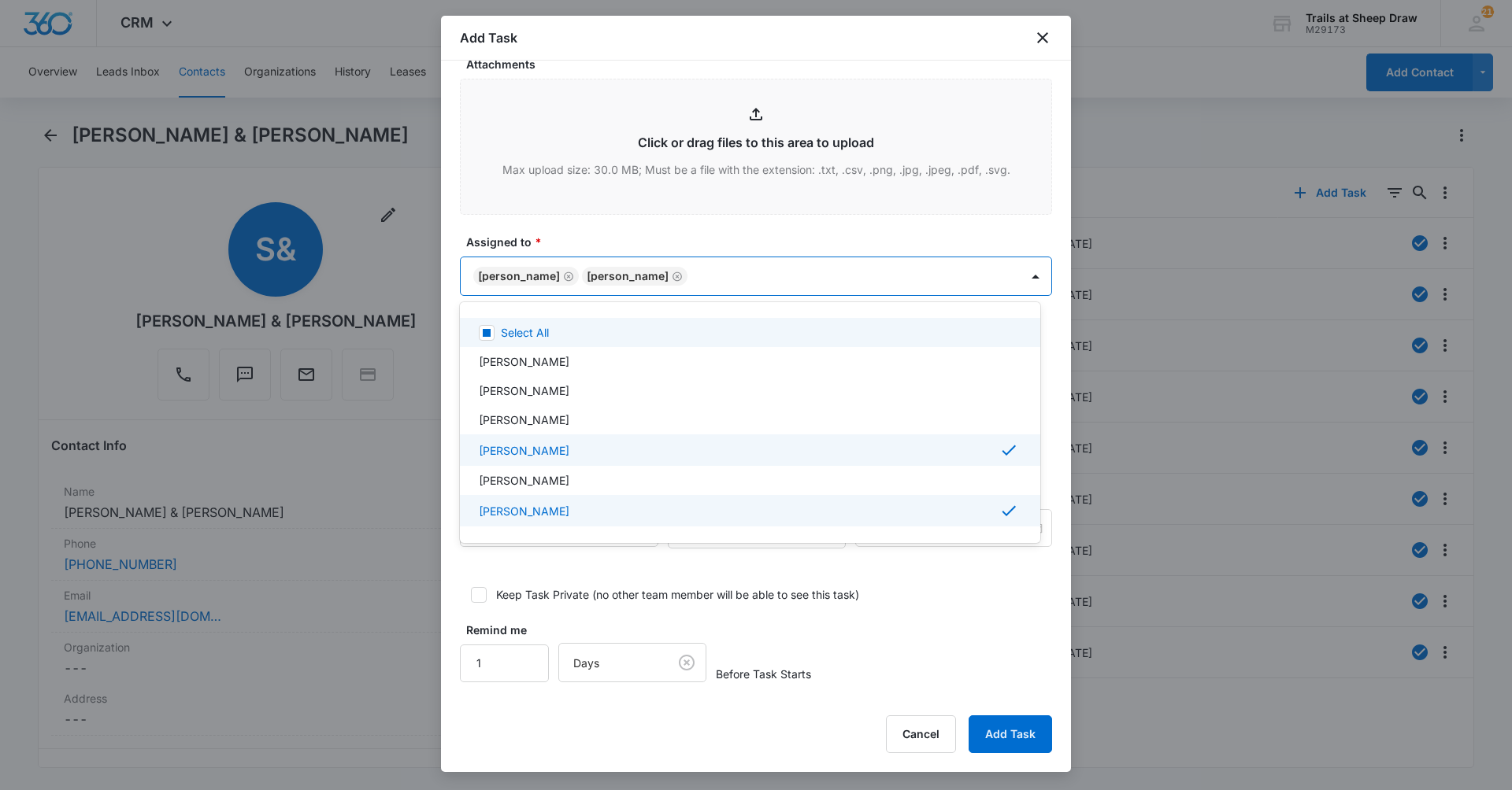
click at [604, 217] on div at bounding box center [756, 395] width 1512 height 790
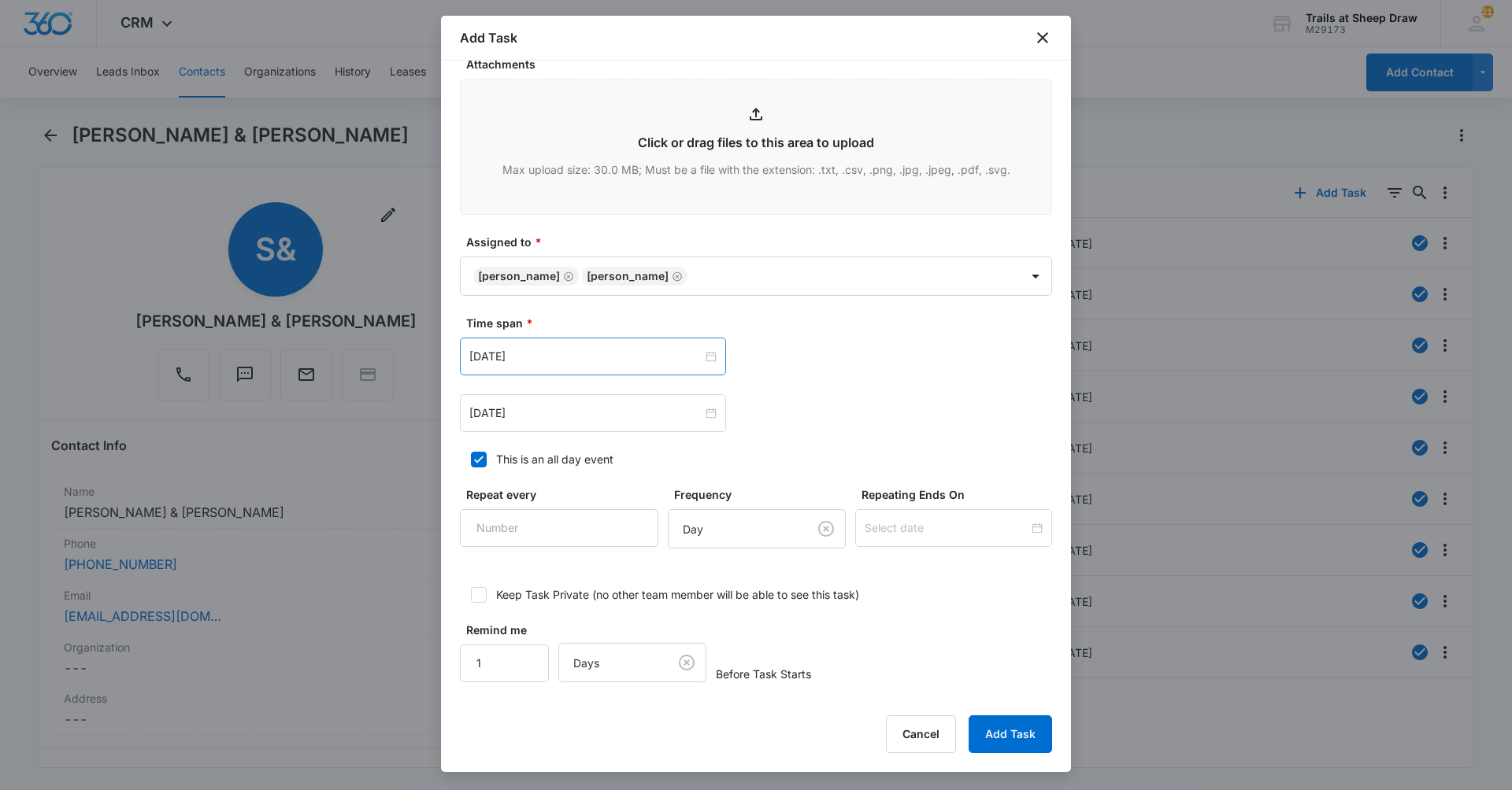
click at [572, 372] on div "Mar 9, 2023" at bounding box center [592, 356] width 266 height 38
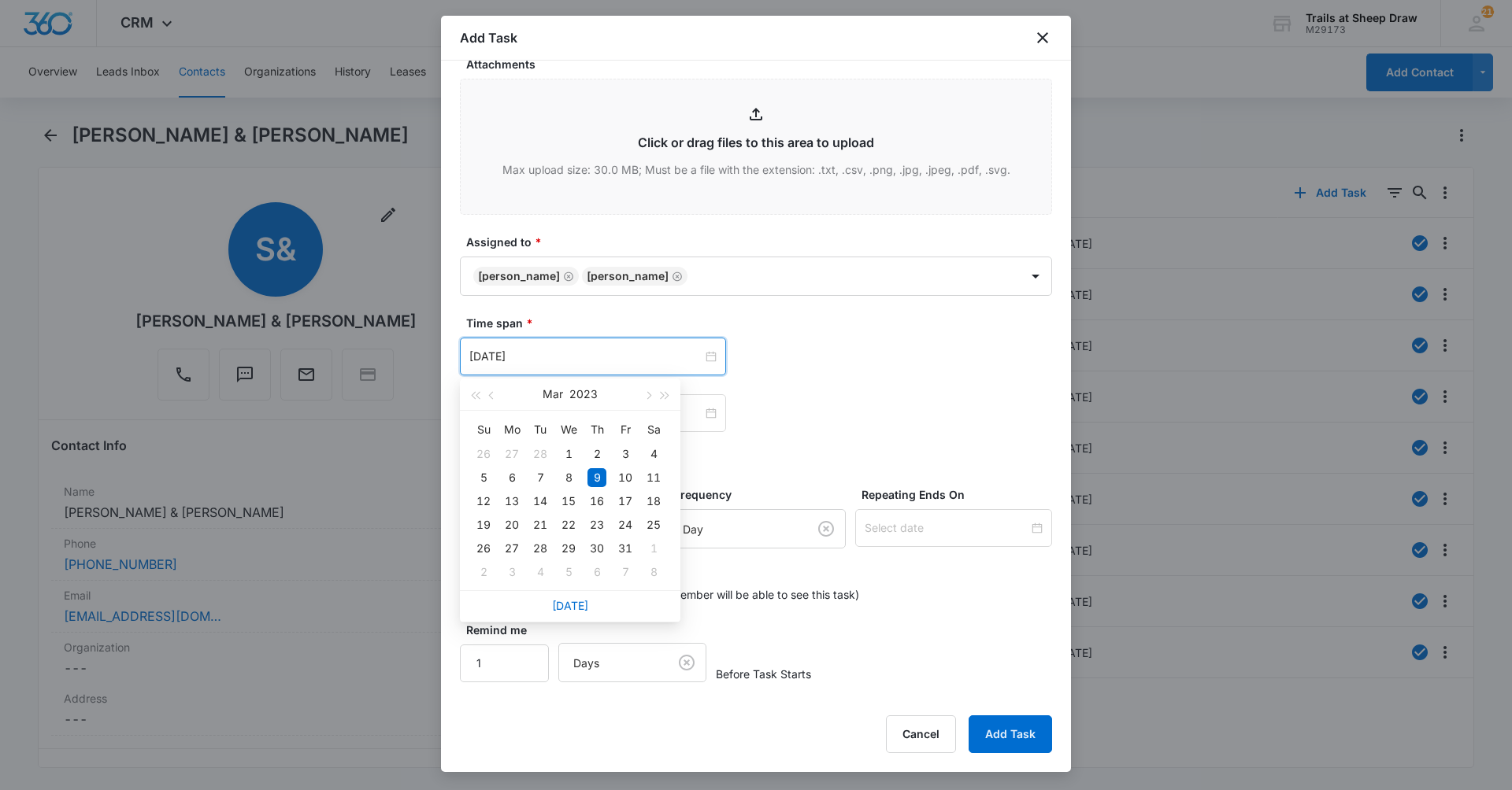
click at [574, 612] on div "Today" at bounding box center [570, 605] width 220 height 31
click at [576, 605] on link "Today" at bounding box center [570, 605] width 36 height 13
type input "Aug 14, 2025"
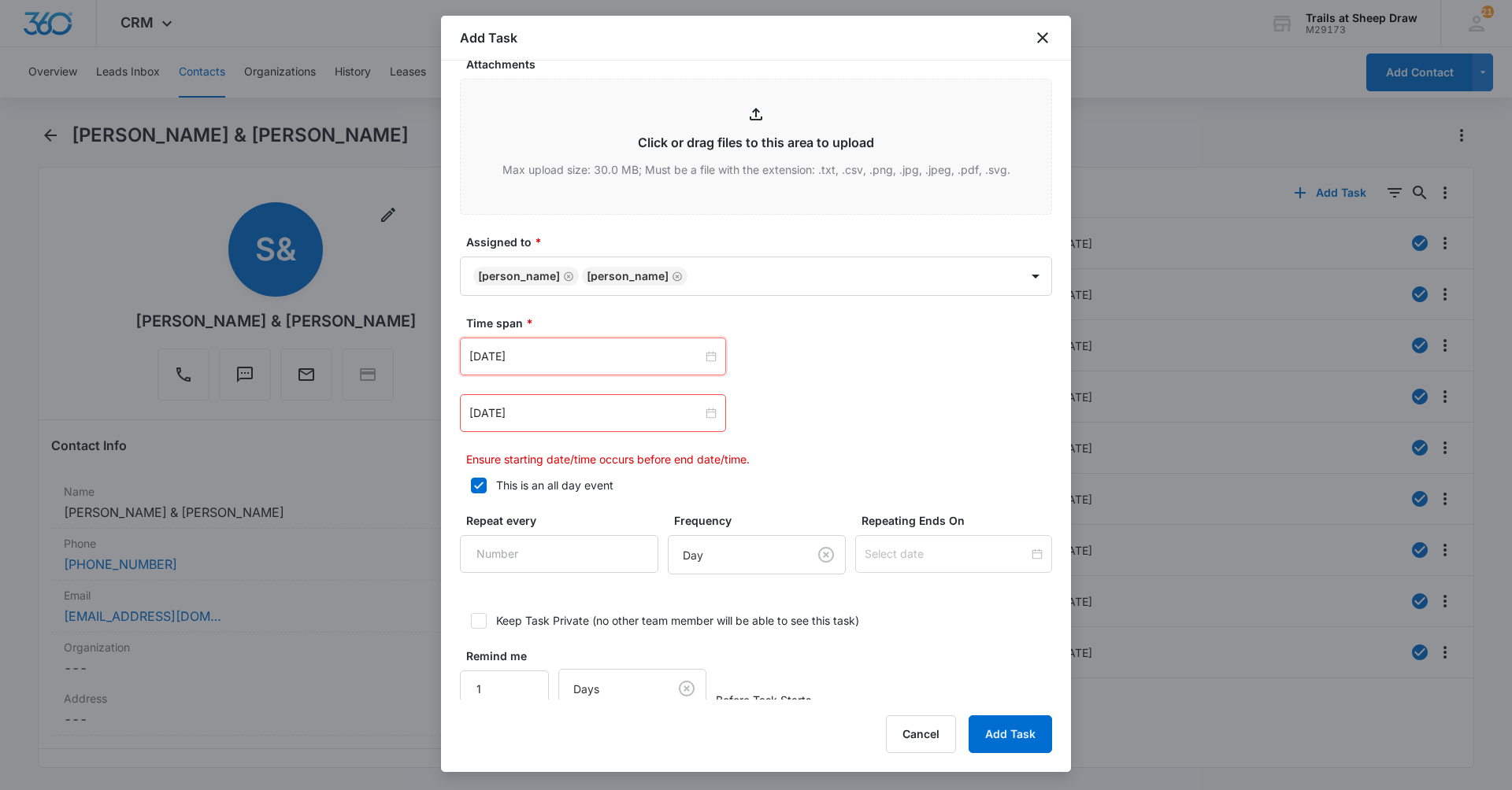
click at [607, 388] on div "Aug 14, 2025 Aug 2025 Su Mo Tu We Th Fr Sa 27 28 29 30 31 1 2 3 4 5 6 7 8 9 10 …" at bounding box center [755, 402] width 592 height 130
click at [596, 415] on input "Mar 9, 2023" at bounding box center [585, 413] width 233 height 18
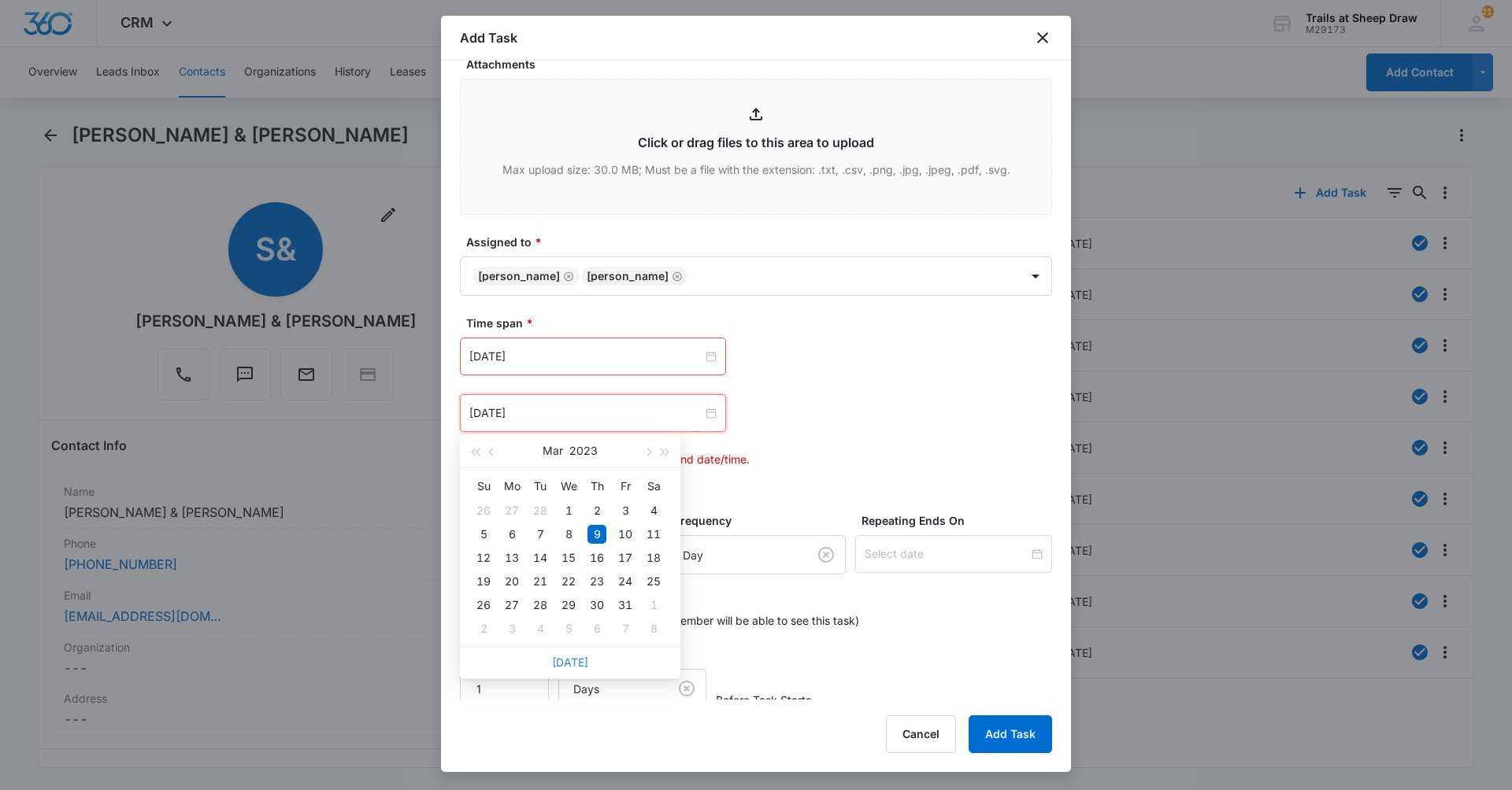
click at [572, 662] on link "Today" at bounding box center [570, 662] width 36 height 13
type input "Aug 14, 2025"
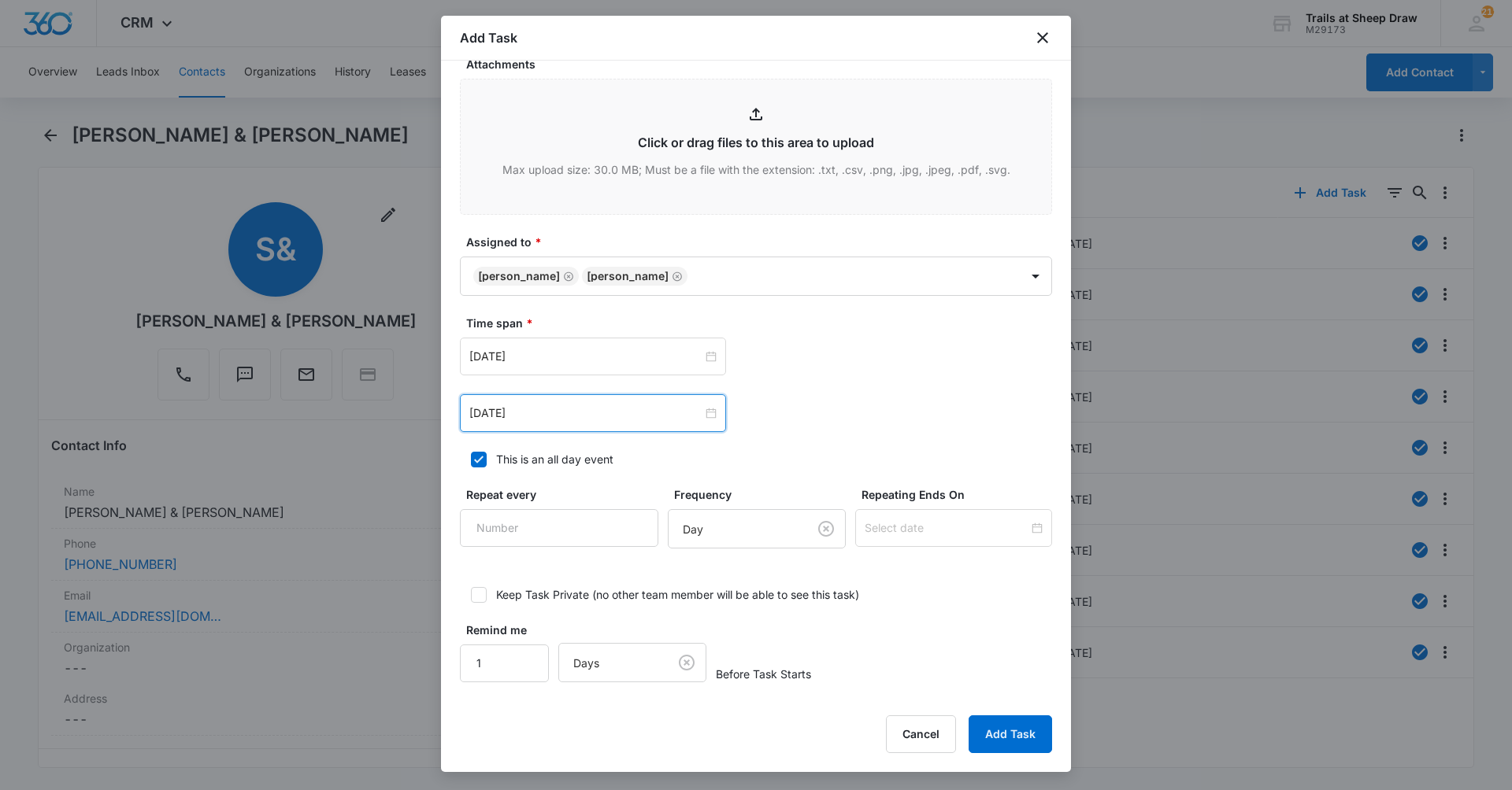
scroll to position [778, 0]
click at [1026, 736] on button "Add Task" at bounding box center [1010, 734] width 83 height 38
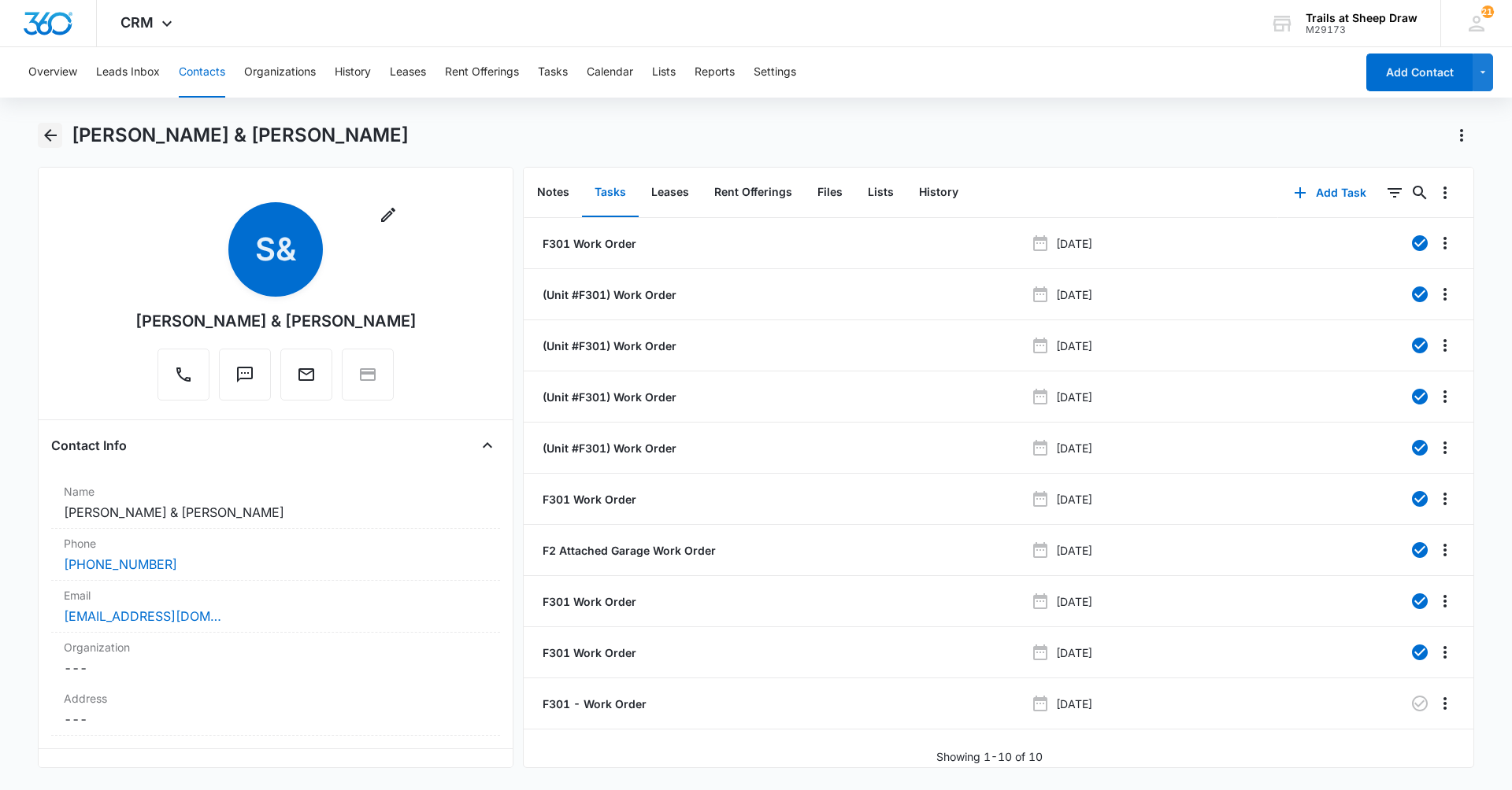
click at [58, 139] on icon "Back" at bounding box center [50, 135] width 18 height 18
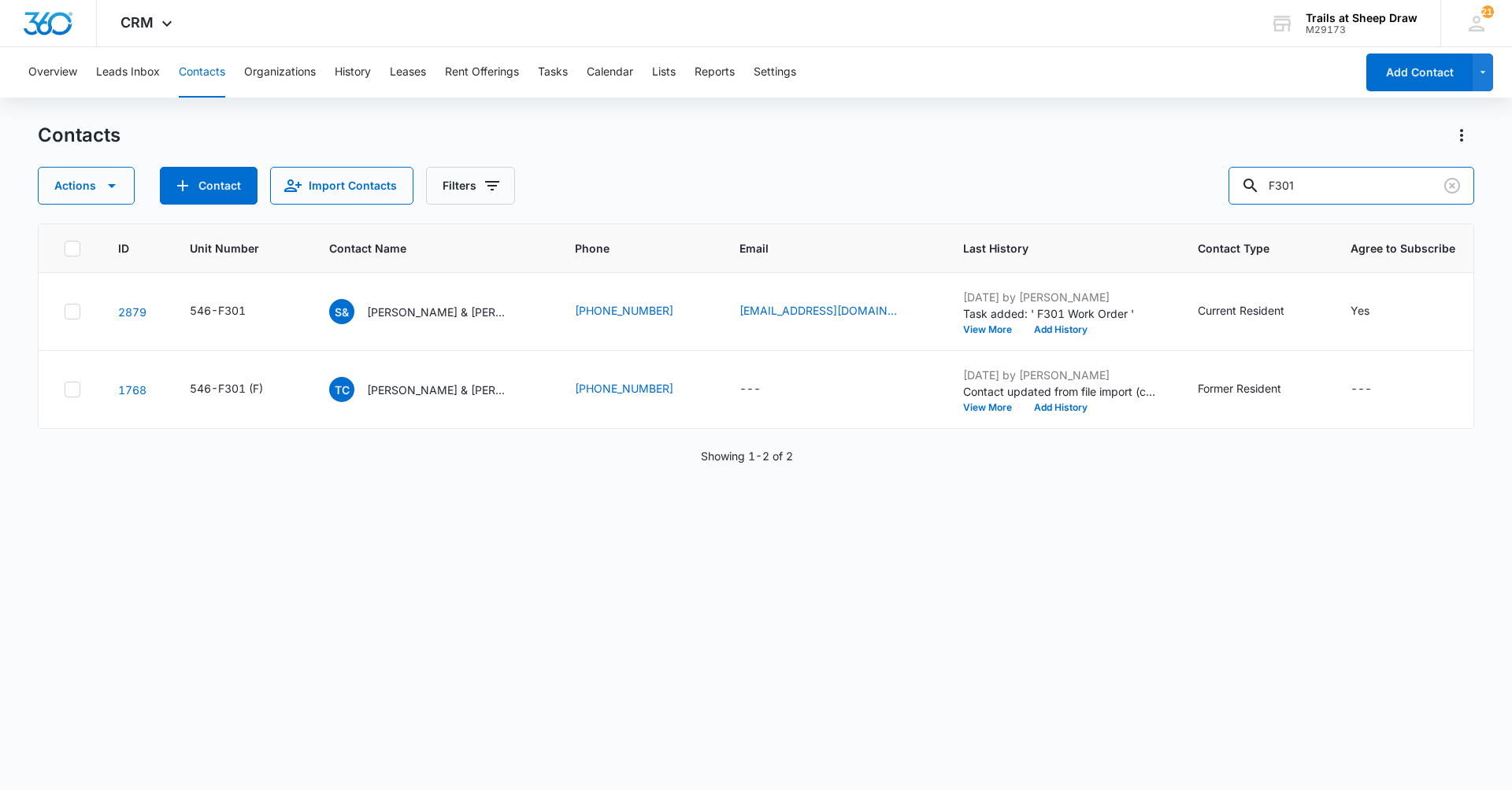
drag, startPoint x: 1361, startPoint y: 188, endPoint x: 1131, endPoint y: 238, distance: 235.4
click at [1131, 238] on div "Contacts Actions Contact Import Contacts Filters F301 ID Unit Number Contact Na…" at bounding box center [756, 455] width 1436 height 666
type input "m202"
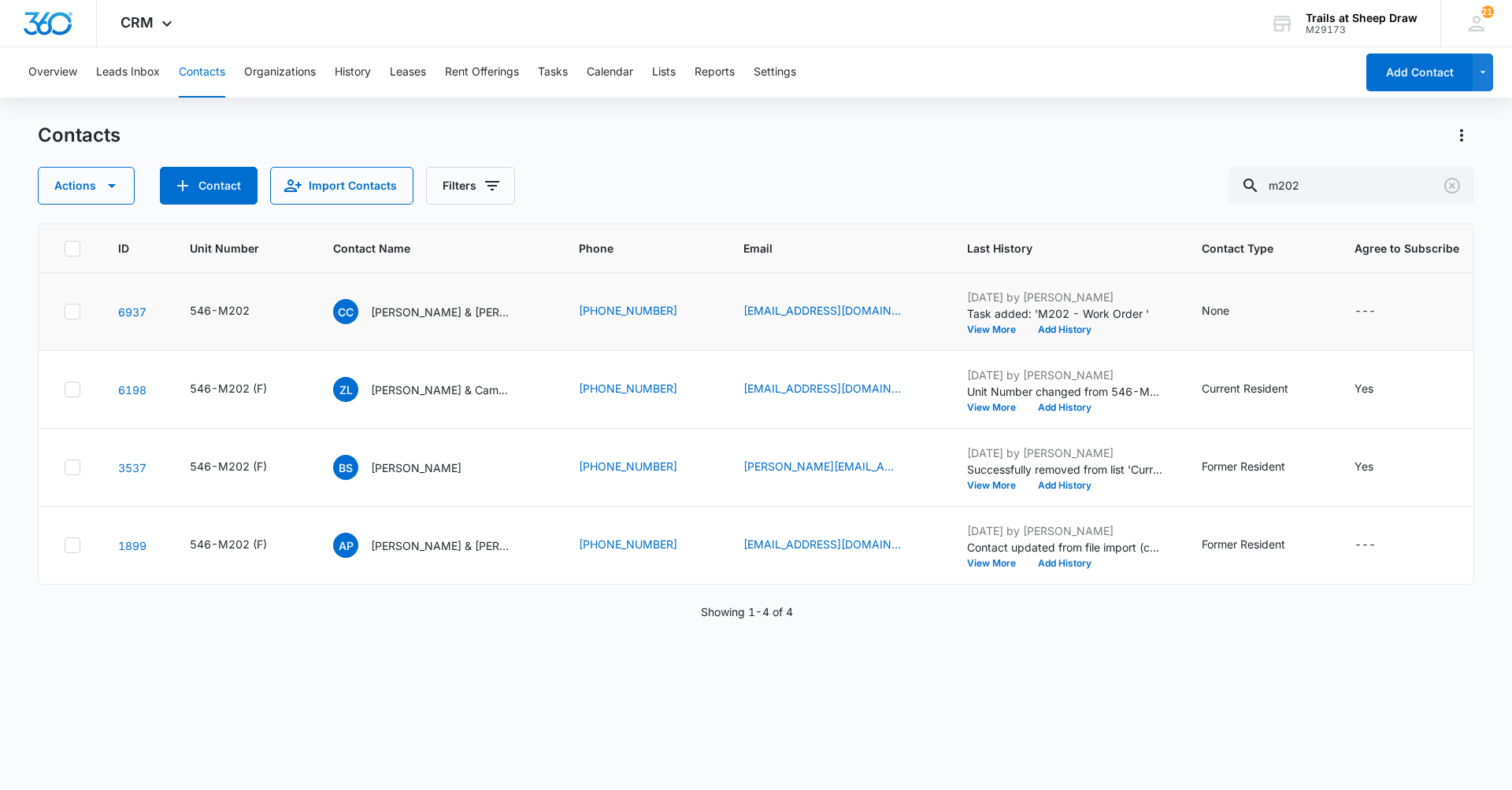
click at [412, 328] on td "CC Cole Congdon & Julie Abernathy" at bounding box center [437, 311] width 245 height 78
click at [414, 309] on p "Cole Congdon & Julie Abernathy" at bounding box center [442, 312] width 142 height 17
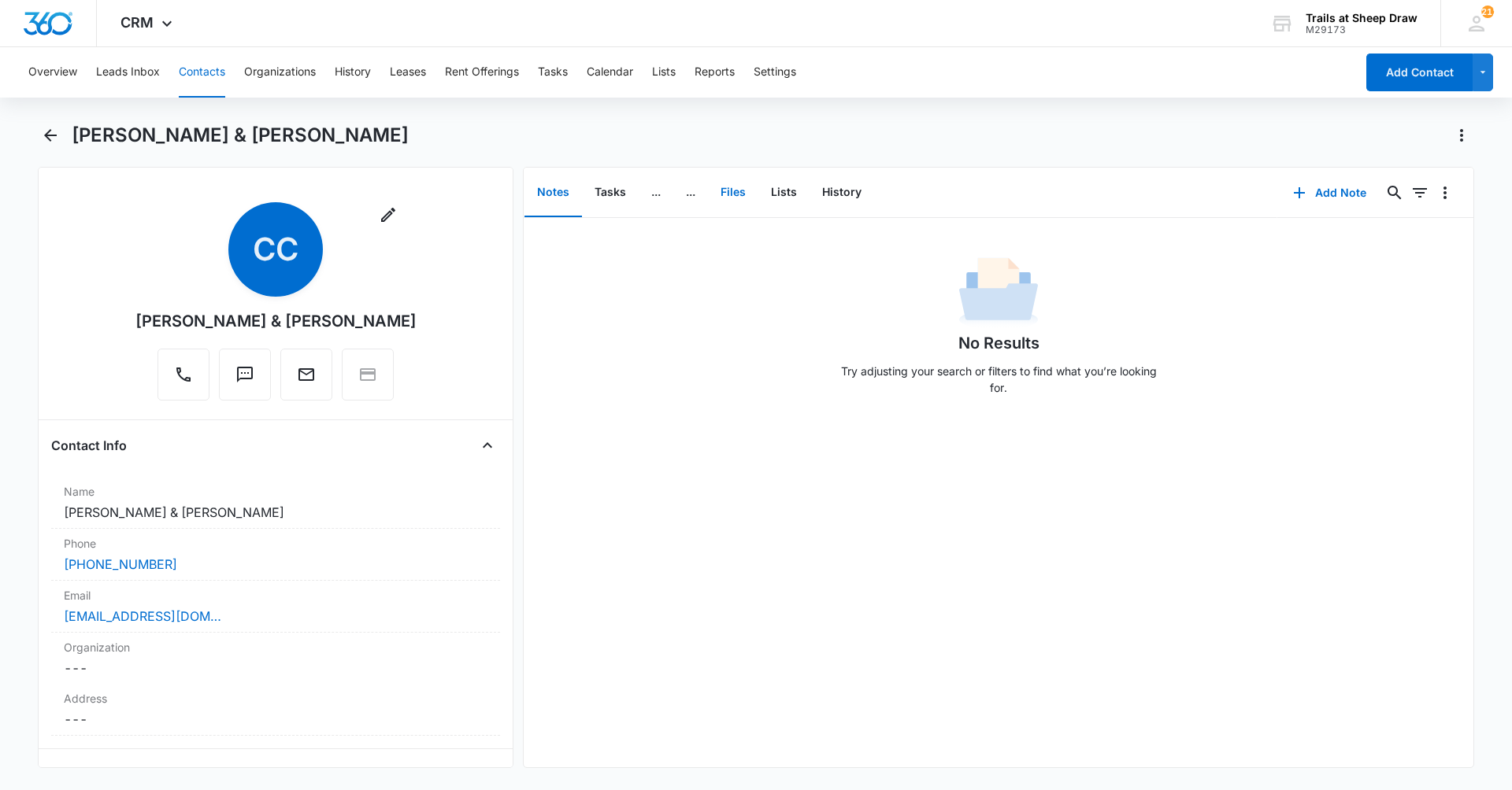
click at [742, 198] on button "Files" at bounding box center [733, 193] width 50 height 49
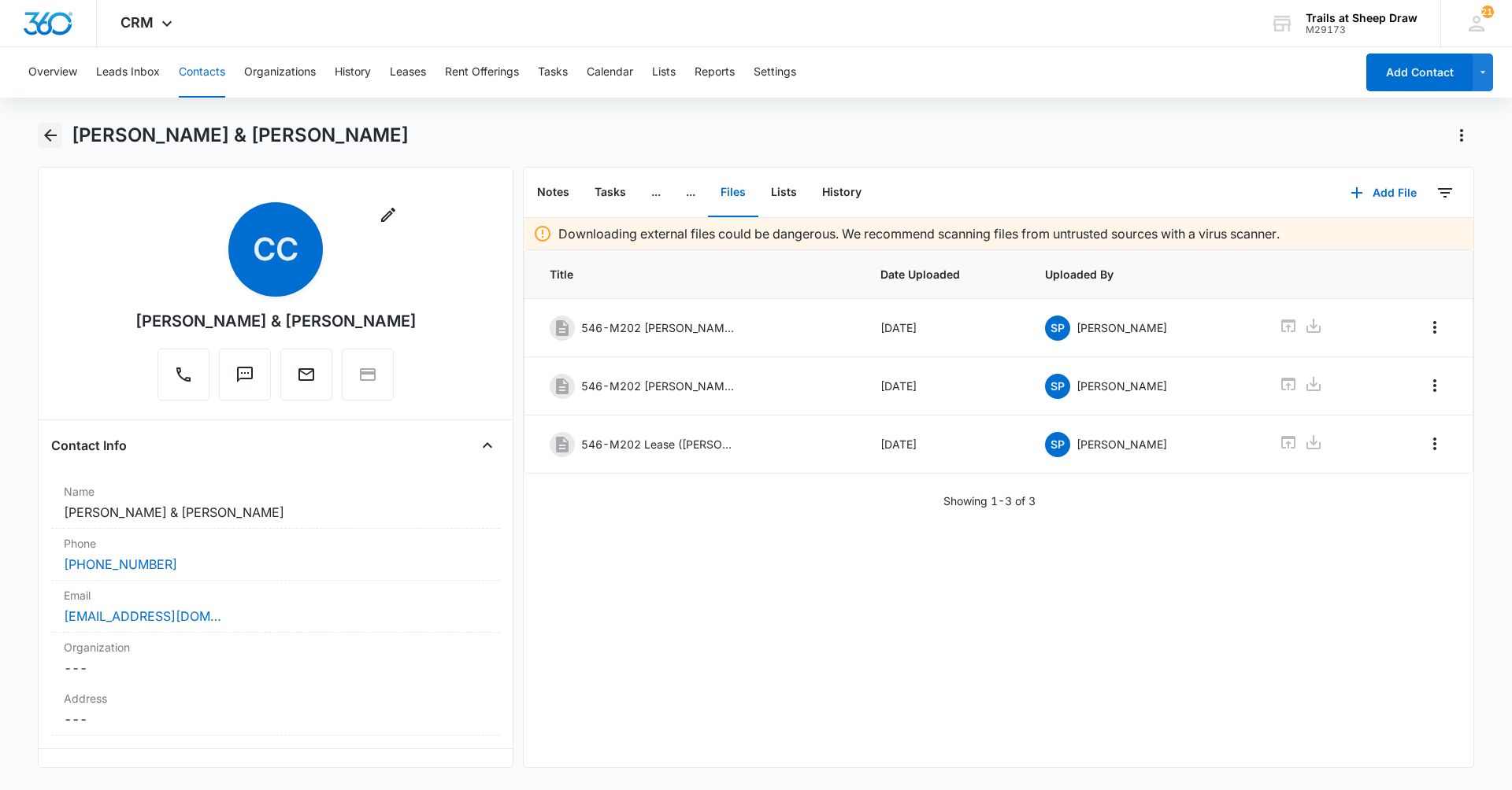
click at [56, 139] on icon "Back" at bounding box center [50, 135] width 18 height 18
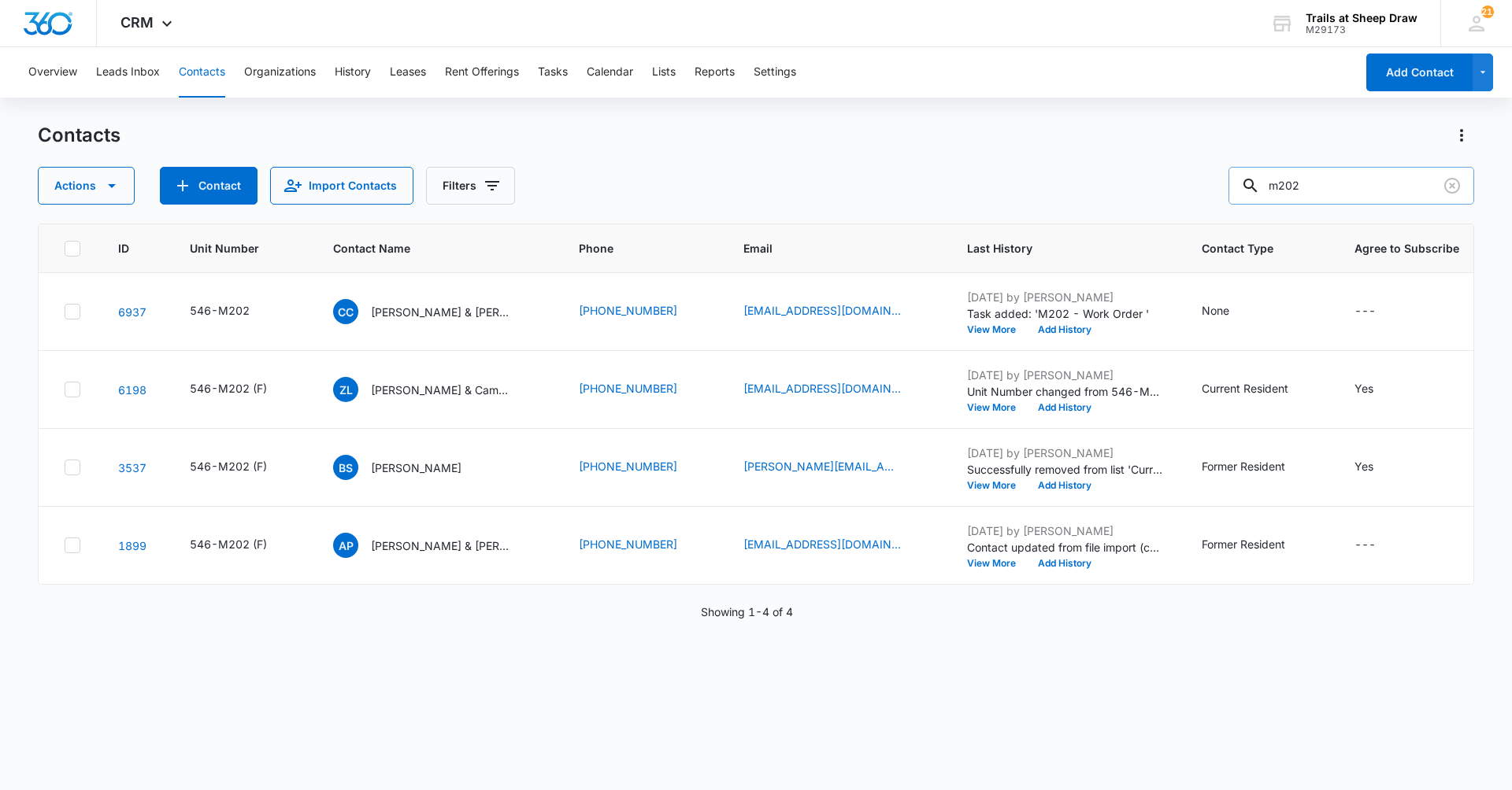
click at [1340, 186] on input "m202" at bounding box center [1351, 186] width 245 height 38
type input "m203"
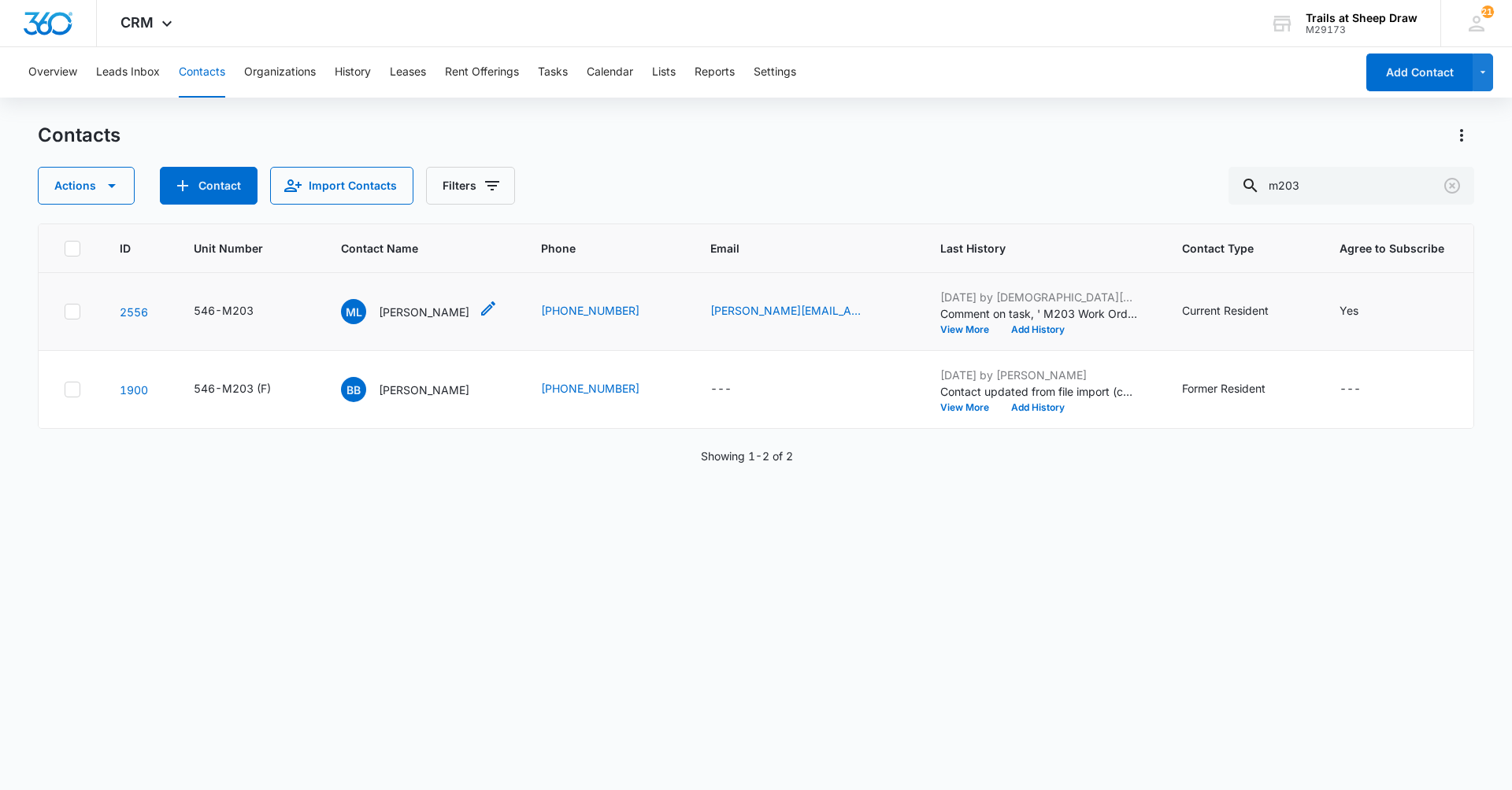
click at [404, 313] on p "Margaret Lusk" at bounding box center [424, 312] width 91 height 17
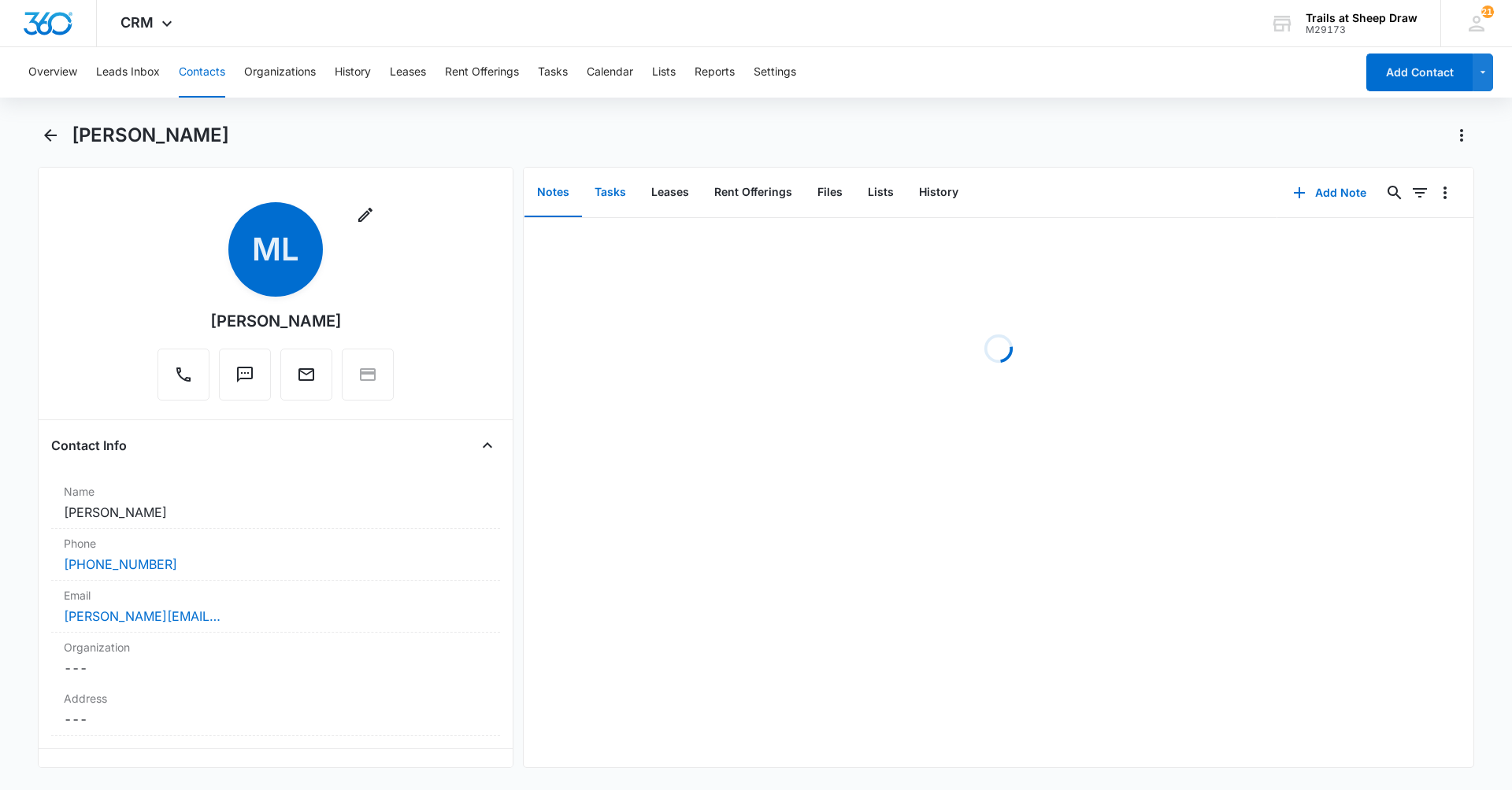
click at [606, 185] on button "Tasks" at bounding box center [610, 193] width 56 height 49
click at [1307, 196] on button "Add Task" at bounding box center [1330, 192] width 104 height 38
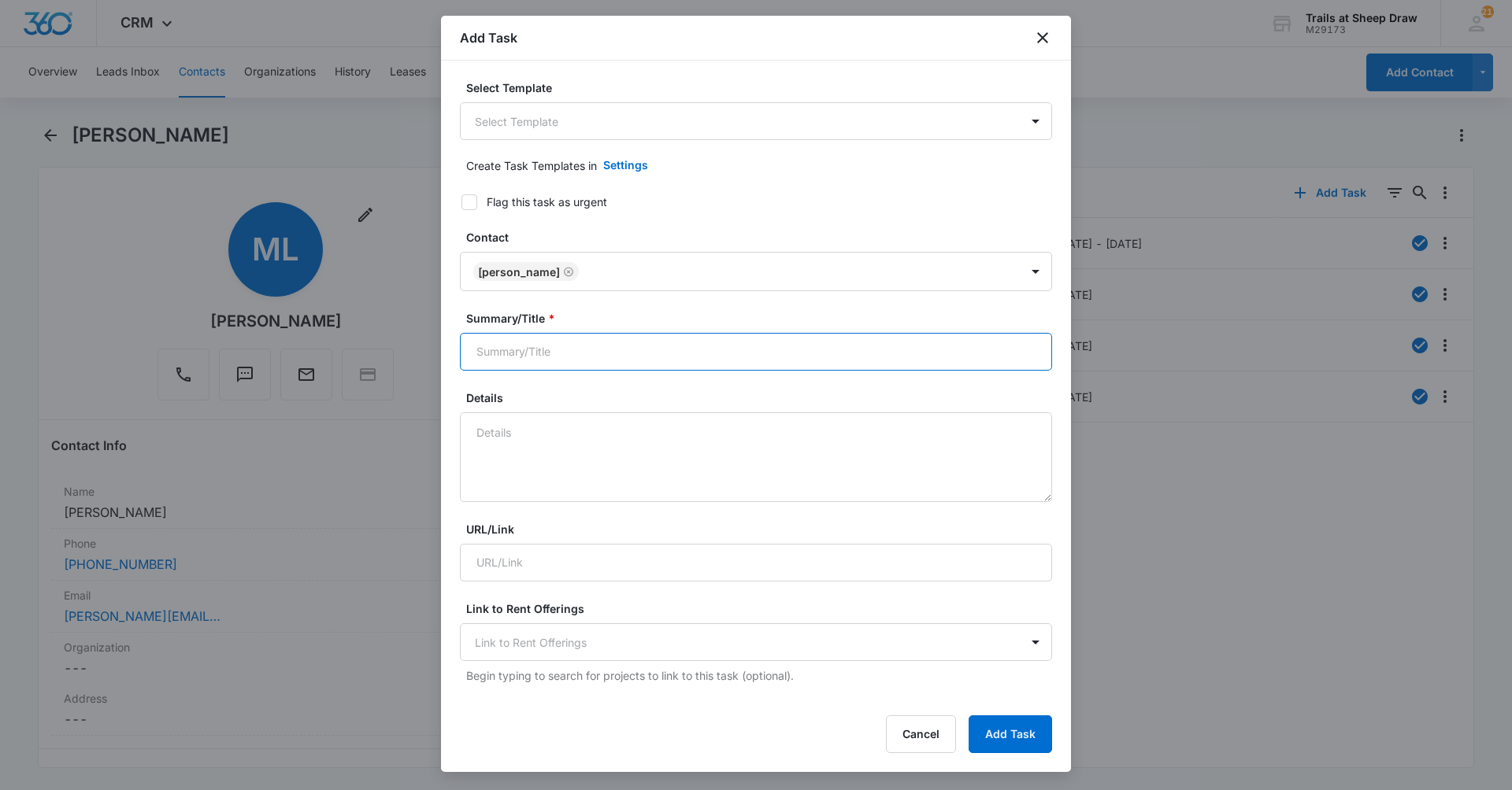
click at [1021, 343] on input "Summary/Title *" at bounding box center [755, 352] width 592 height 38
click at [758, 119] on body "CRM Apps Reputation Websites Forms CRM Email Social Content Ads Intelligence Fi…" at bounding box center [756, 395] width 1512 height 790
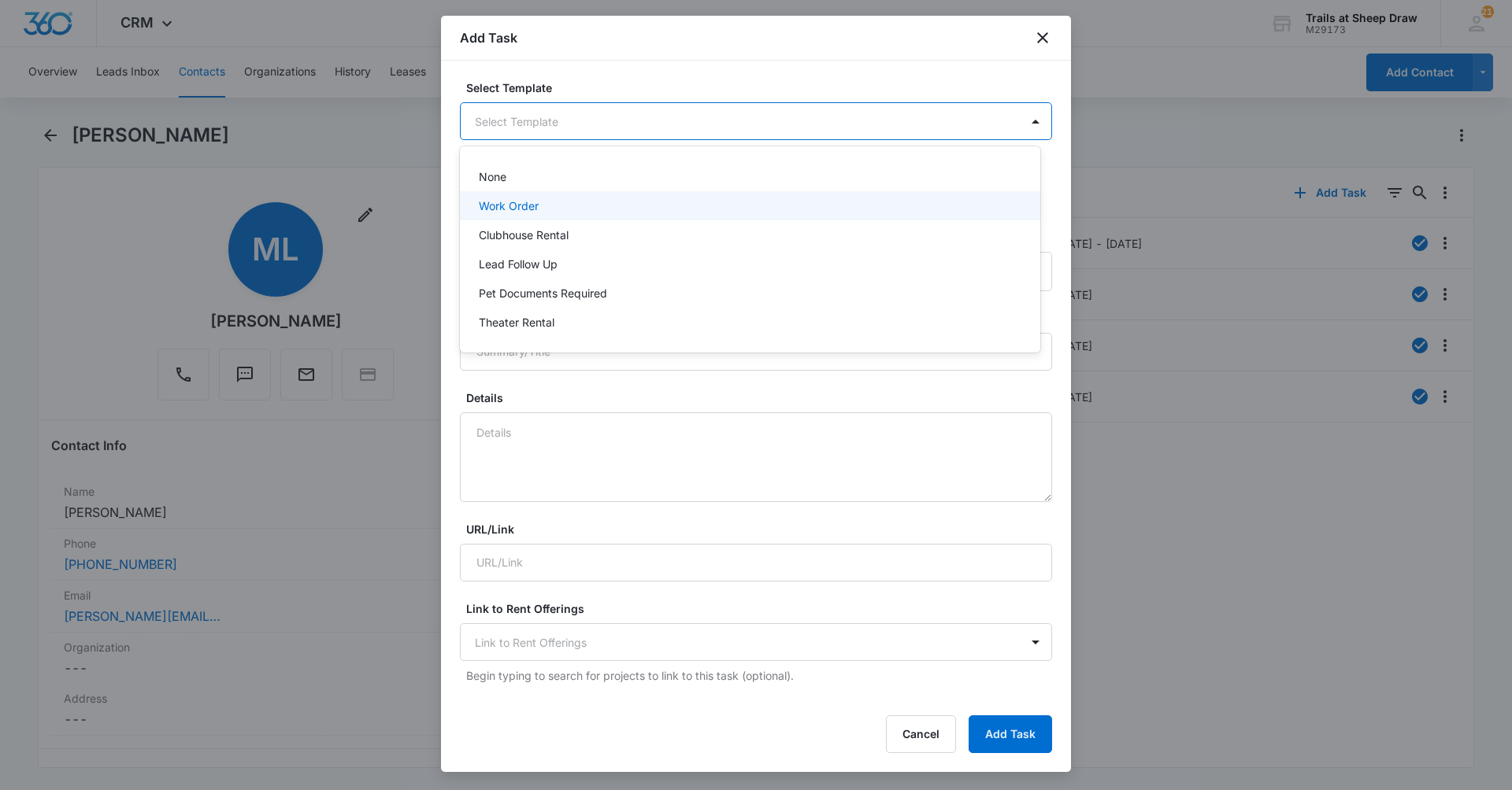
click at [698, 205] on div "Work Order" at bounding box center [748, 206] width 539 height 17
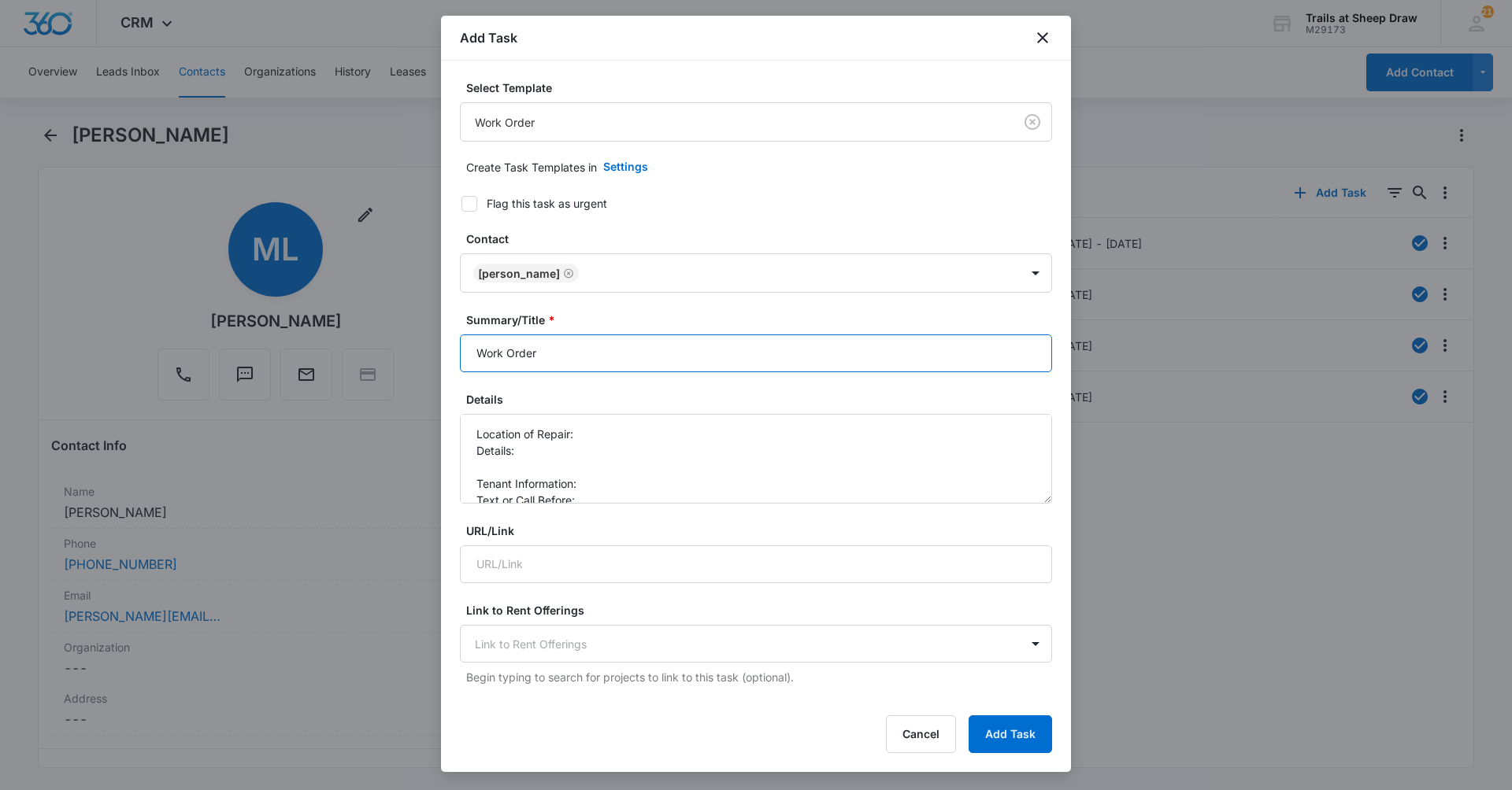
click at [470, 351] on input "Work Order" at bounding box center [755, 353] width 592 height 38
type input "M203 - Work Order"
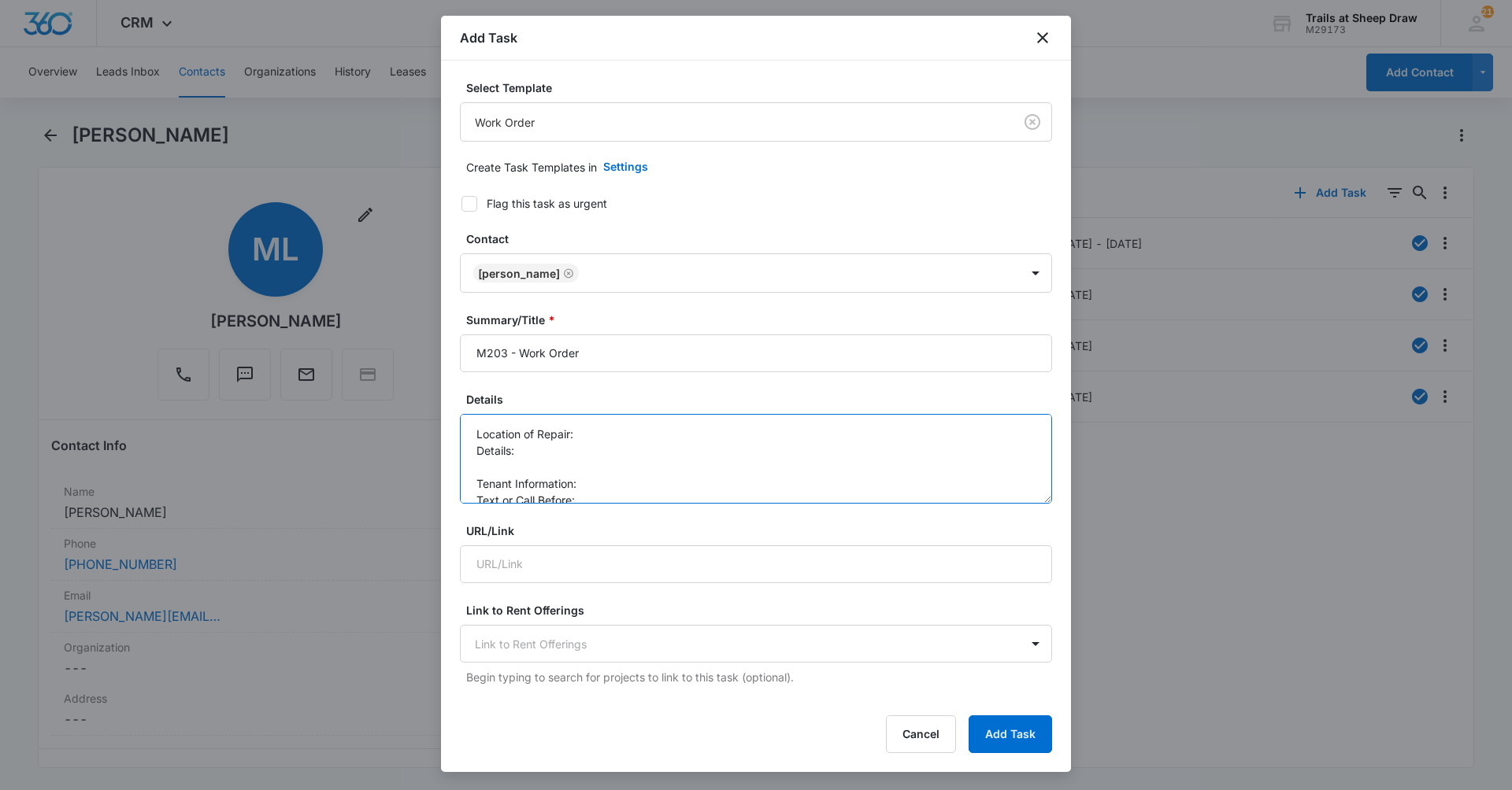
click at [638, 436] on textarea "Location of Repair: Details: Tenant Information: Text or Call Before:" at bounding box center [755, 458] width 592 height 90
click at [606, 462] on textarea "Location of Repair: A/C Details: Tenant Information: Text or Call Before:" at bounding box center [755, 458] width 592 height 90
click at [612, 455] on textarea "Location of Repair: A/C Details: Tenant Information: Text or Call Before:" at bounding box center [755, 458] width 592 height 90
click at [649, 470] on textarea "Location of Repair: A/C Details: Tenant reports that the A/c has not been worki…" at bounding box center [755, 458] width 592 height 90
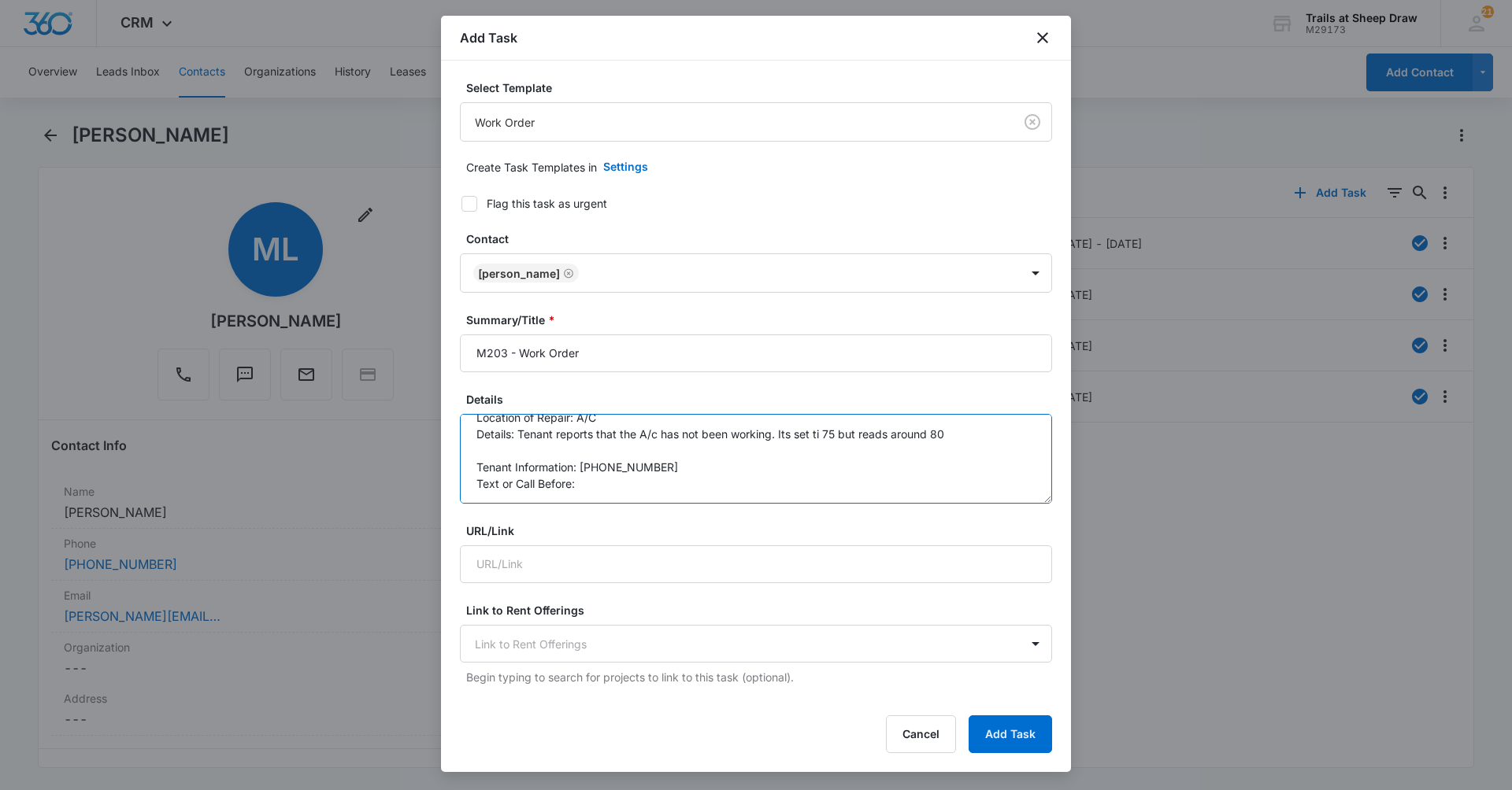
click at [673, 491] on textarea "Location of Repair: A/C Details: Tenant reports that the A/c has not been worki…" at bounding box center [755, 458] width 592 height 90
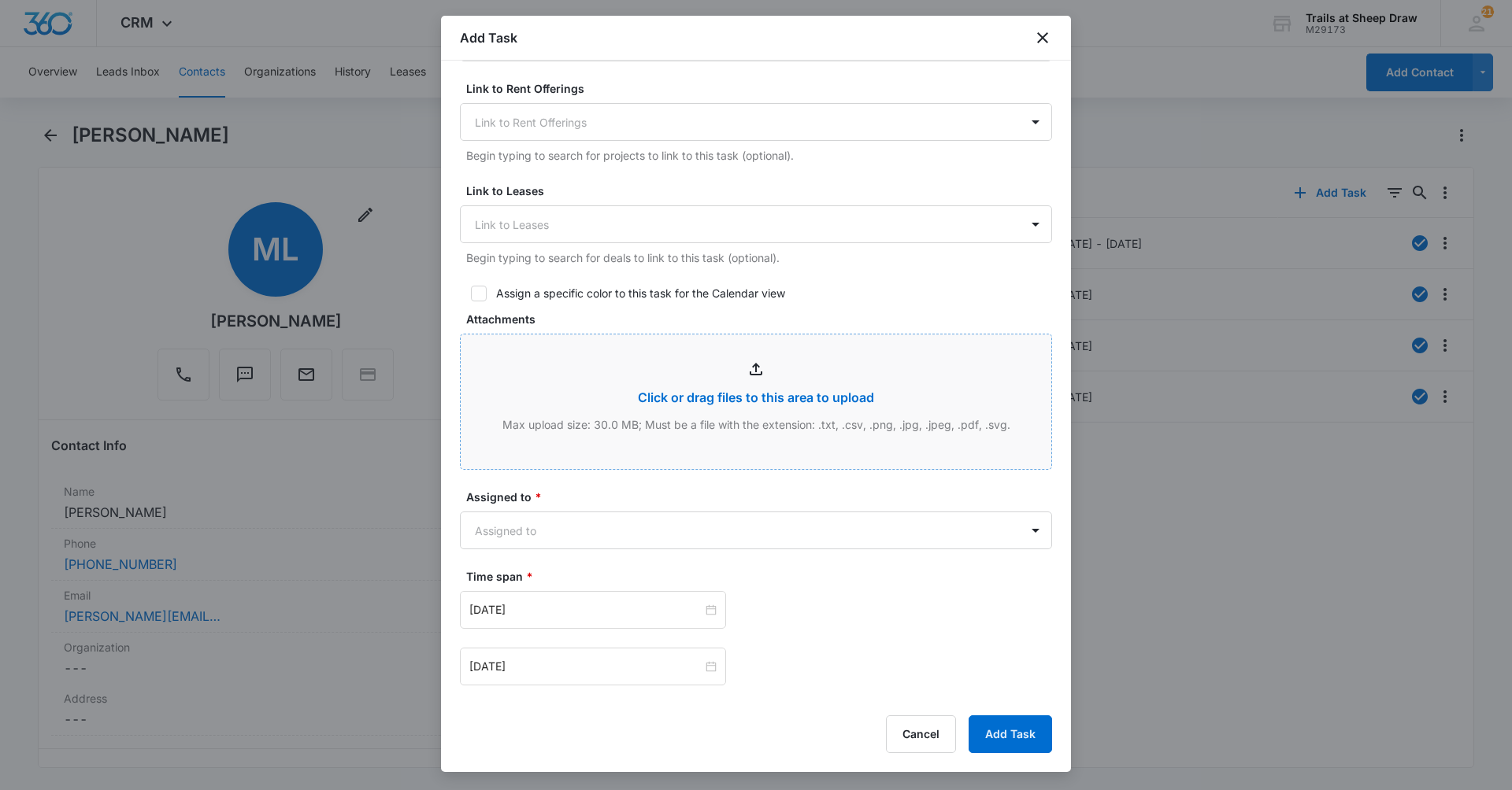
scroll to position [630, 0]
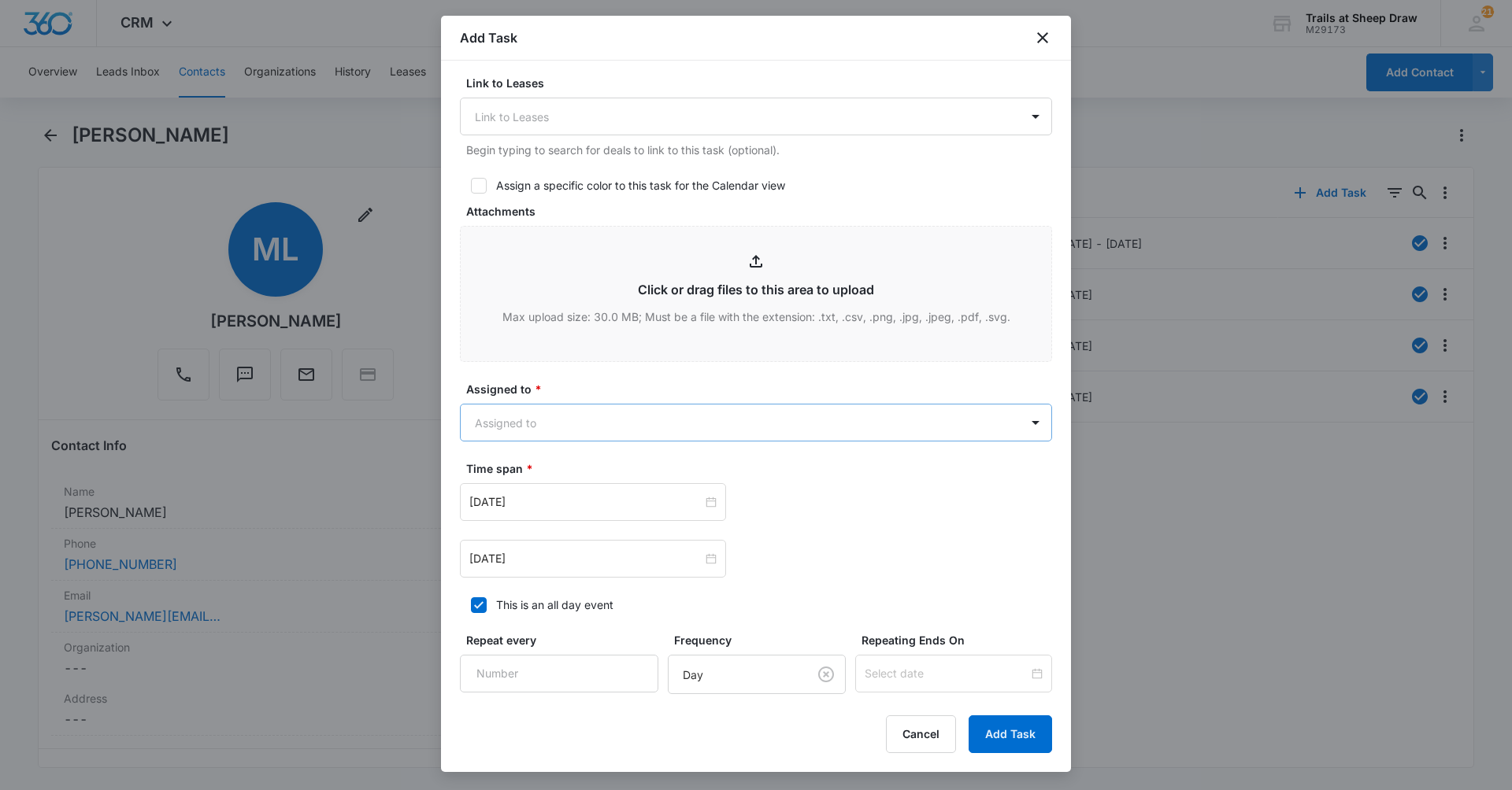
type textarea "Location of Repair: A/C Details: Tenant reports that the A/c has not been worki…"
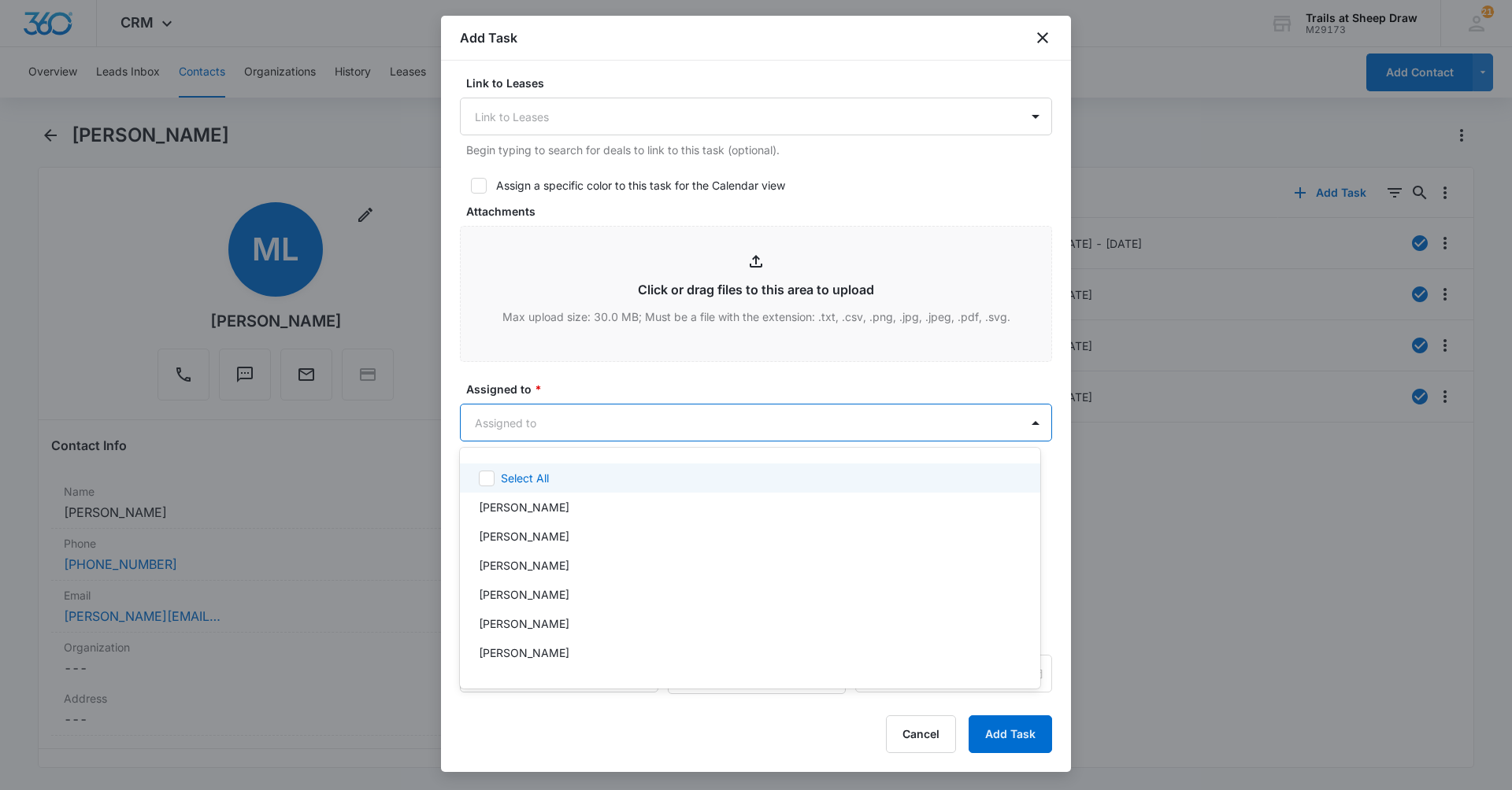
click at [591, 422] on body "CRM Apps Reputation Websites Forms CRM Email Social Content Ads Intelligence Fi…" at bounding box center [756, 395] width 1512 height 790
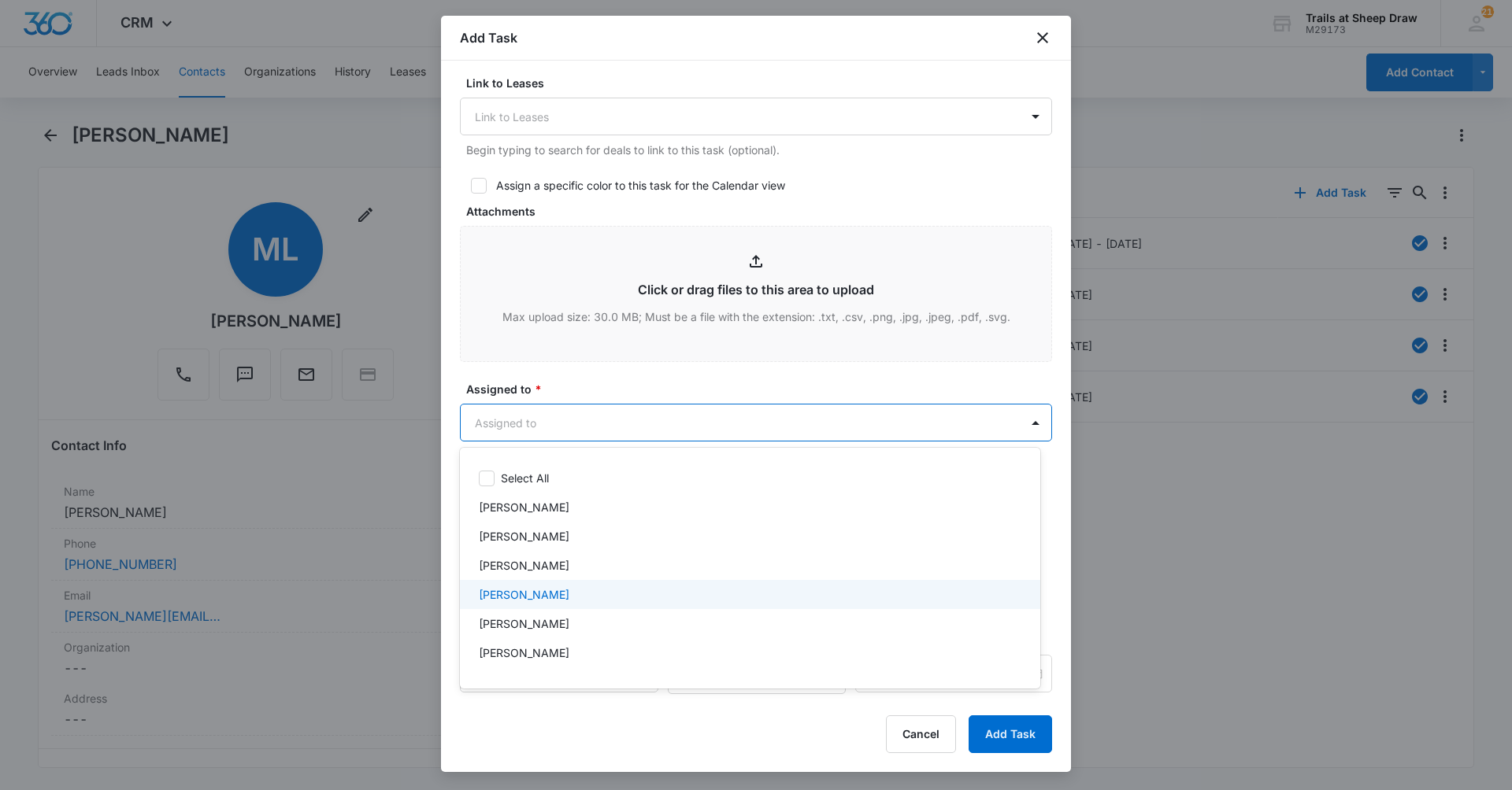
click at [585, 583] on div "Edgar Jimenez" at bounding box center [749, 594] width 580 height 29
click at [576, 647] on div "Ethan Esparza-Escobar" at bounding box center [749, 657] width 580 height 29
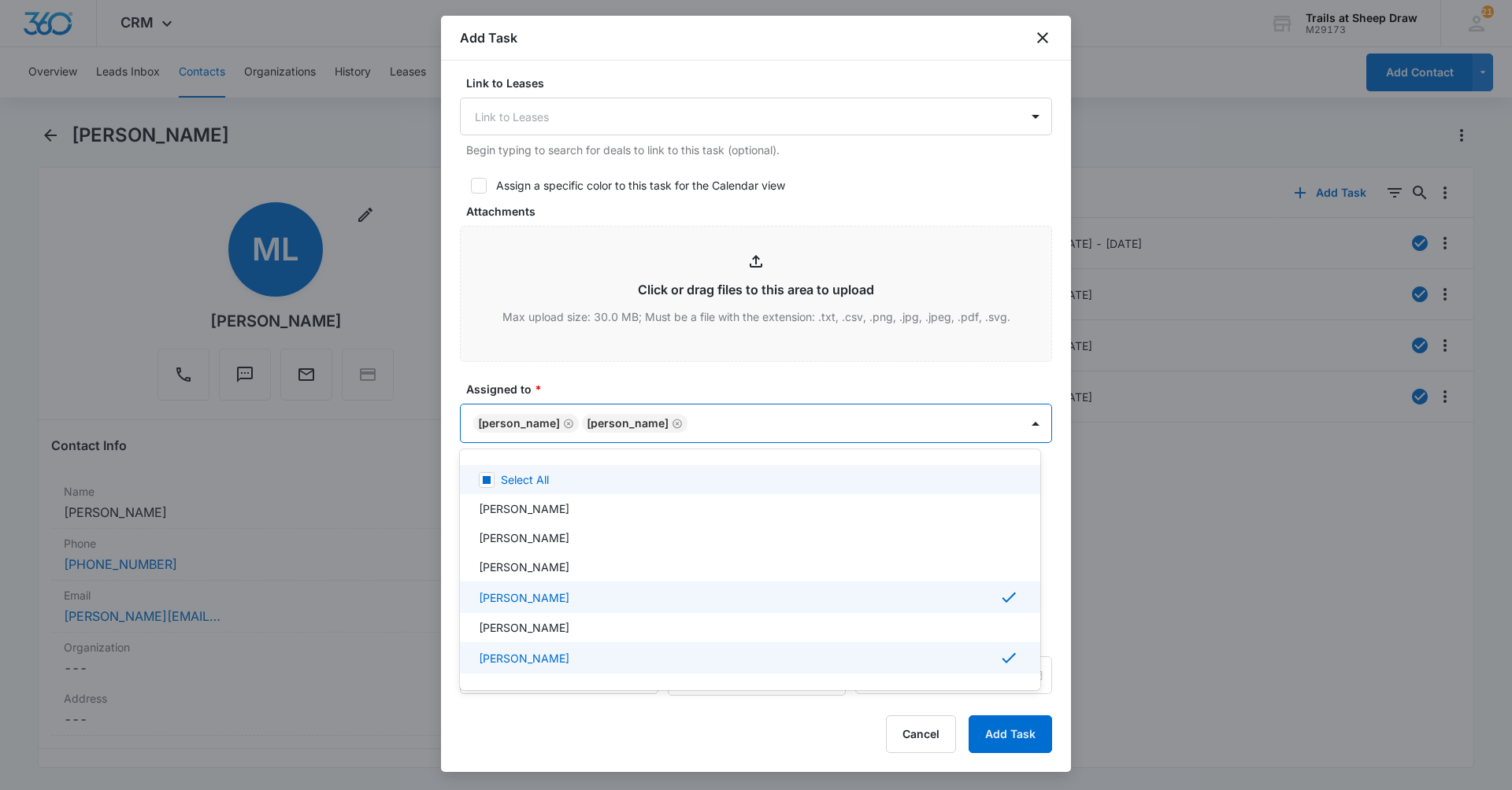
click at [617, 392] on div at bounding box center [756, 395] width 1512 height 790
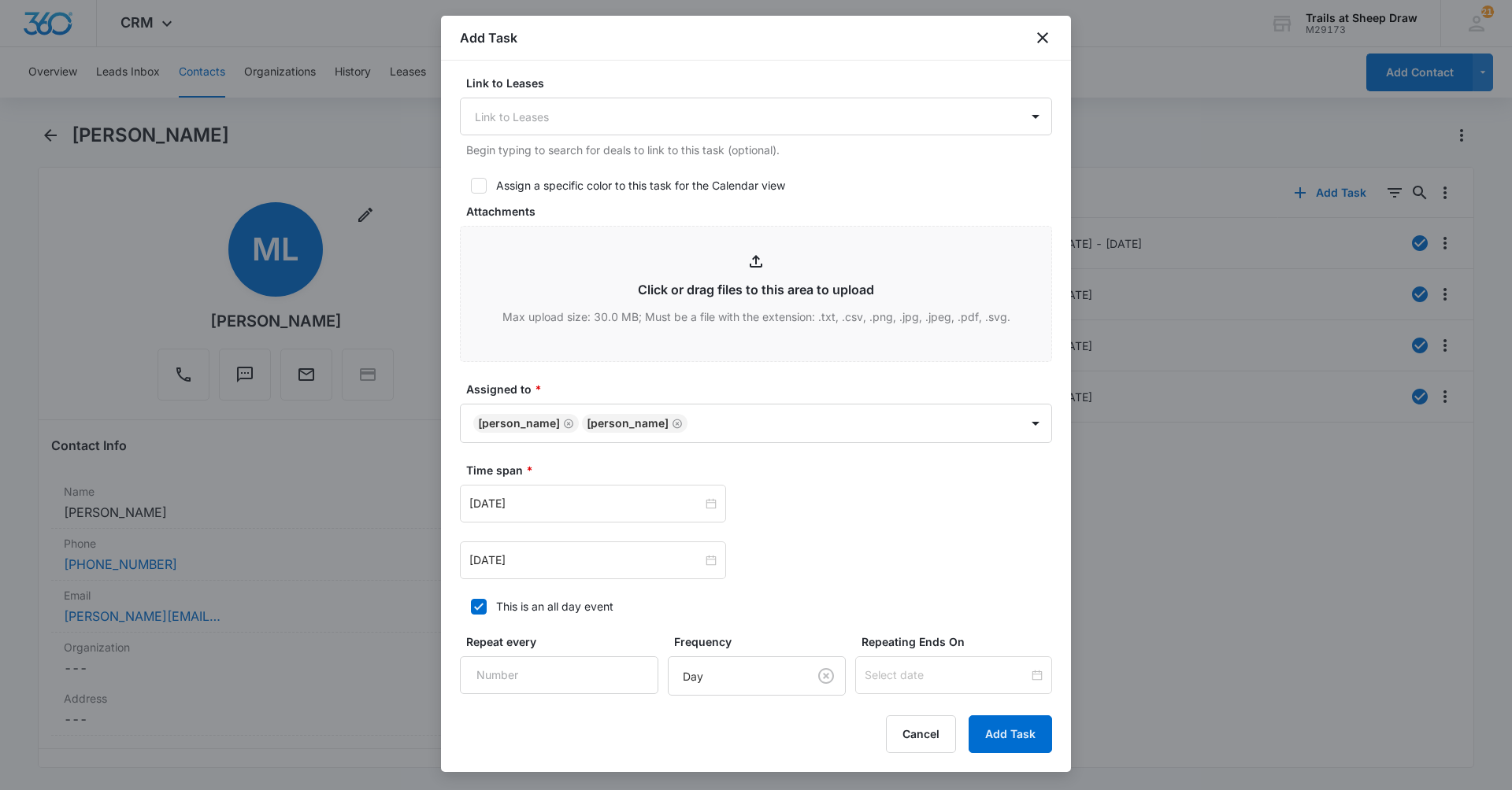
scroll to position [778, 0]
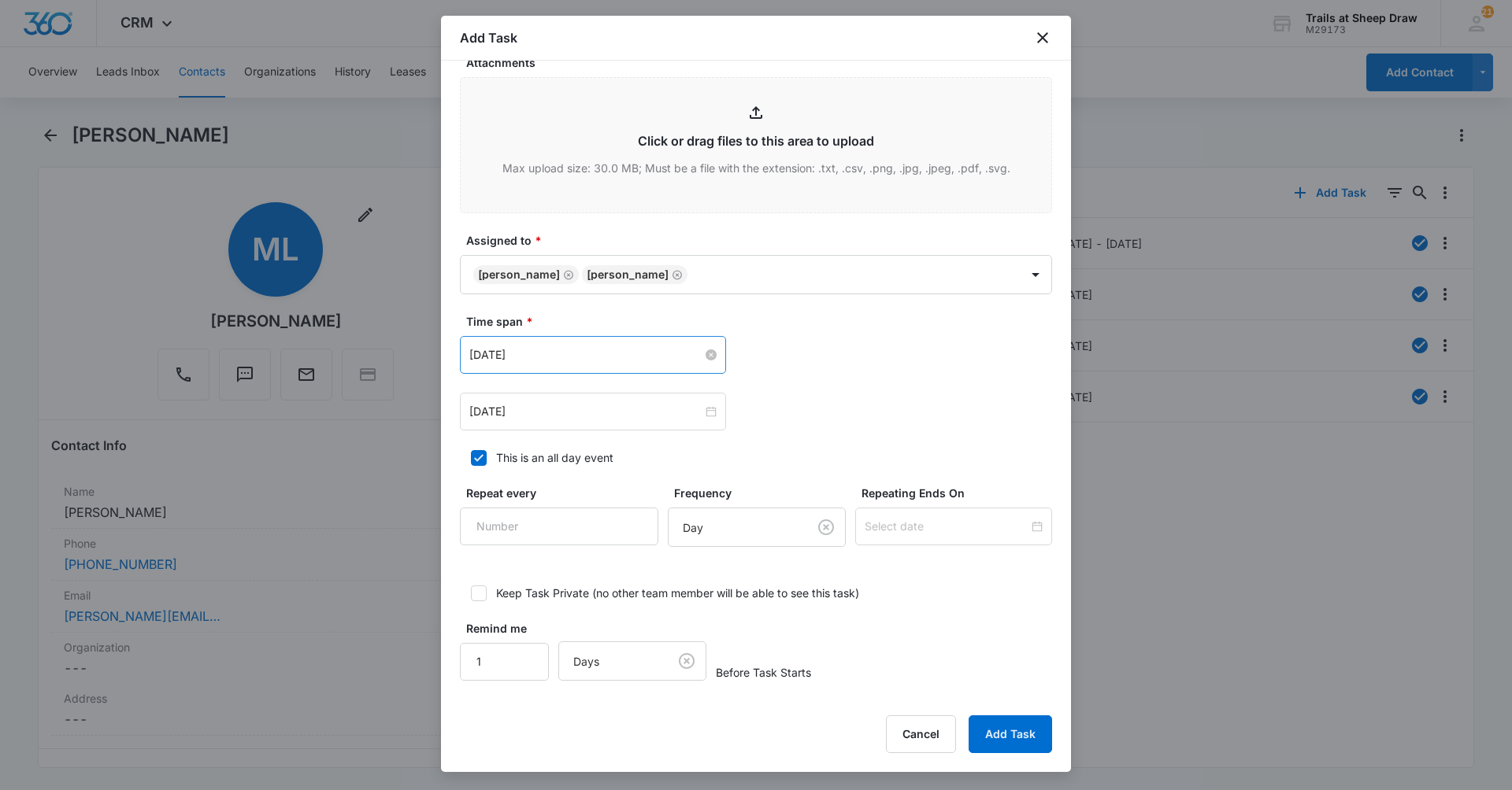
click at [602, 359] on input "Mar 9, 2023" at bounding box center [585, 354] width 233 height 18
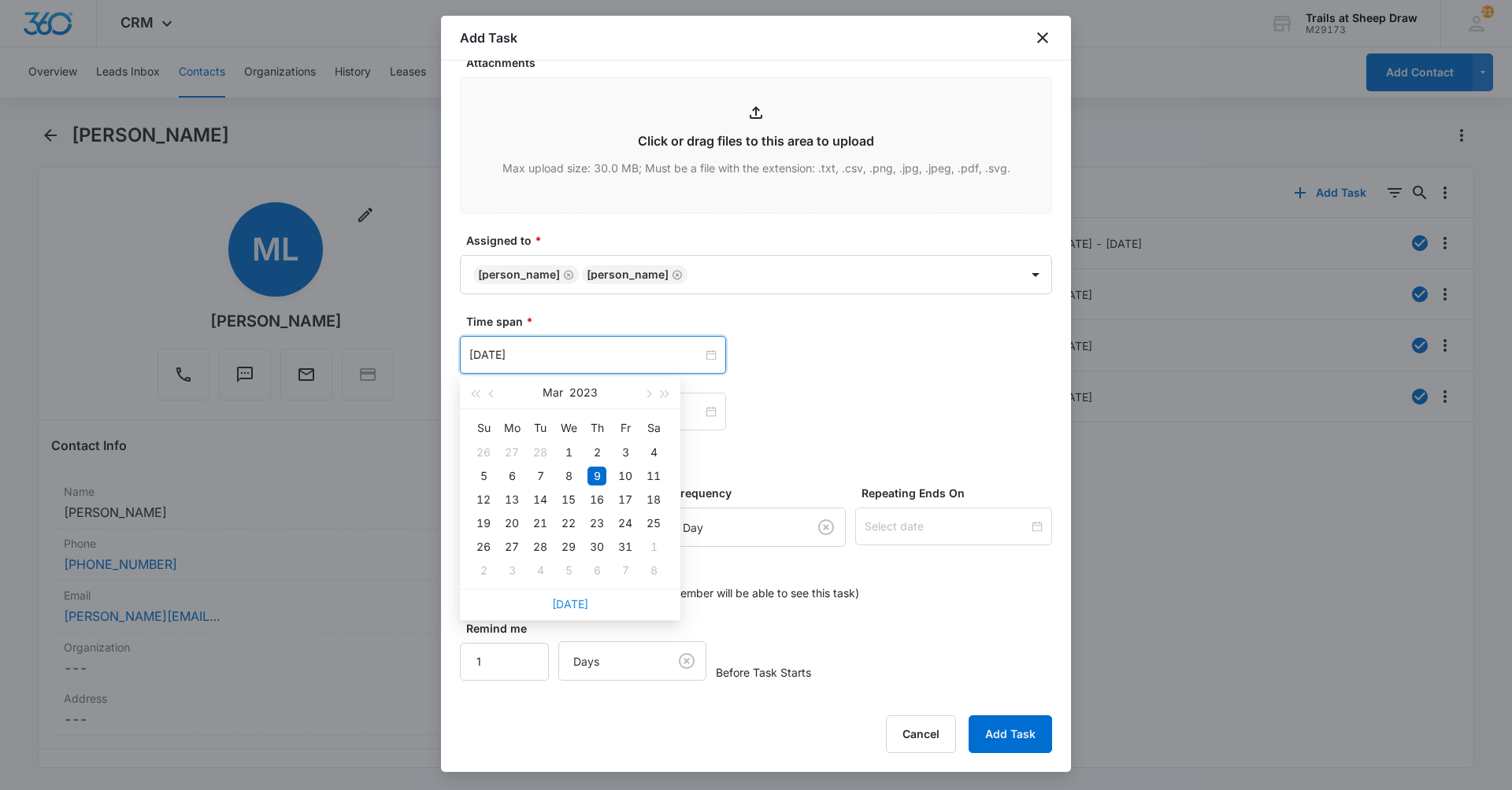
click at [566, 608] on link "Today" at bounding box center [570, 604] width 36 height 13
type input "Aug 14, 2025"
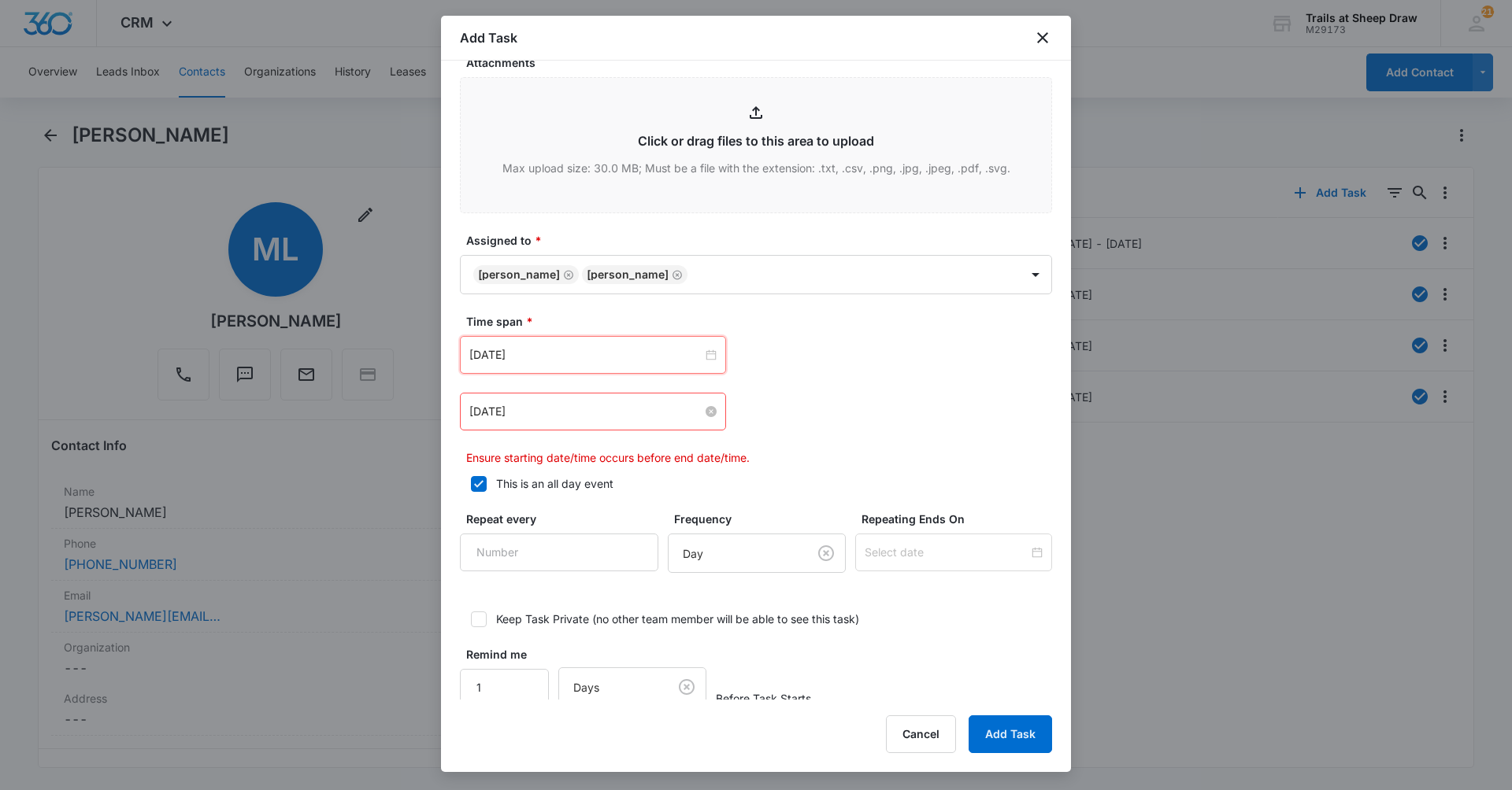
click at [596, 417] on input "Mar 9, 2023" at bounding box center [585, 411] width 233 height 18
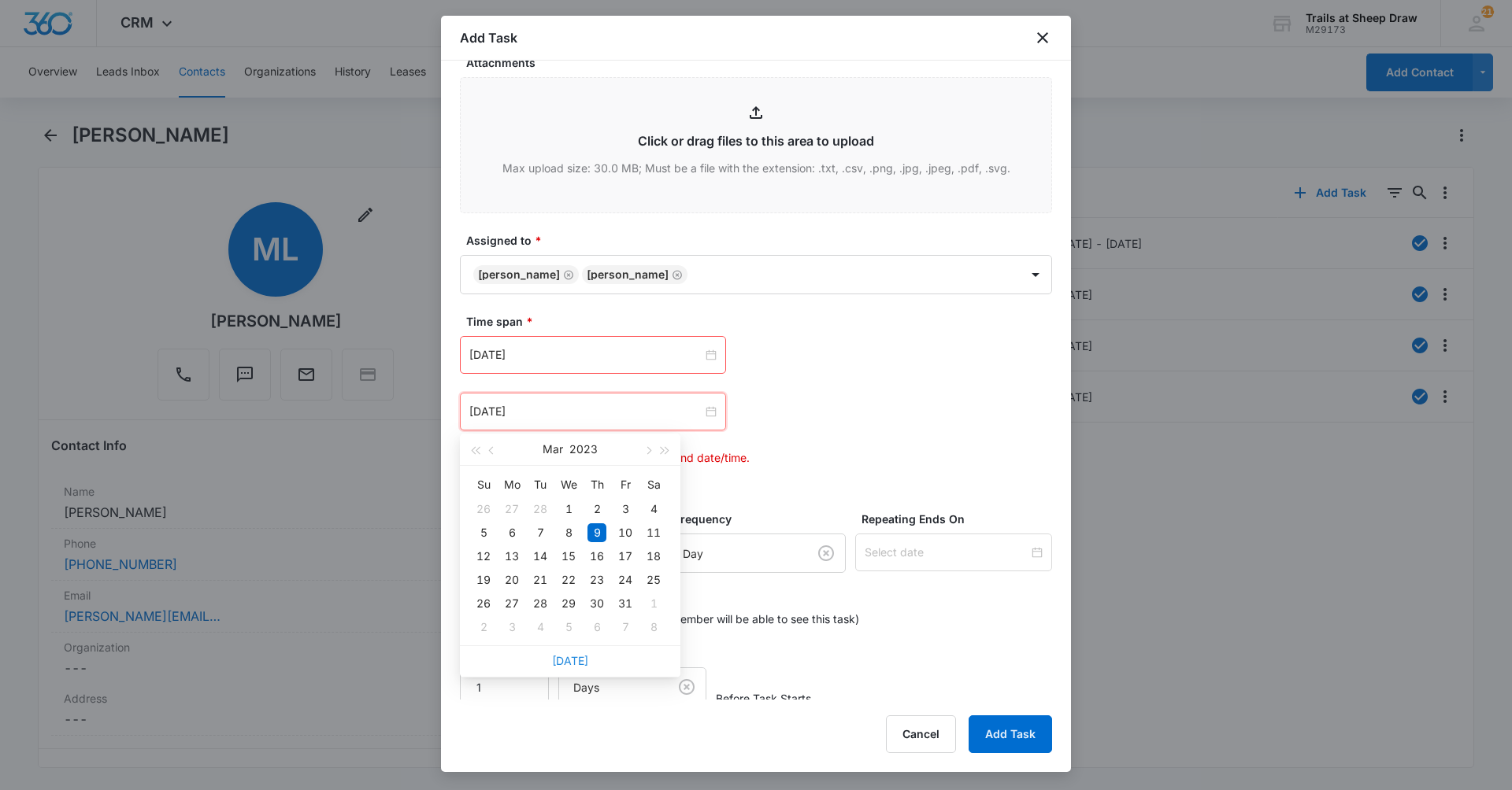
click at [585, 663] on link "Today" at bounding box center [570, 661] width 36 height 13
type input "Aug 14, 2025"
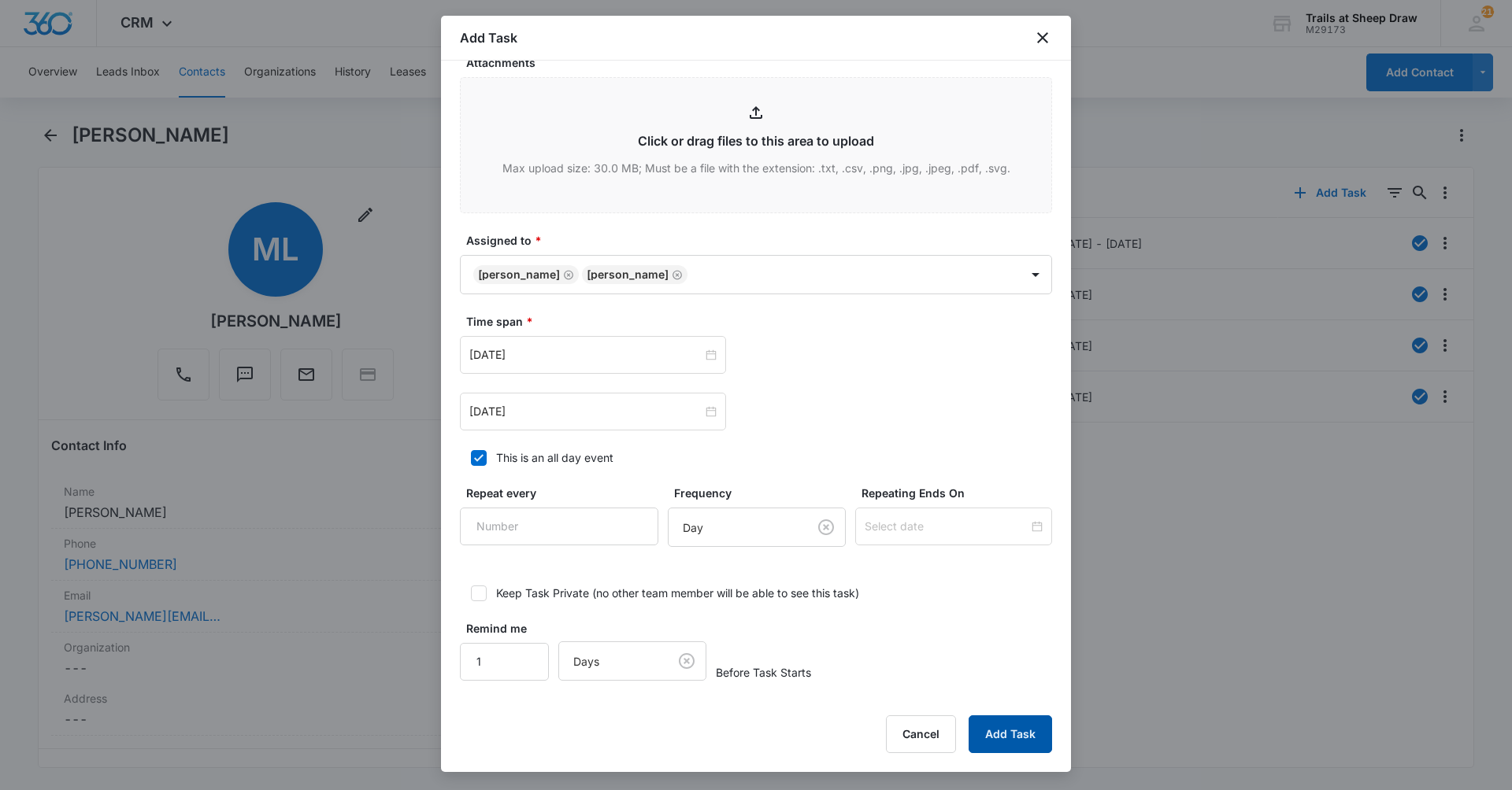
click at [1026, 730] on button "Add Task" at bounding box center [1010, 734] width 83 height 38
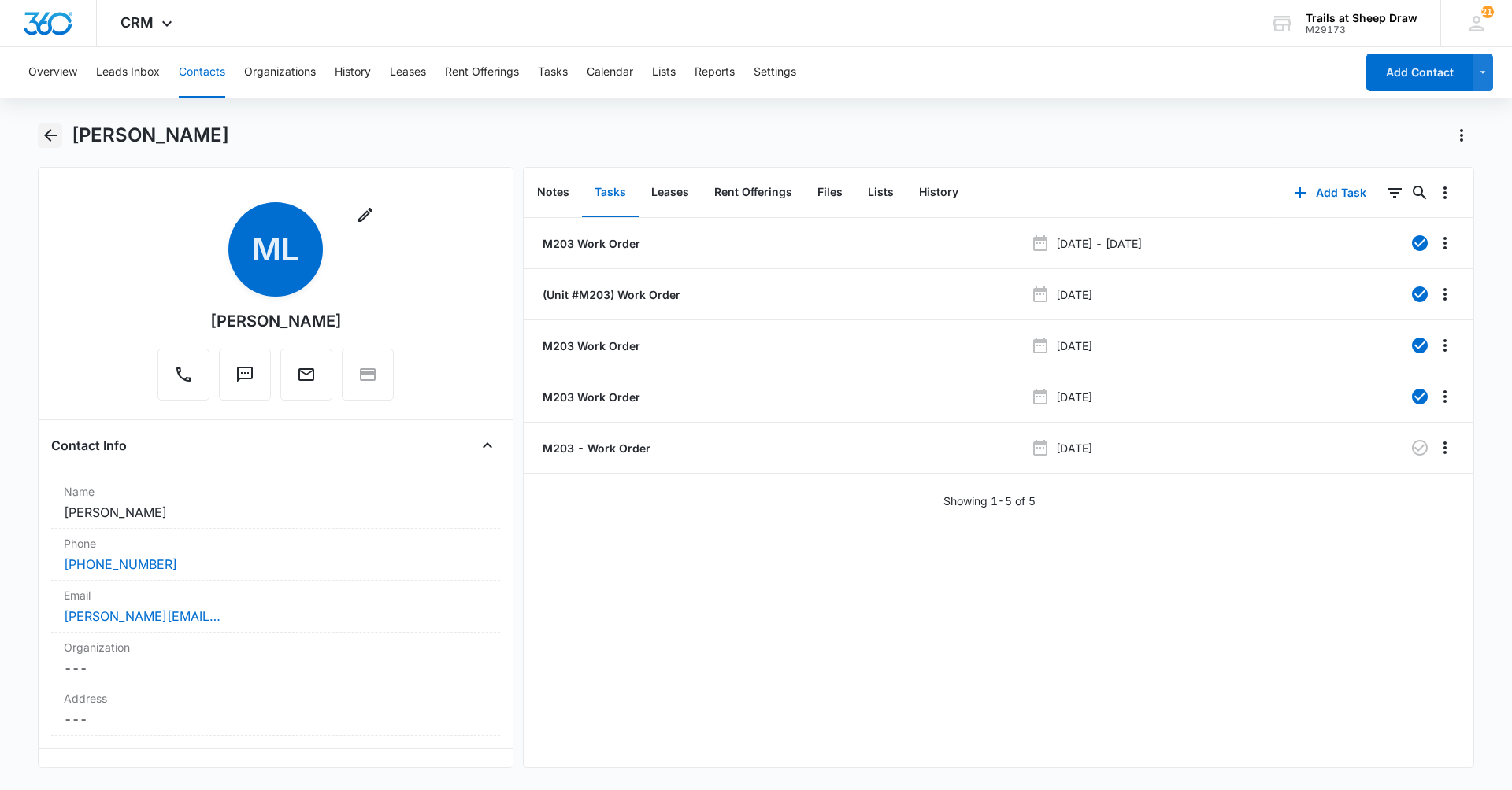
click at [46, 136] on icon "Back" at bounding box center [50, 135] width 13 height 13
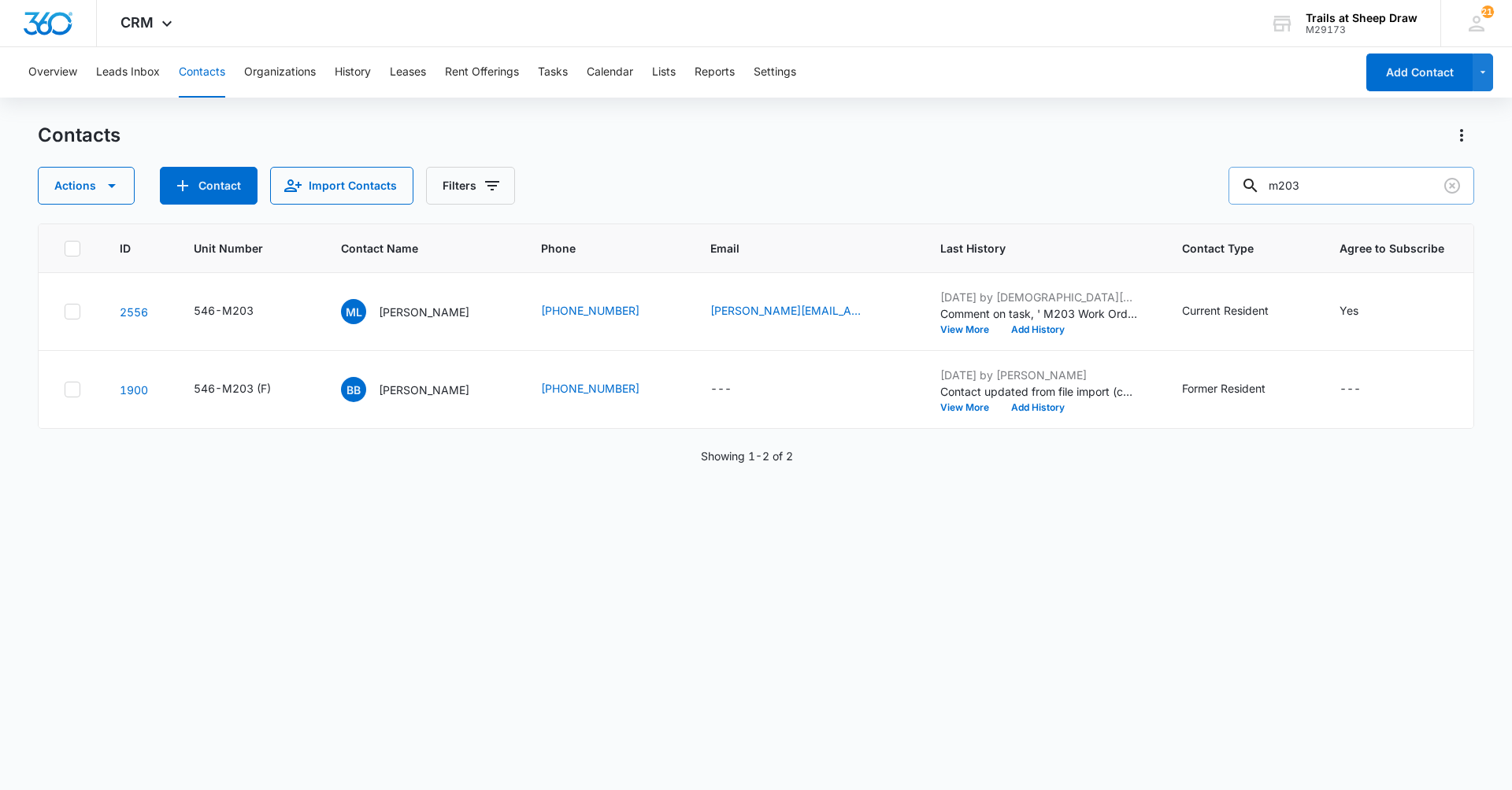
click at [1336, 194] on input "m203" at bounding box center [1351, 186] width 245 height 38
type input "m202"
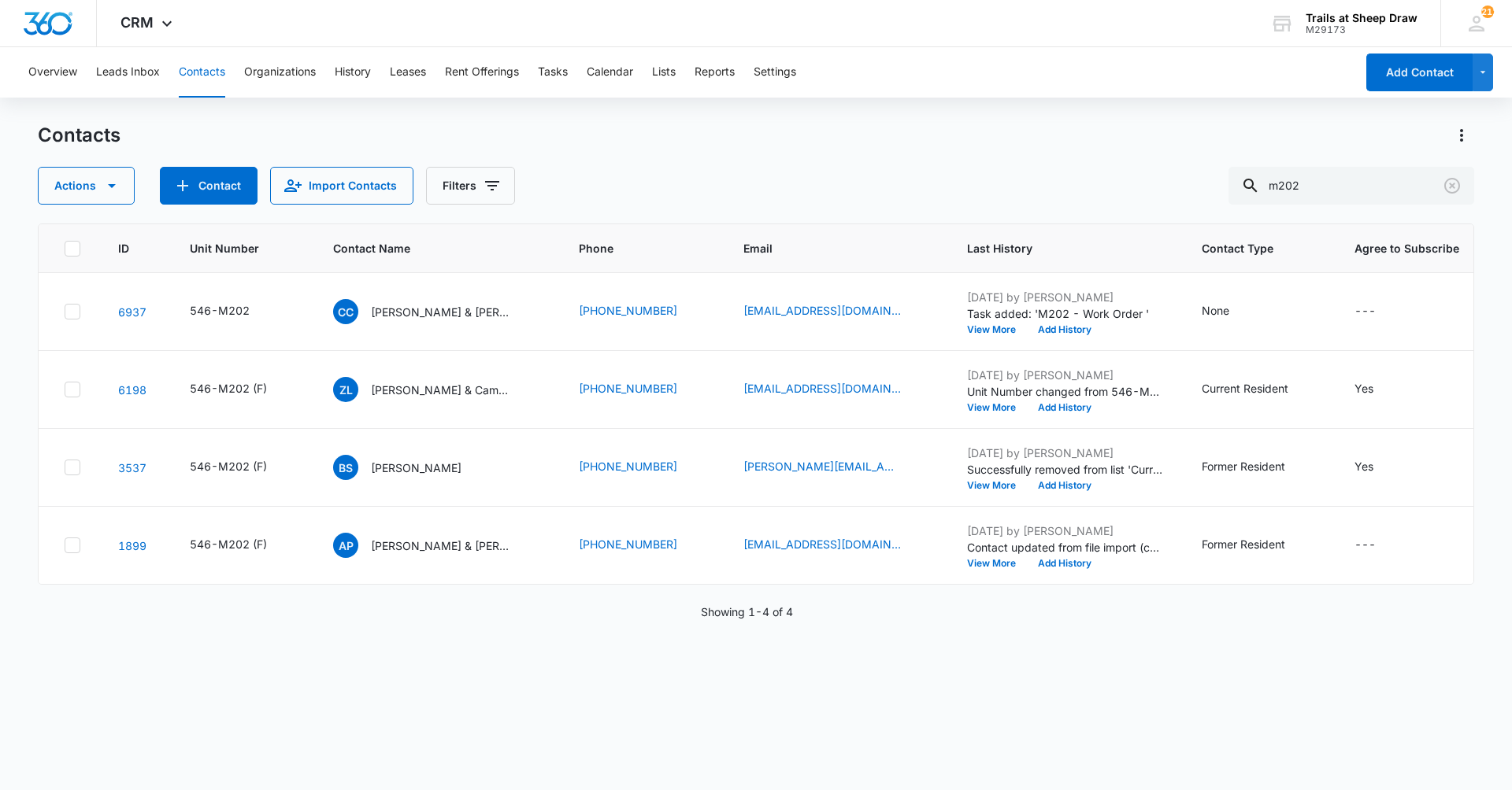
click at [1096, 667] on div "ID Unit Number Contact Name Phone Email Last History Contact Type Agree to Subs…" at bounding box center [756, 496] width 1436 height 547
click at [396, 311] on p "Cole Congdon & Julie Abernathy" at bounding box center [442, 312] width 142 height 17
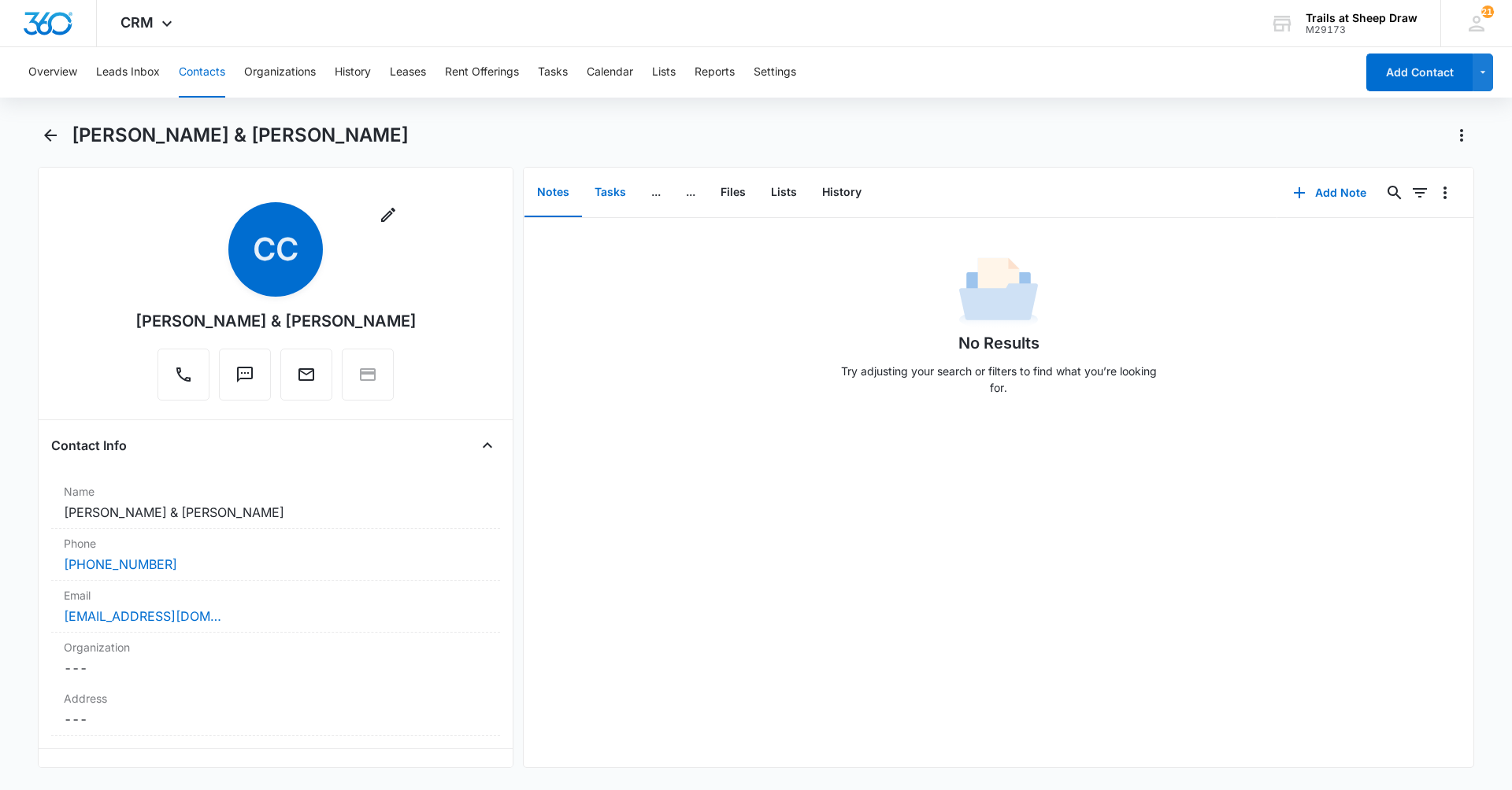
click at [606, 196] on button "Tasks" at bounding box center [610, 193] width 56 height 49
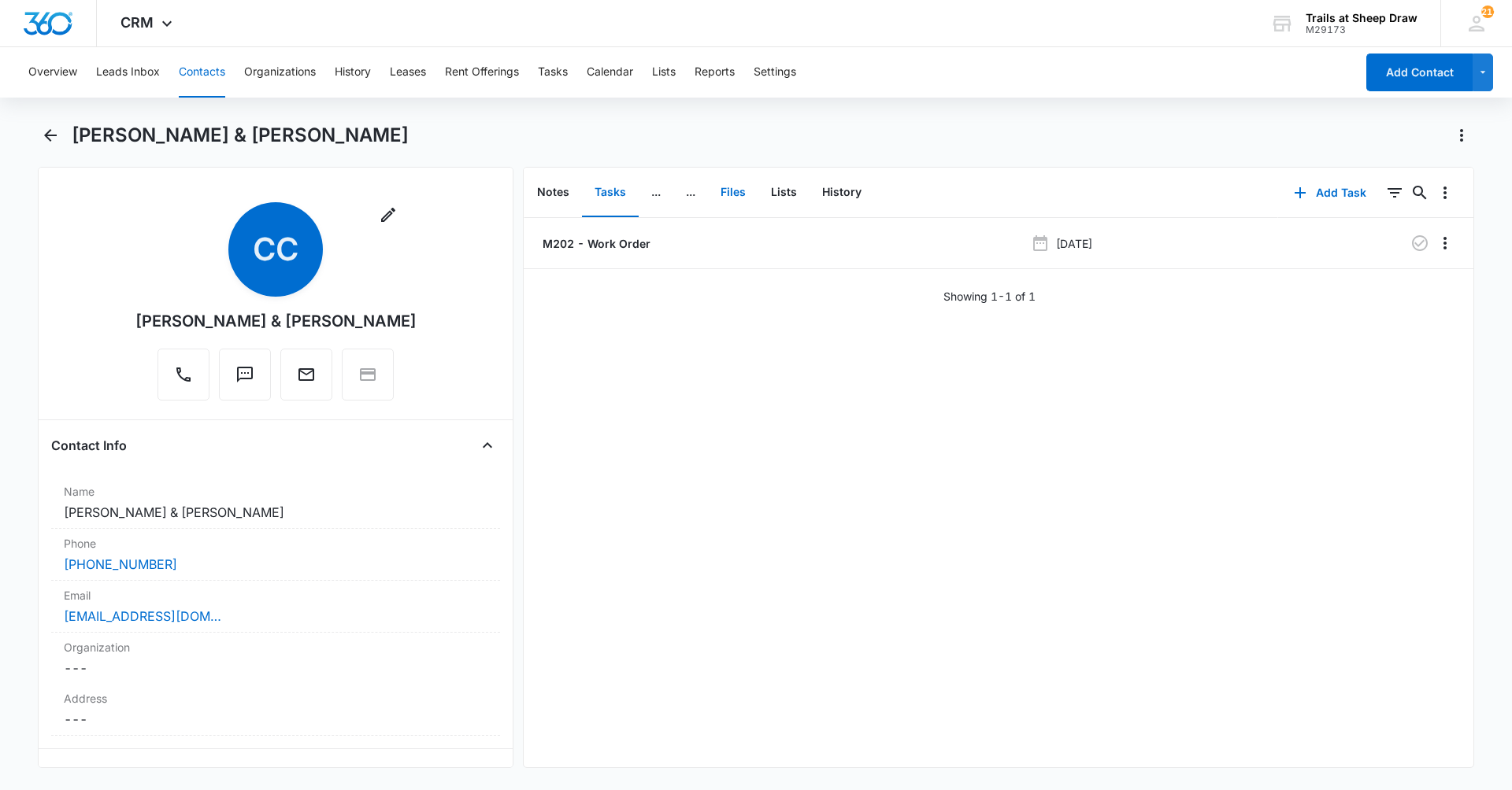
click at [733, 196] on button "Files" at bounding box center [733, 193] width 50 height 49
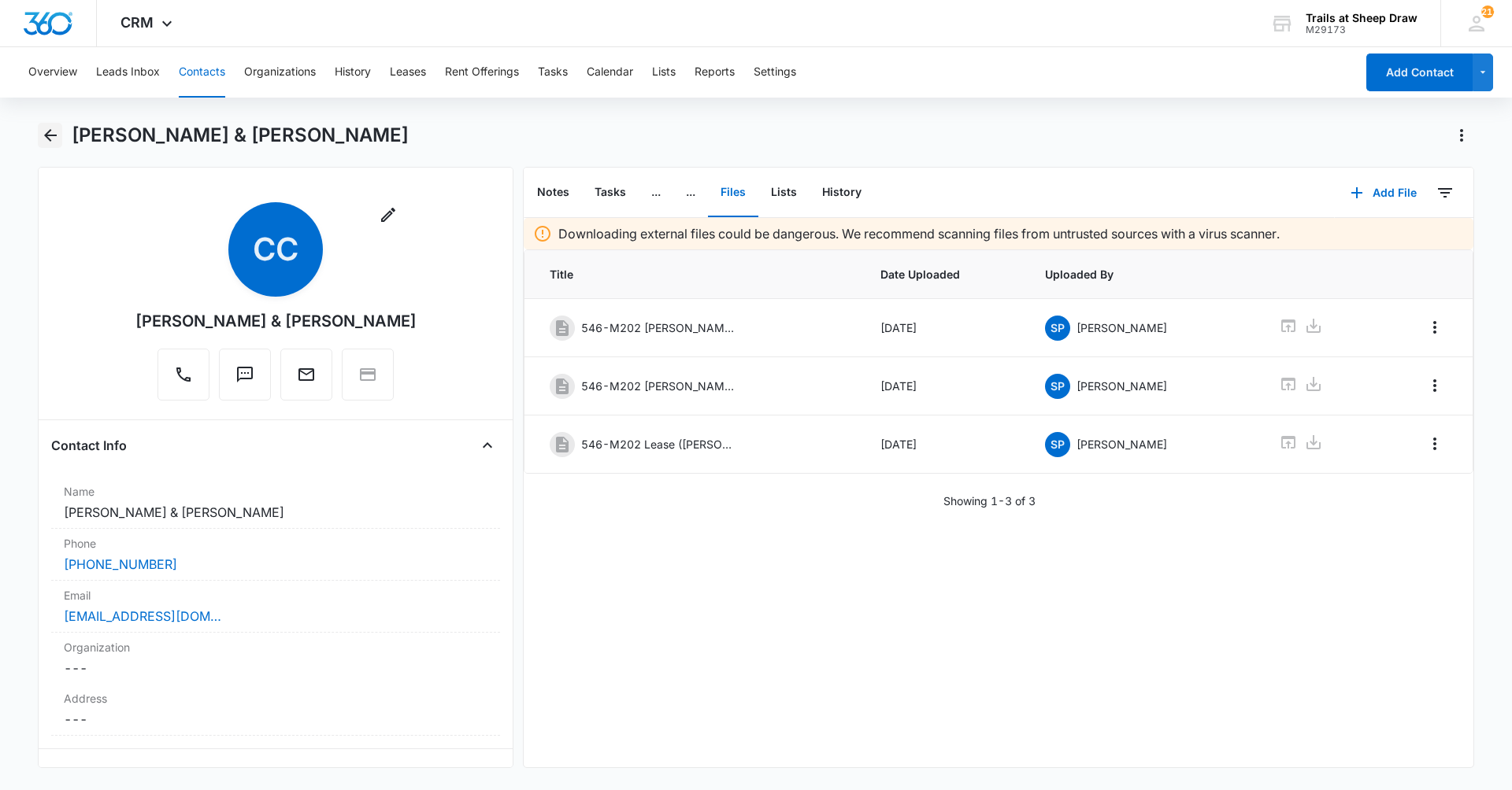
click at [52, 140] on icon "Back" at bounding box center [50, 135] width 18 height 18
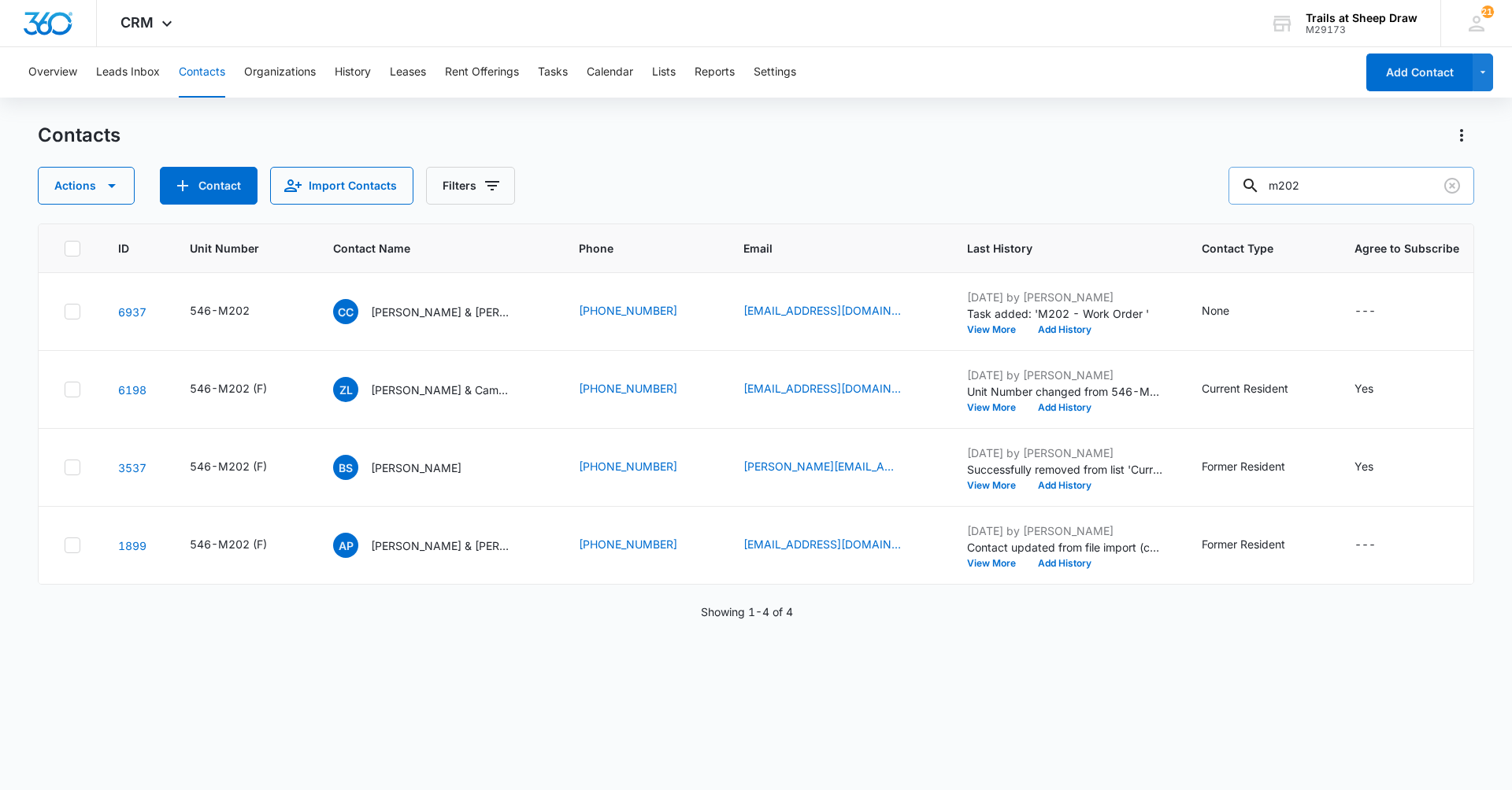
click at [1320, 188] on input "m202" at bounding box center [1351, 186] width 245 height 38
type input "I207"
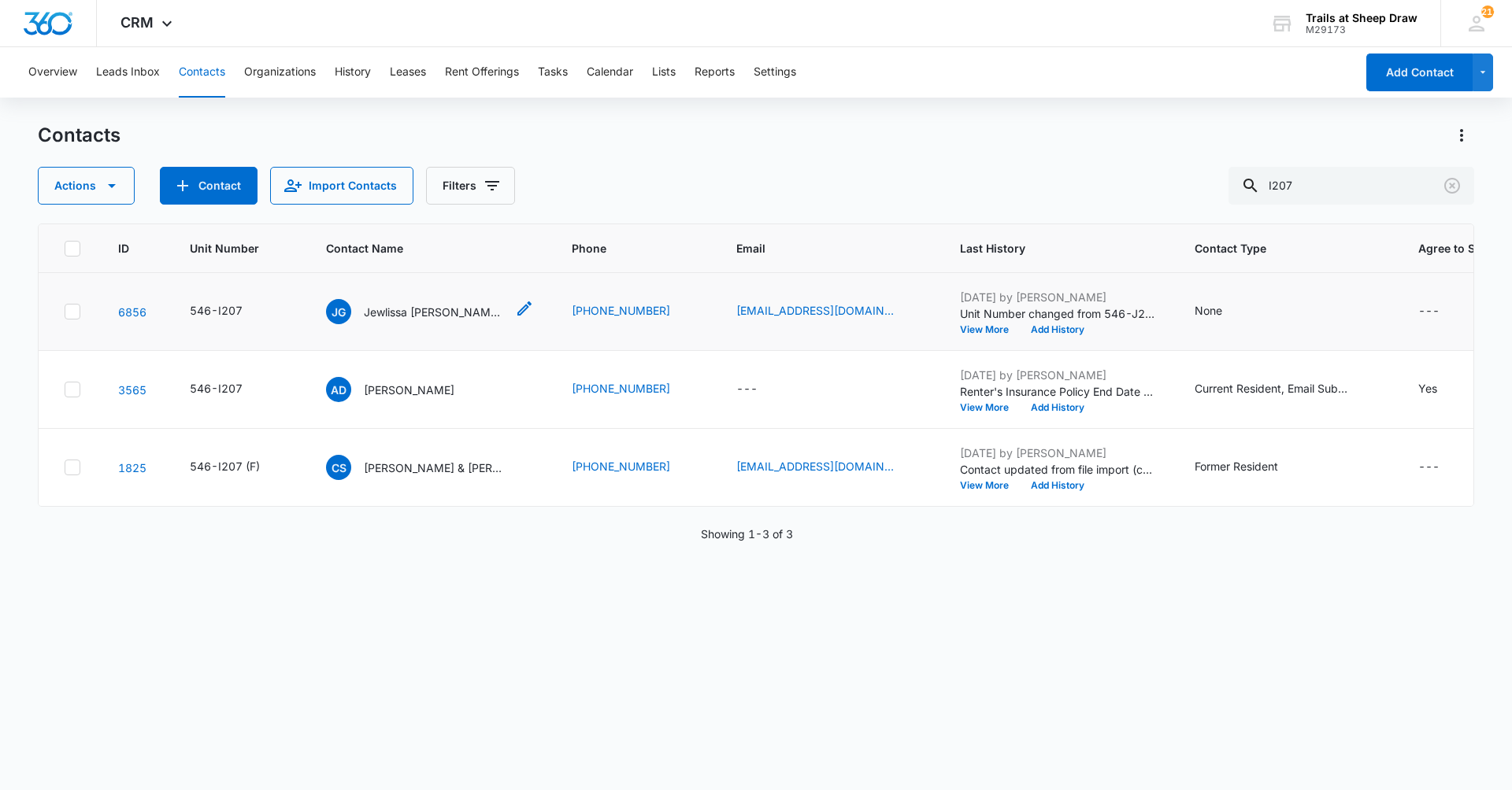
click at [451, 321] on div "JG Jewlissa Griego & Briana Valle & Jerry Griego" at bounding box center [416, 311] width 180 height 25
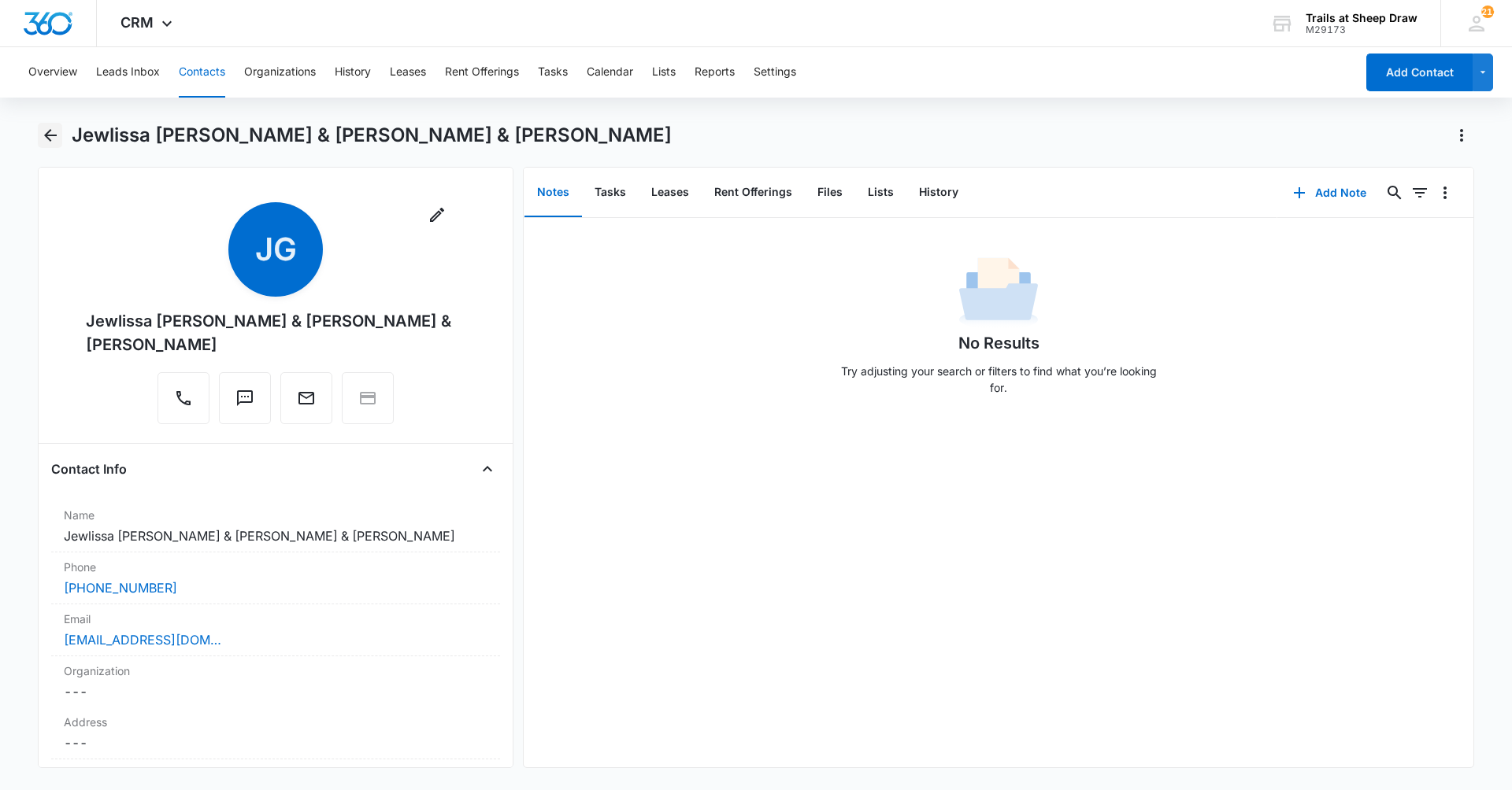
click at [57, 133] on icon "Back" at bounding box center [50, 135] width 18 height 18
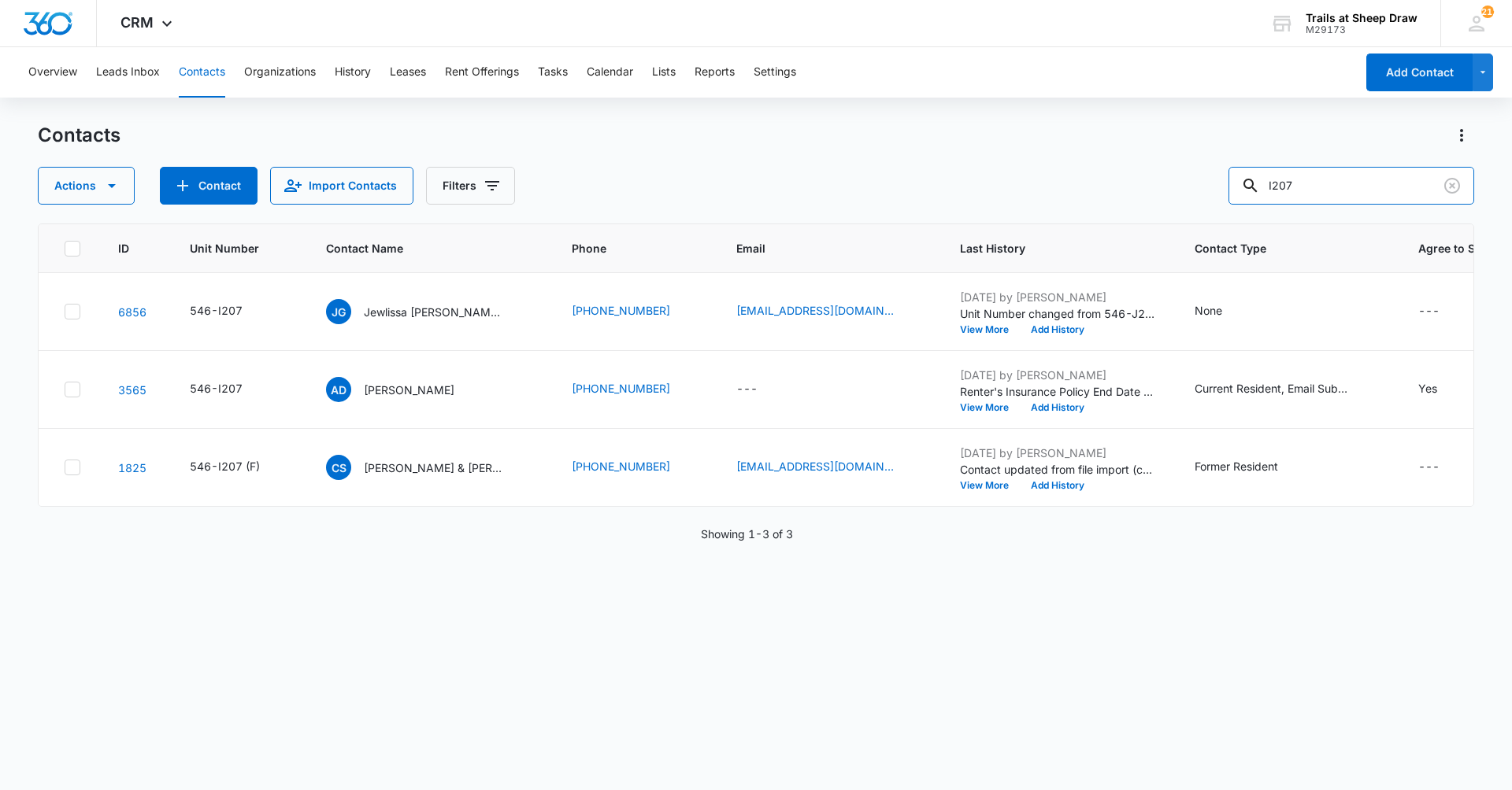
drag, startPoint x: 1385, startPoint y: 184, endPoint x: 1146, endPoint y: 207, distance: 240.1
click at [1146, 207] on div "Contacts Actions Contact Import Contacts Filters I207 ID Unit Number Contact Na…" at bounding box center [756, 455] width 1436 height 666
type input "m202"
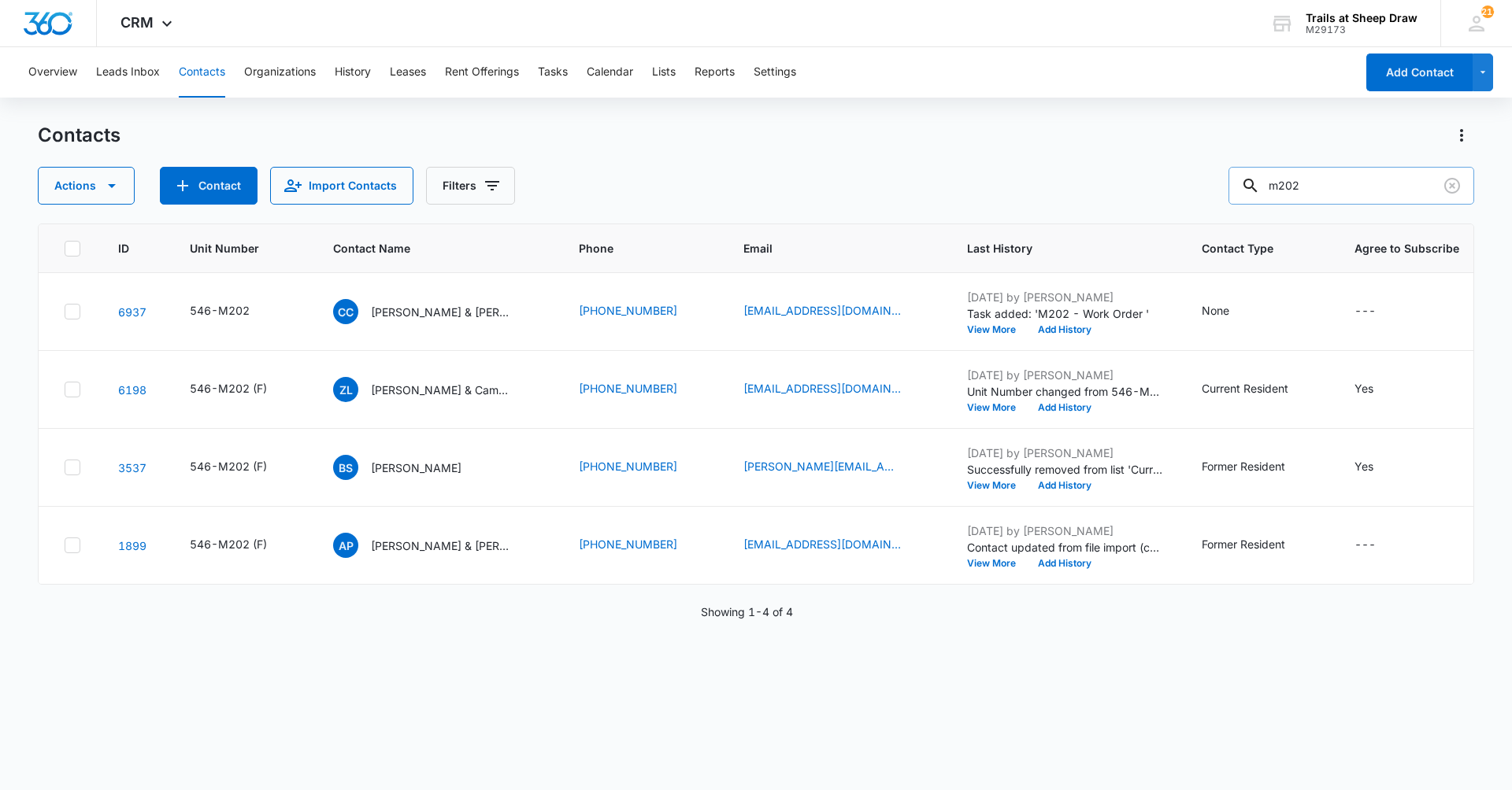
click at [1367, 186] on input "m202" at bounding box center [1351, 186] width 245 height 38
click at [462, 311] on p "Cole Congdon & Julie Abernathy" at bounding box center [442, 312] width 142 height 17
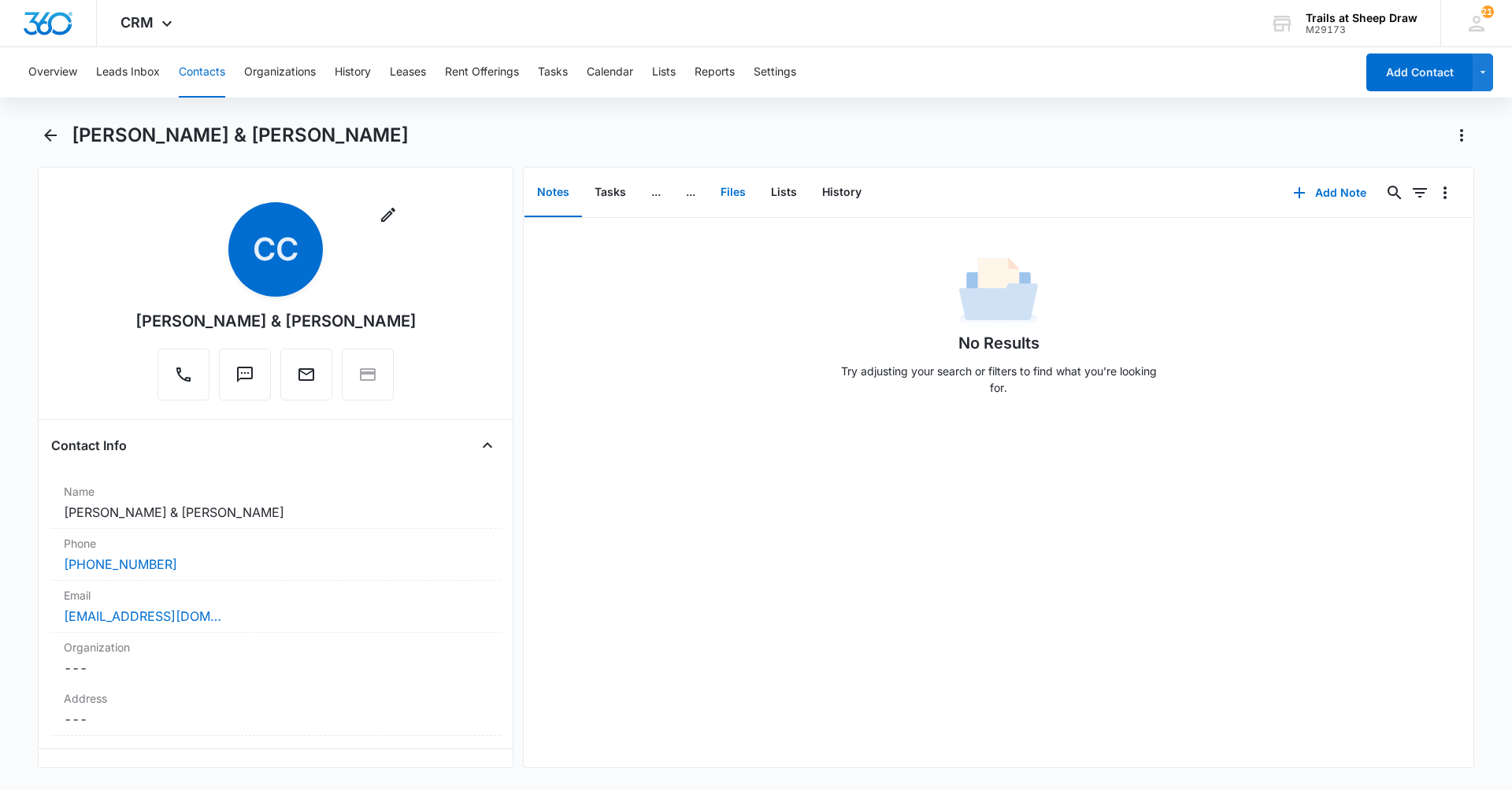
click at [724, 200] on button "Files" at bounding box center [733, 193] width 50 height 49
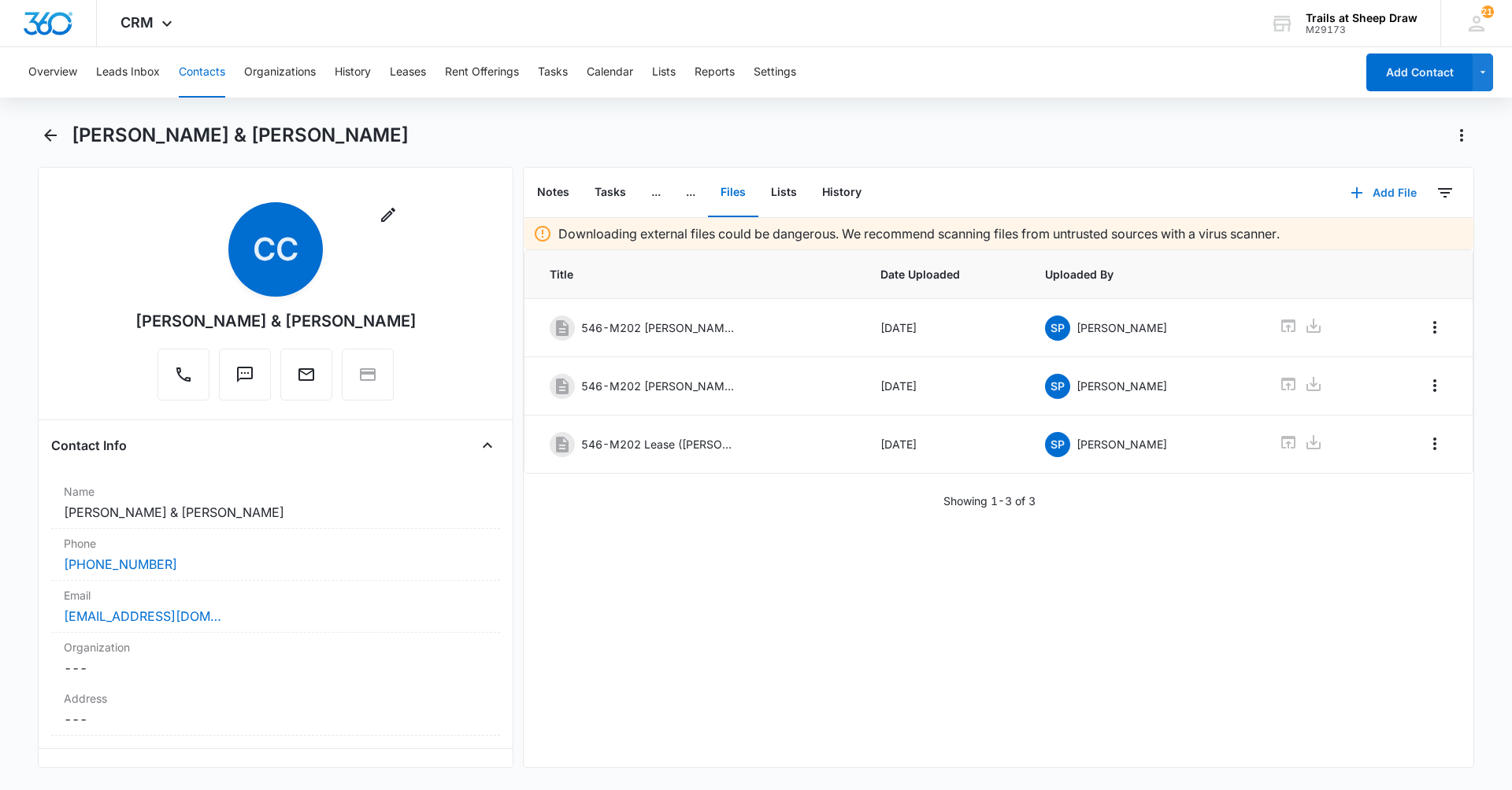
click at [1383, 186] on button "Add File" at bounding box center [1383, 192] width 97 height 38
click at [1340, 241] on div "Upload Files" at bounding box center [1362, 243] width 63 height 11
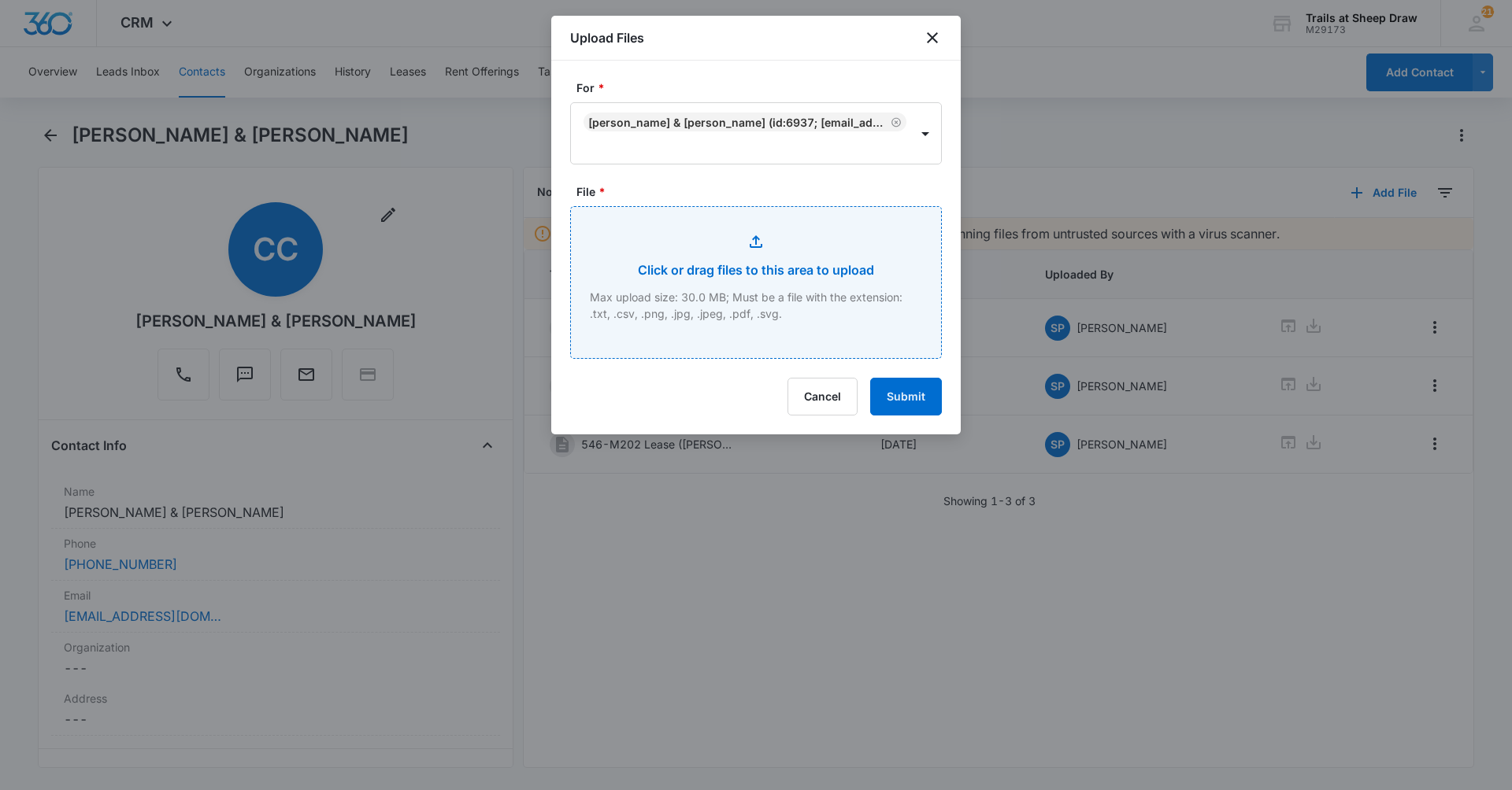
click at [801, 297] on input "File *" at bounding box center [756, 283] width 370 height 151
click at [774, 279] on input "File *" at bounding box center [756, 283] width 370 height 151
type input "C:\fakepath\546-M202 insurance.pdf"
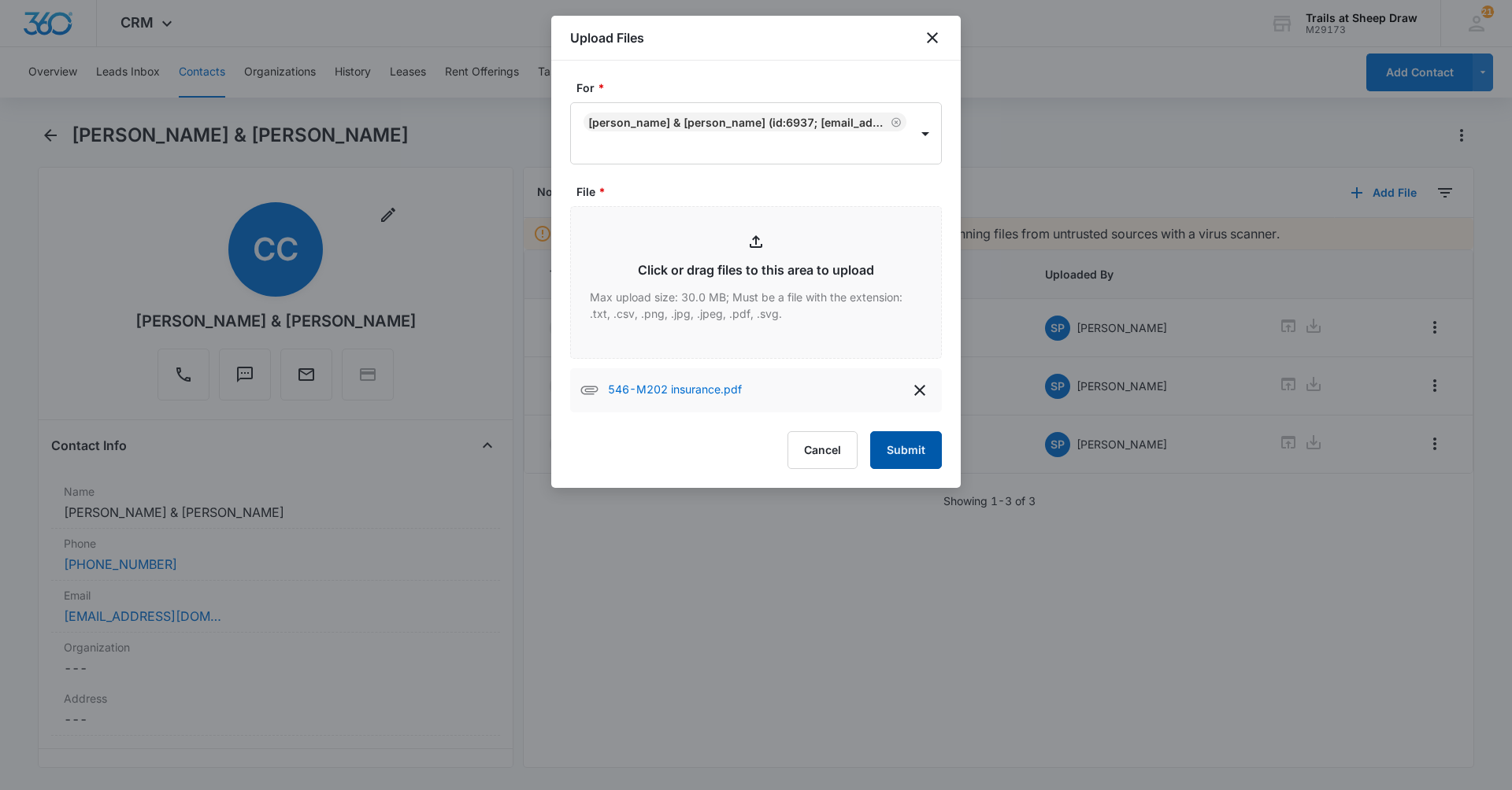
click at [914, 454] on button "Submit" at bounding box center [906, 450] width 71 height 38
